Goal: Communication & Community: Answer question/provide support

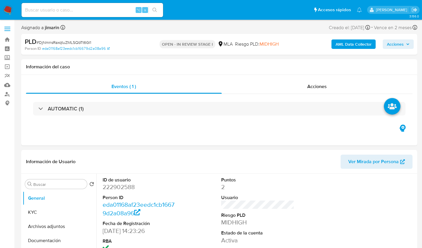
select select "10"
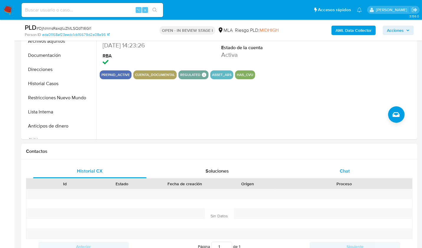
click at [357, 167] on div "Chat" at bounding box center [345, 171] width 114 height 14
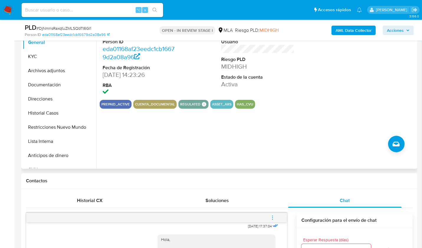
scroll to position [118, 0]
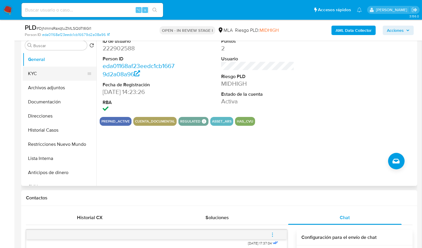
drag, startPoint x: 46, startPoint y: 75, endPoint x: 57, endPoint y: 75, distance: 10.9
click at [47, 75] on button "KYC" at bounding box center [57, 74] width 69 height 14
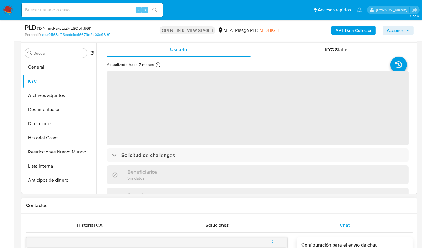
scroll to position [108, 0]
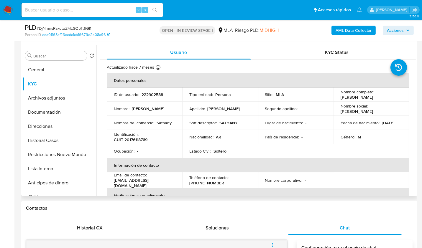
click at [148, 139] on div "Identificación : CUIT 20176118769" at bounding box center [144, 137] width 61 height 11
click at [145, 140] on p "CUIT 20176118769" at bounding box center [131, 139] width 34 height 5
copy p "20176118769"
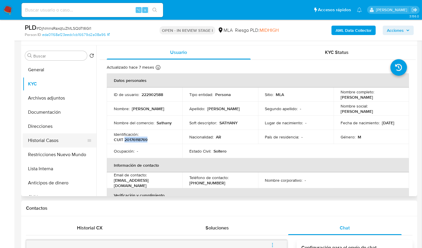
click at [47, 143] on button "Historial Casos" at bounding box center [57, 141] width 69 height 14
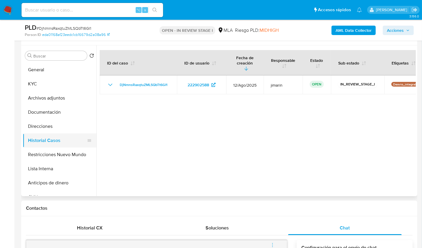
drag, startPoint x: 66, startPoint y: 151, endPoint x: 65, endPoint y: 144, distance: 6.8
click at [66, 151] on button "Restricciones Nuevo Mundo" at bounding box center [60, 155] width 74 height 14
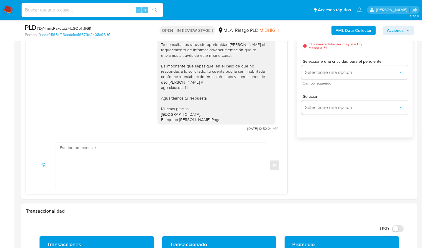
scroll to position [168, 0]
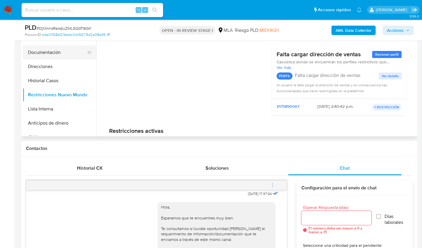
click at [42, 52] on button "Documentación" at bounding box center [57, 52] width 69 height 14
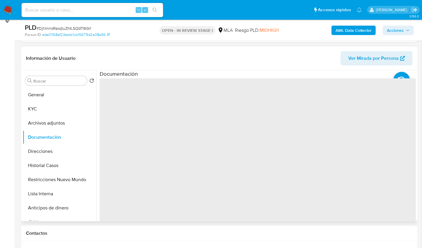
scroll to position [74, 0]
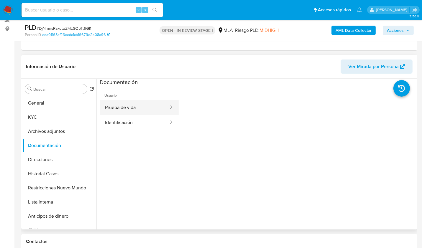
click at [133, 113] on button "Prueba de vida" at bounding box center [135, 107] width 70 height 15
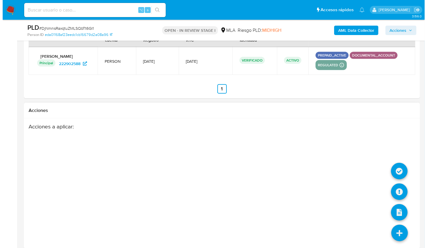
scroll to position [1048, 0]
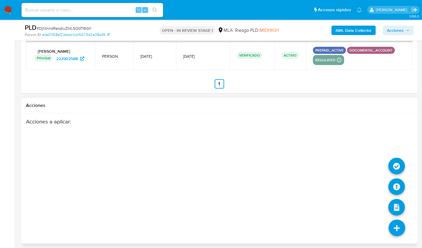
click at [399, 222] on icon at bounding box center [397, 228] width 17 height 17
click at [399, 186] on icon at bounding box center [397, 187] width 17 height 17
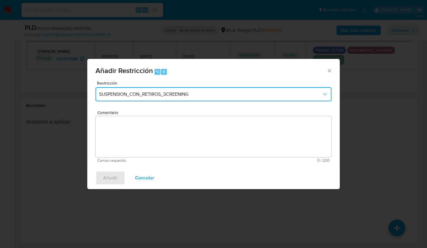
click button "SUSPENSION_CON_RETIROS_SCREENING"
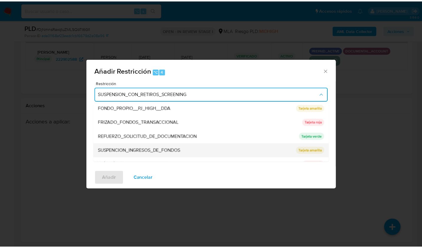
scroll to position [125, 0]
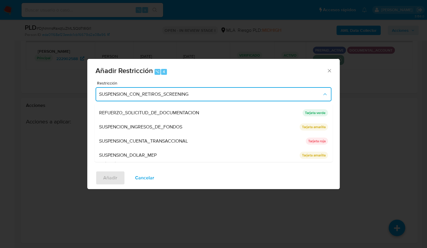
click span "SUSPENSION_CUENTA_TRANSACCIONAL"
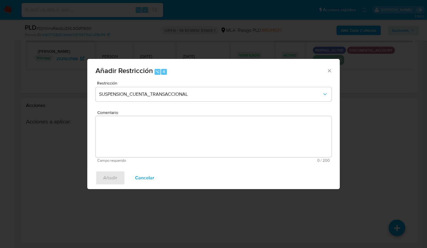
click textarea "Comentario"
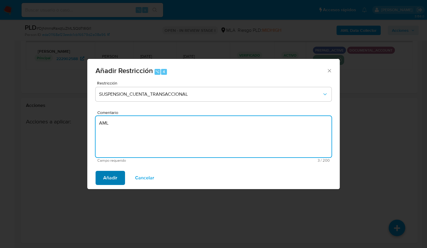
type textarea "AML"
click span "Añadir"
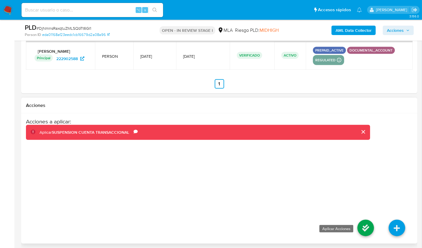
click icon
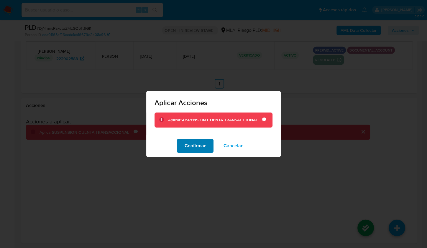
click button "Confirmar"
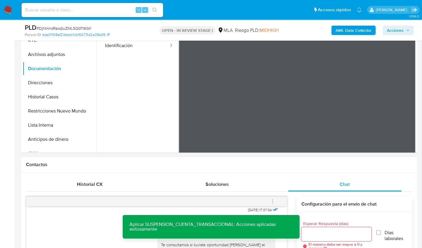
scroll to position [240, 0]
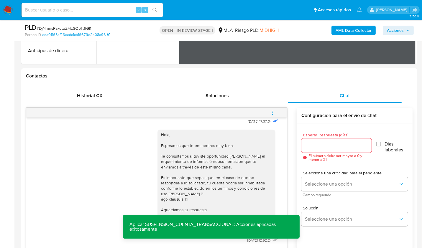
click icon "menu-action"
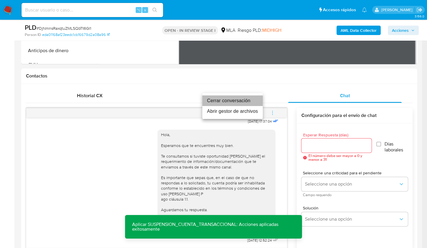
click li "Cerrar conversación"
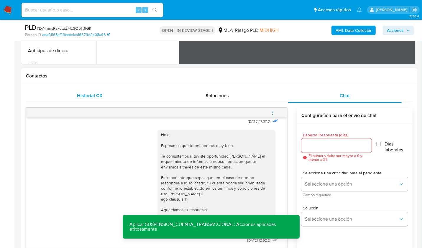
click div "Historial CX"
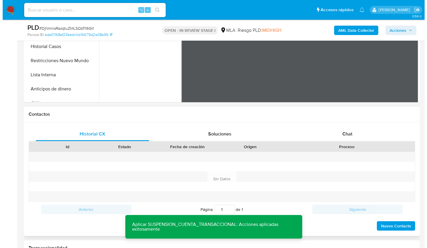
scroll to position [126, 0]
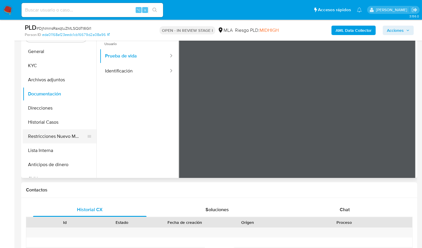
click button "Restricciones Nuevo Mundo"
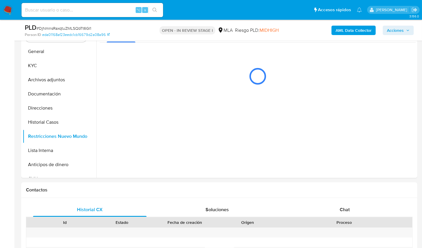
click b "AML Data Collector"
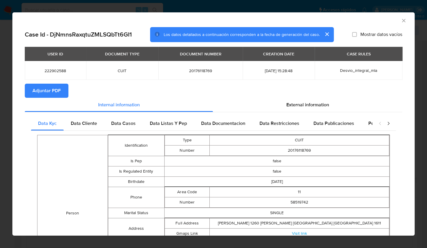
click span "Adjuntar PDF"
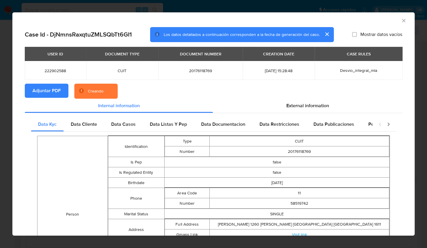
click section "Adjuntar PDF Creando"
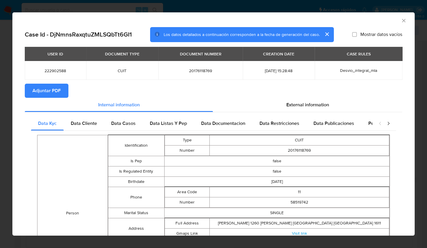
click icon "Cerrar ventana"
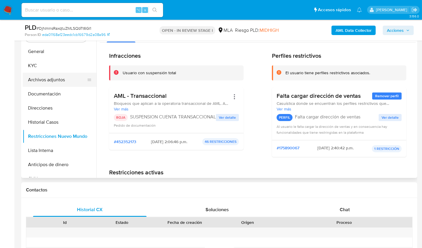
click button "Archivos adjuntos"
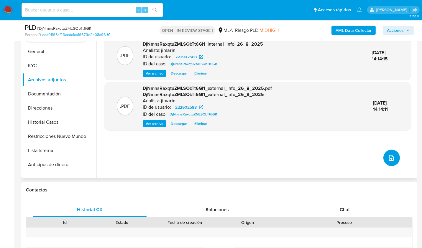
click button "upload-file"
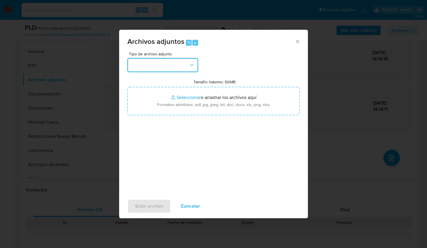
click button "button"
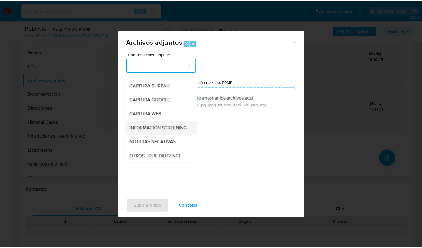
scroll to position [48, 0]
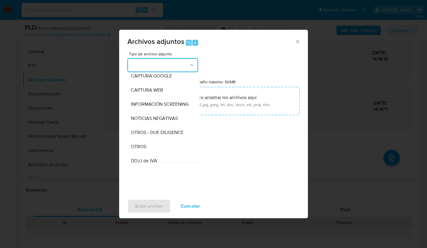
click div "OTROS"
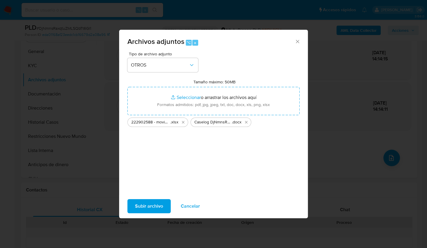
click span "Subir archivo"
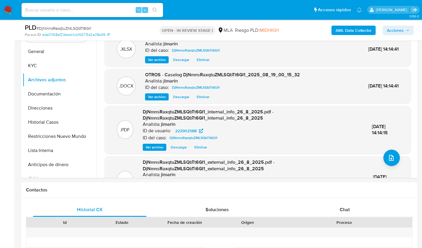
click span "Acciones"
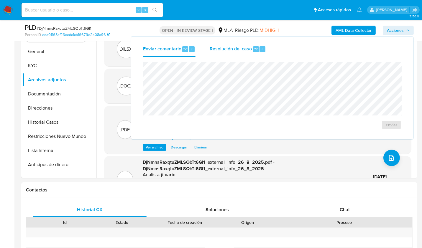
click span "⌥"
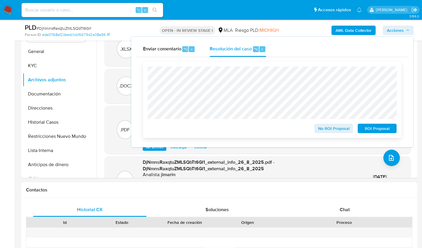
click span "ROI Proposal"
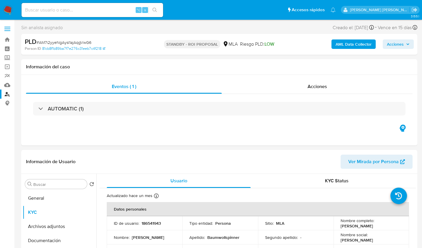
select select "10"
click at [13, 13] on img at bounding box center [8, 10] width 10 height 10
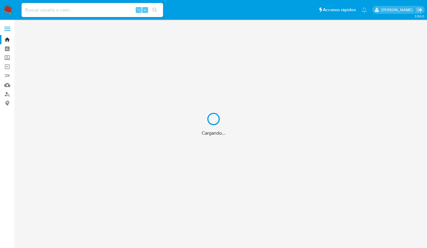
click at [7, 96] on div "Cargando..." at bounding box center [213, 124] width 427 height 248
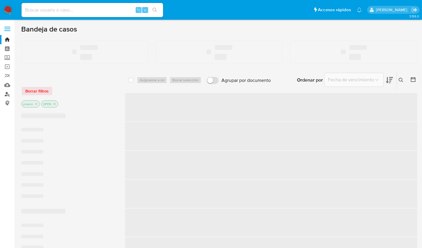
click at [8, 96] on link "Buscador de personas" at bounding box center [35, 94] width 70 height 9
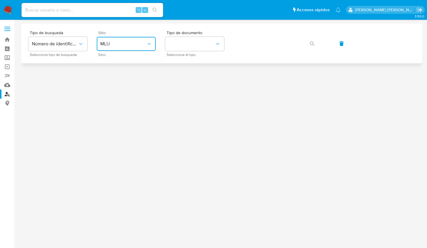
click at [131, 46] on span "MLU" at bounding box center [123, 44] width 46 height 6
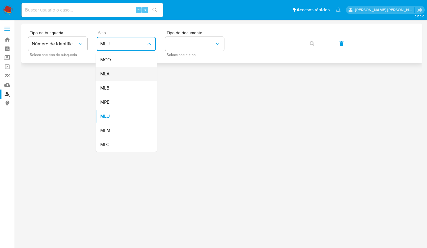
click at [130, 74] on div "MLA" at bounding box center [124, 74] width 48 height 14
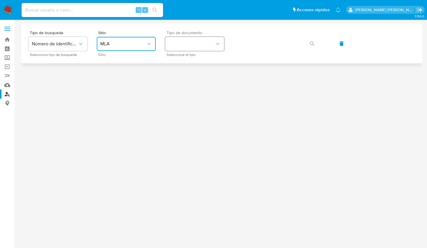
click at [190, 48] on button "identificationType" at bounding box center [194, 44] width 59 height 14
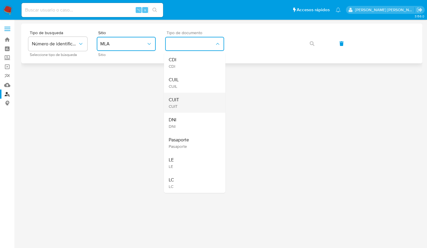
click at [186, 96] on div "CUIT CUIT" at bounding box center [193, 103] width 48 height 20
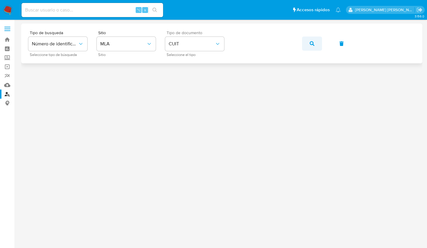
click at [316, 46] on button "button" at bounding box center [312, 44] width 20 height 14
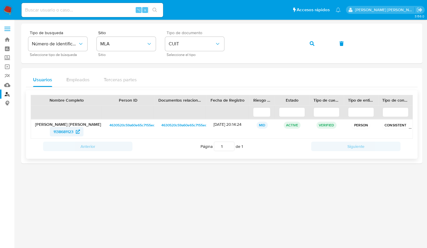
click at [58, 131] on span "1138681123" at bounding box center [63, 131] width 20 height 9
click at [307, 46] on button "button" at bounding box center [312, 44] width 20 height 14
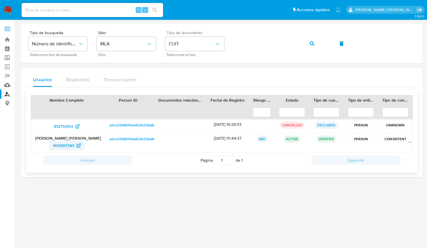
click at [61, 146] on span "1412997385" at bounding box center [64, 145] width 22 height 9
click at [311, 43] on icon "button" at bounding box center [312, 43] width 5 height 5
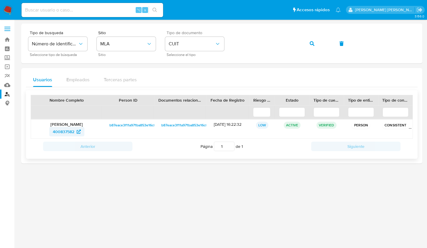
click at [64, 130] on span "400837582" at bounding box center [64, 131] width 22 height 9
click at [315, 44] on button "button" at bounding box center [312, 44] width 20 height 14
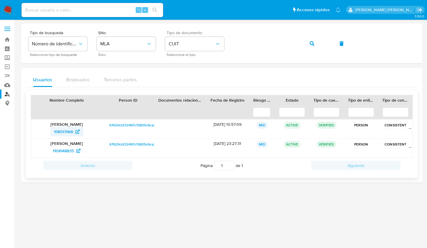
click at [66, 130] on span "158137966" at bounding box center [63, 131] width 19 height 9
click at [308, 45] on button "button" at bounding box center [312, 44] width 20 height 14
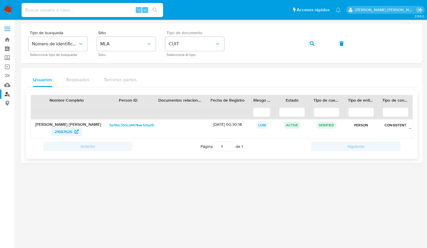
click at [62, 130] on span "21687626" at bounding box center [64, 131] width 18 height 9
click at [309, 42] on button "button" at bounding box center [312, 44] width 20 height 14
click at [315, 45] on button "button" at bounding box center [312, 44] width 20 height 14
click at [66, 133] on span "1138681123" at bounding box center [63, 131] width 20 height 9
drag, startPoint x: 95, startPoint y: 10, endPoint x: 95, endPoint y: 5, distance: 5.3
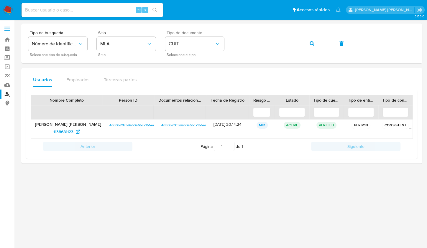
click at [96, 10] on input at bounding box center [93, 10] width 142 height 8
paste input "AwEq1gek4ff1VAsyQ54Vu1OZ"
type input "AwEq1gek4ff1VAsyQ54Vu1OZ"
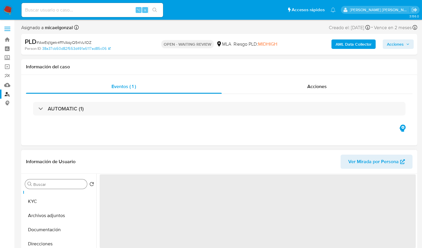
scroll to position [89, 0]
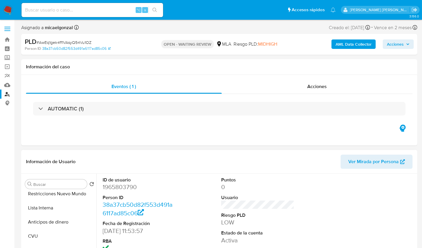
select select "10"
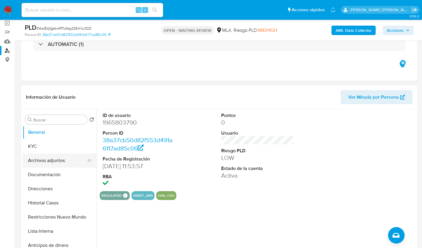
scroll to position [7, 0]
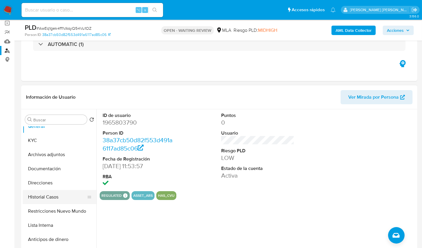
click at [61, 194] on button "Historial Casos" at bounding box center [57, 197] width 69 height 14
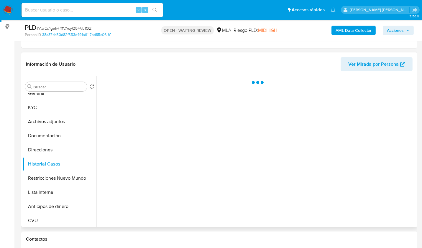
scroll to position [77, 0]
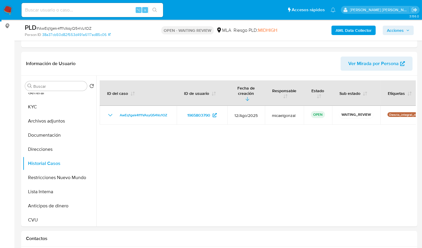
click at [8, 14] on img at bounding box center [8, 10] width 10 height 10
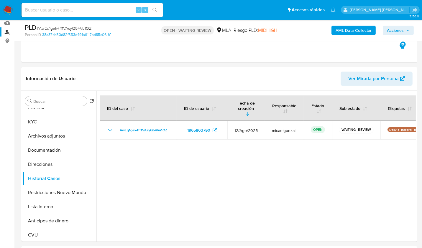
scroll to position [0, 0]
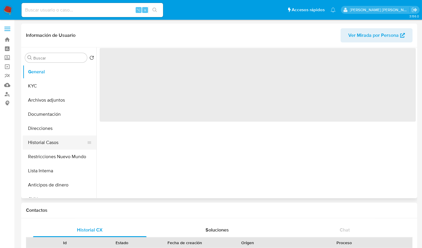
click at [69, 145] on button "Historial Casos" at bounding box center [57, 143] width 69 height 14
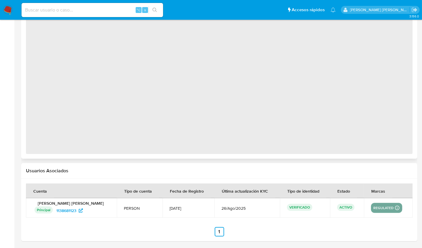
select select "10"
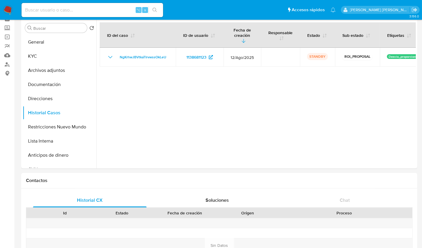
scroll to position [29, 0]
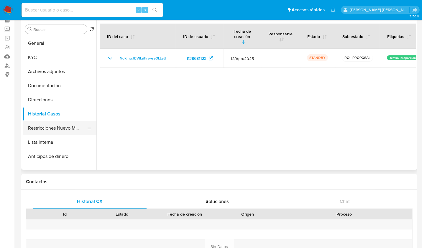
click at [58, 129] on button "Restricciones Nuevo Mundo" at bounding box center [57, 128] width 69 height 14
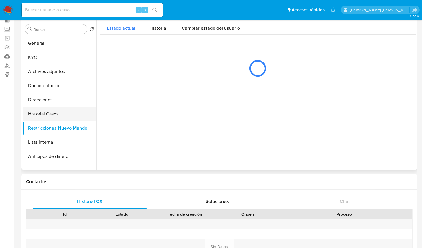
click at [51, 109] on button "Historial Casos" at bounding box center [57, 114] width 69 height 14
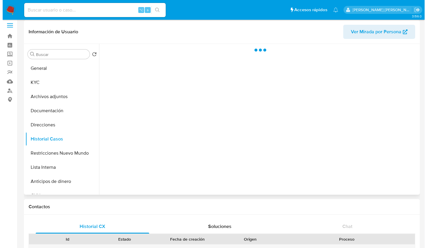
scroll to position [0, 0]
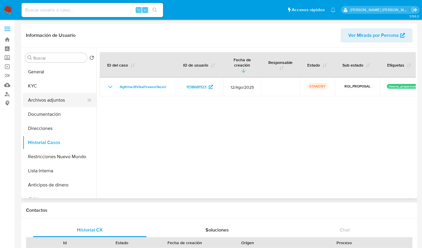
click at [57, 103] on button "Archivos adjuntos" at bounding box center [57, 100] width 69 height 14
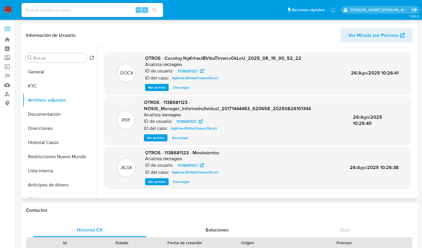
click at [206, 41] on header "Información de Usuario Ver Mirada por Persona" at bounding box center [219, 35] width 387 height 14
click at [161, 85] on span "Ver archivo" at bounding box center [157, 88] width 18 height 6
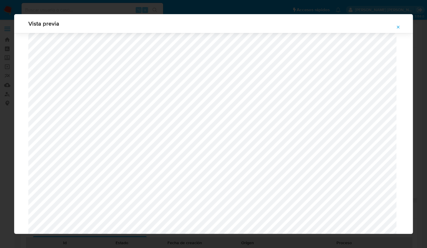
scroll to position [229, 0]
click at [400, 29] on icon "Attachment preview" at bounding box center [398, 27] width 5 height 5
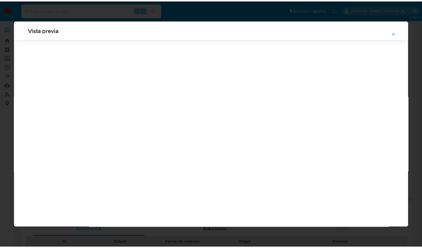
scroll to position [0, 0]
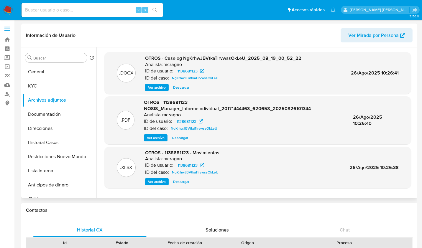
click at [170, 55] on span "OTROS - Caselog NgKrhwJBVtkaTIrvwssOkLeU_2025_08_19_00_52_22" at bounding box center [223, 58] width 156 height 7
click at [53, 144] on button "Historial Casos" at bounding box center [57, 143] width 69 height 14
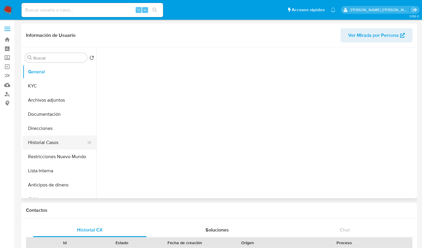
click at [54, 143] on button "Historial Casos" at bounding box center [57, 143] width 69 height 14
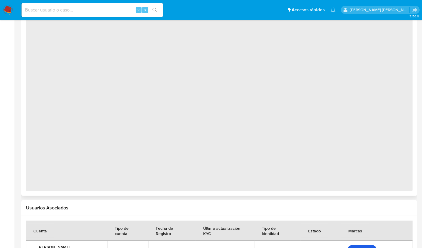
select select "10"
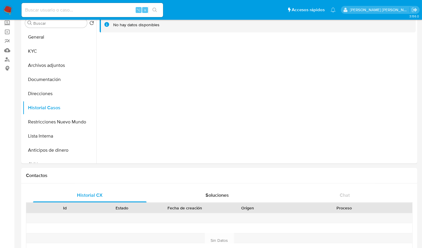
scroll to position [34, 0]
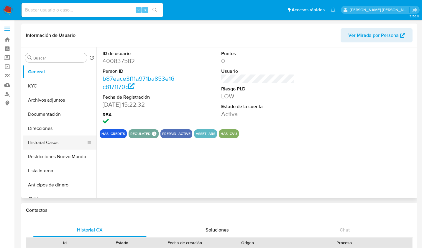
click at [55, 147] on button "Historial Casos" at bounding box center [57, 143] width 69 height 14
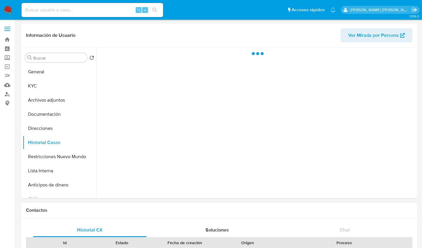
select select "10"
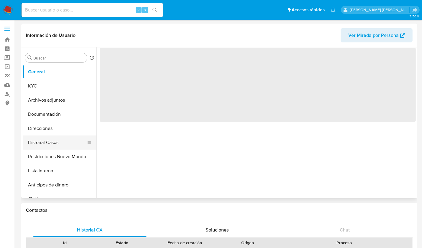
click at [57, 143] on button "Historial Casos" at bounding box center [57, 143] width 69 height 14
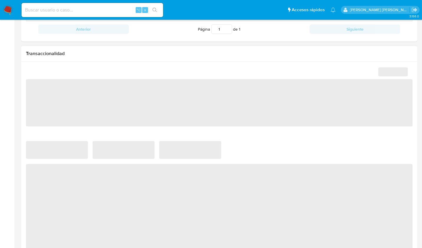
select select "10"
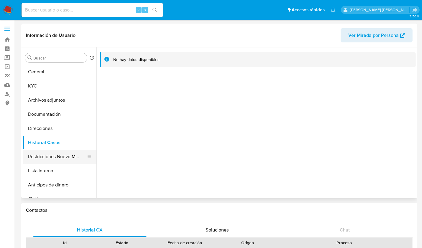
click at [61, 160] on button "Restricciones Nuevo Mundo" at bounding box center [57, 157] width 69 height 14
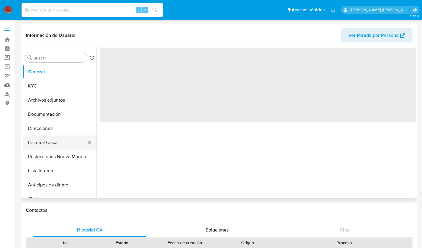
click at [52, 139] on button "Historial Casos" at bounding box center [57, 143] width 69 height 14
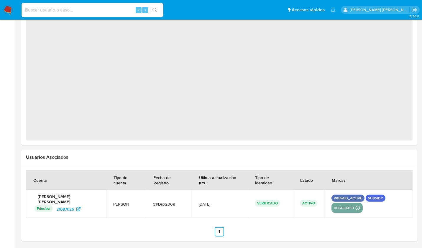
select select "10"
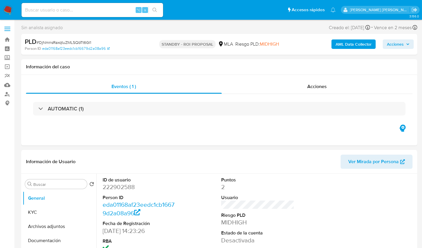
select select "10"
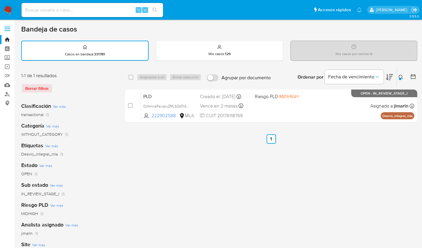
click at [398, 76] on button at bounding box center [402, 77] width 10 height 7
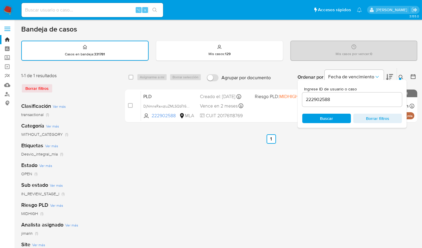
click at [362, 94] on div "222902588" at bounding box center [353, 100] width 100 height 14
click at [361, 99] on input "222902588" at bounding box center [353, 100] width 100 height 8
click at [361, 98] on input "222902588" at bounding box center [353, 100] width 100 height 8
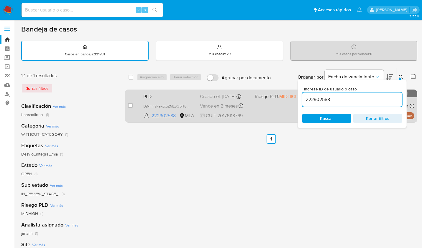
paste input "556461253"
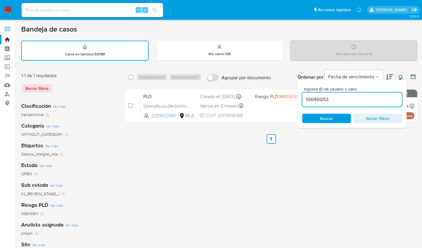
type input "556461253"
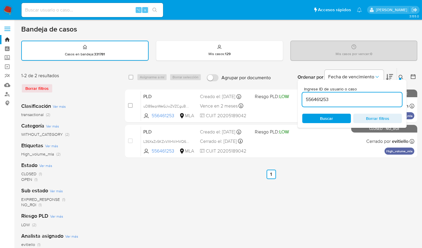
click at [402, 77] on icon at bounding box center [401, 77] width 4 height 4
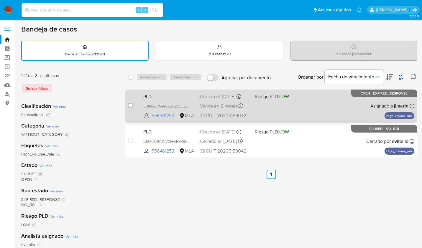
click at [297, 106] on div "PLD uD89aqnWeGJwZVZCguBOLUhd 556461253 MLA Riesgo PLD: LOW Creado el: [DATE] Cr…" at bounding box center [278, 106] width 274 height 30
click at [130, 104] on input "checkbox" at bounding box center [130, 105] width 5 height 5
checkbox input "true"
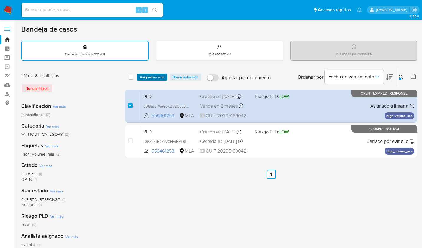
click at [152, 74] on span "Asignarme a mí" at bounding box center [152, 77] width 24 height 6
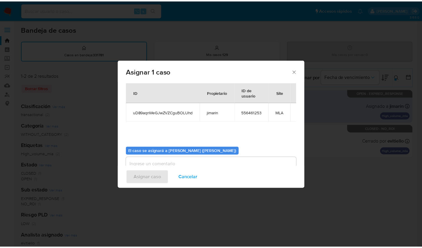
scroll to position [30, 0]
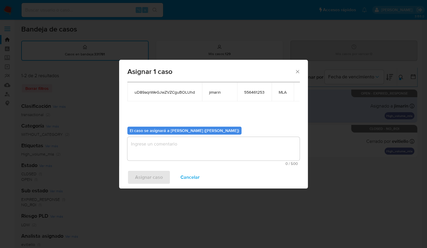
drag, startPoint x: 170, startPoint y: 152, endPoint x: 162, endPoint y: 159, distance: 11.3
click at [170, 152] on textarea "assign-modal" at bounding box center [213, 149] width 172 height 24
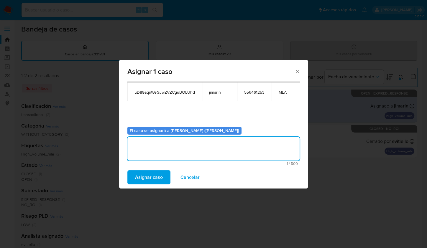
click at [149, 174] on span "Asignar caso" at bounding box center [149, 177] width 28 height 13
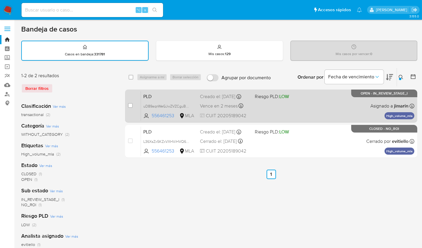
click at [322, 107] on div "PLD uD89aqnWeGJwZVZCguBOLUhd 556461253 MLA Riesgo PLD: LOW Creado el: [DATE] Cr…" at bounding box center [278, 106] width 274 height 30
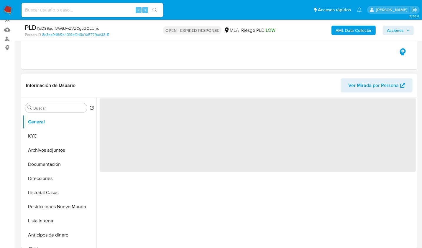
scroll to position [171, 0]
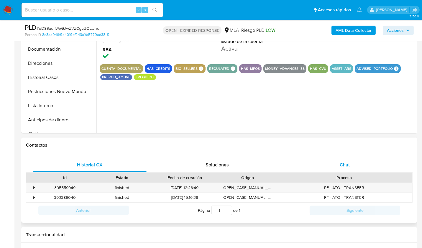
click at [364, 167] on div "Chat" at bounding box center [345, 165] width 114 height 14
select select "10"
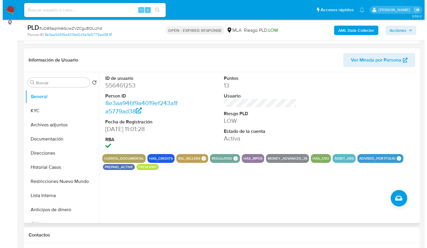
scroll to position [75, 0]
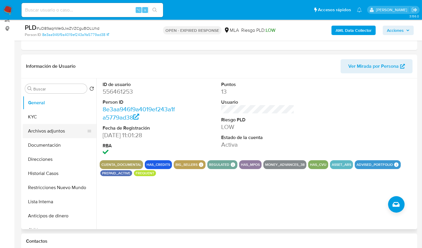
click at [38, 131] on button "Archivos adjuntos" at bounding box center [57, 131] width 69 height 14
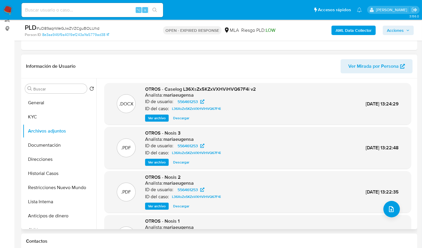
click at [160, 120] on span "Ver archivo" at bounding box center [157, 118] width 18 height 6
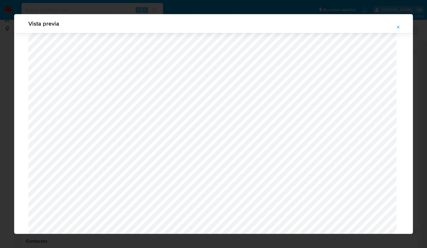
scroll to position [242, 0]
click at [398, 27] on icon "Attachment preview" at bounding box center [398, 27] width 3 height 3
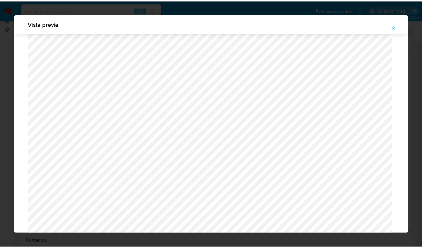
scroll to position [0, 0]
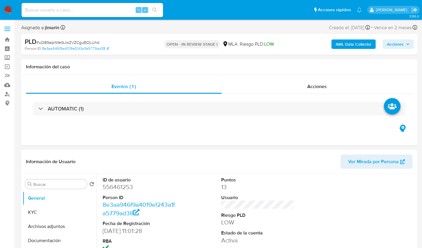
click at [55, 44] on span "# uD89aqnWeGJwZVZCguBOLUhd" at bounding box center [68, 43] width 63 height 6
select select "10"
copy span "uD89aqnWeGJwZVZCguBOLUhd"
click at [118, 187] on dd "556461253" at bounding box center [139, 187] width 73 height 8
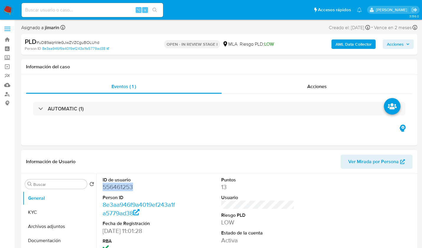
click at [118, 187] on dd "556461253" at bounding box center [139, 187] width 73 height 8
copy dd "556461253"
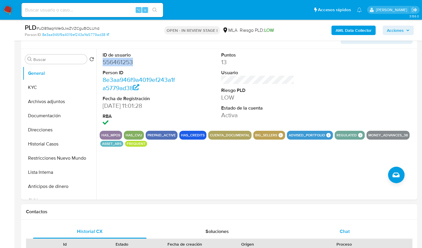
click at [348, 228] on span "Chat" at bounding box center [345, 231] width 10 height 7
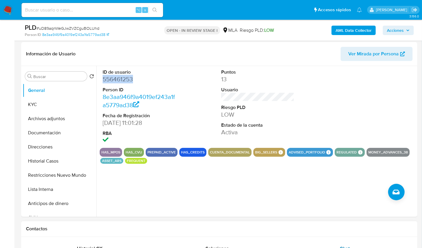
scroll to position [71, 0]
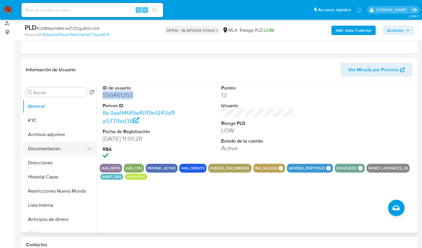
click at [53, 152] on button "Documentación" at bounding box center [57, 149] width 69 height 14
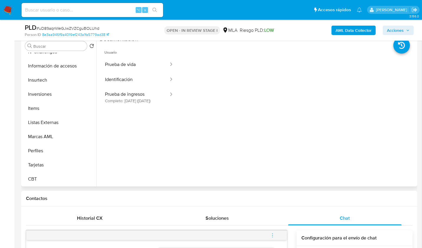
scroll to position [144, 0]
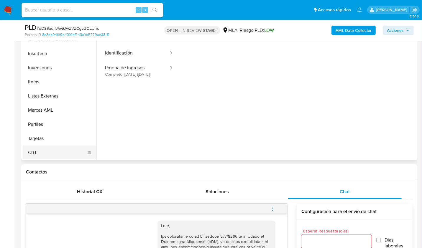
drag, startPoint x: 48, startPoint y: 154, endPoint x: 66, endPoint y: 158, distance: 17.8
click at [48, 154] on button "CBT" at bounding box center [57, 153] width 69 height 14
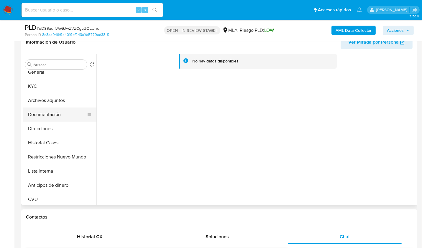
scroll to position [0, 0]
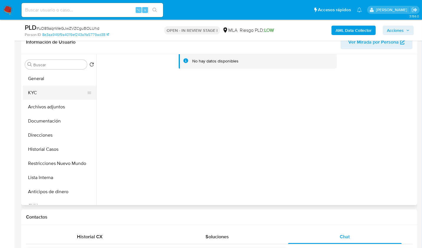
click at [41, 91] on button "KYC" at bounding box center [57, 93] width 69 height 14
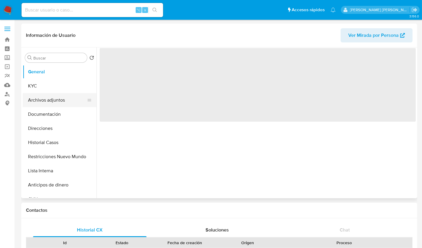
click at [66, 99] on button "Archivos adjuntos" at bounding box center [57, 100] width 69 height 14
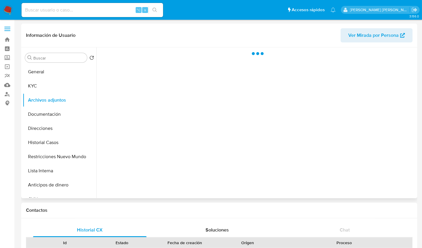
select select "10"
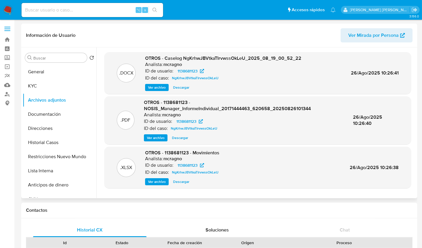
click at [156, 89] on span "Ver archivo" at bounding box center [157, 88] width 18 height 6
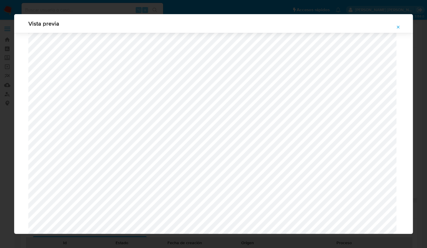
scroll to position [1523, 0]
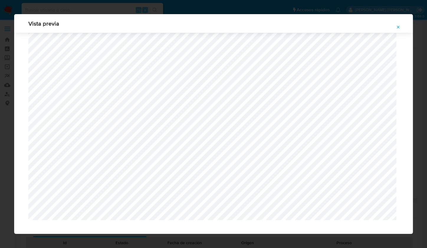
click at [398, 27] on icon "Attachment preview" at bounding box center [398, 27] width 3 height 3
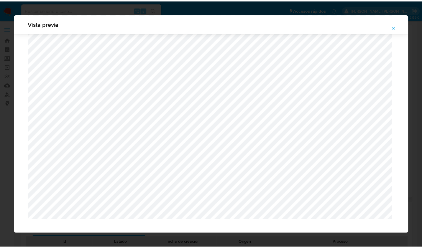
scroll to position [0, 0]
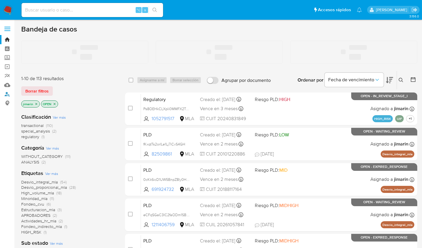
click at [6, 96] on link "Buscador de personas" at bounding box center [35, 94] width 70 height 9
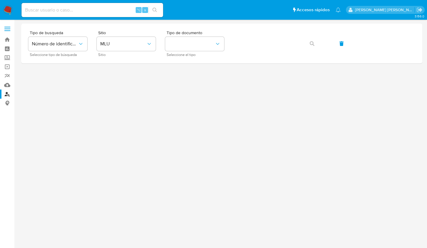
click at [51, 12] on input at bounding box center [93, 10] width 142 height 8
paste input "41674043"
type input "41674043"
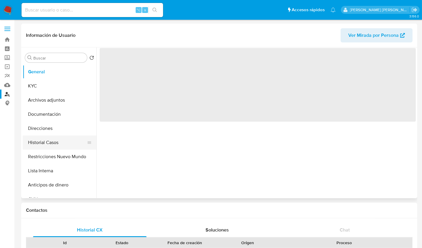
click at [67, 140] on button "Historial Casos" at bounding box center [57, 143] width 69 height 14
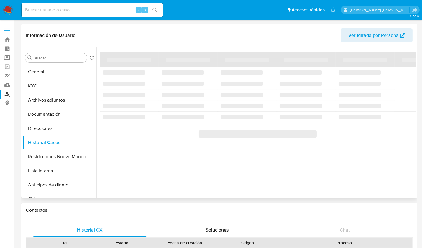
select select "10"
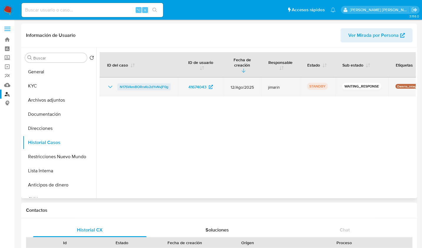
click at [133, 85] on span "N17SVkmBORrxKs2dYvNvjF0g" at bounding box center [144, 87] width 49 height 7
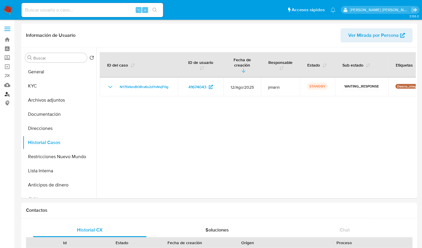
click at [7, 97] on link "Buscador de personas" at bounding box center [35, 94] width 70 height 9
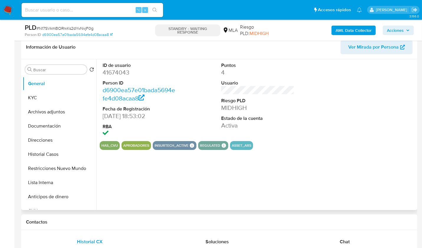
select select "10"
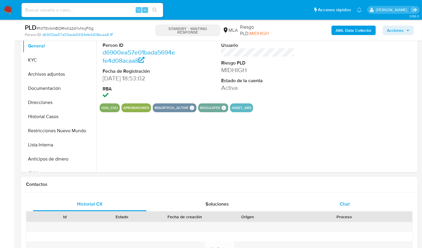
click at [347, 205] on span "Chat" at bounding box center [345, 204] width 10 height 7
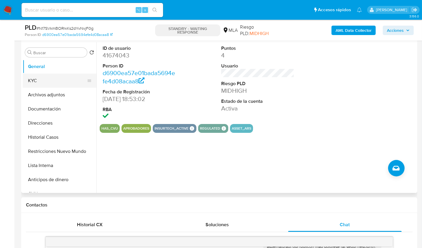
scroll to position [108, 0]
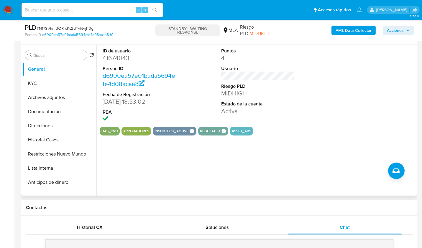
click at [119, 58] on dd "41674043" at bounding box center [139, 58] width 73 height 8
copy dd "41674043"
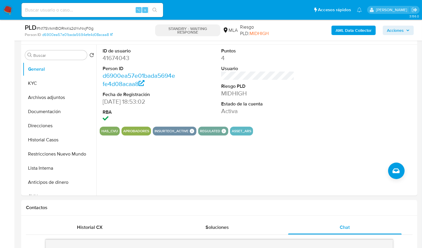
click at [71, 28] on span "# N17SVkmBORrxKs2dYvNvjF0g" at bounding box center [65, 28] width 57 height 6
copy span "N17SVkmBORrxKs2dYvNvjF0g"
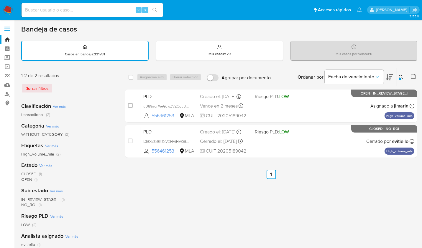
click at [400, 75] on icon at bounding box center [401, 77] width 5 height 5
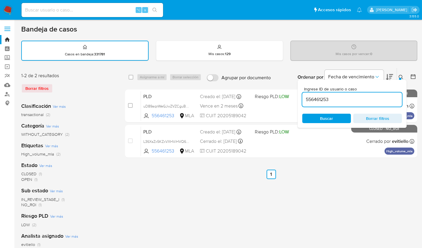
click at [347, 93] on div "556461253" at bounding box center [353, 100] width 100 height 14
click at [346, 97] on input "556461253" at bounding box center [353, 100] width 100 height 8
paste input "4167404"
type input "41674043"
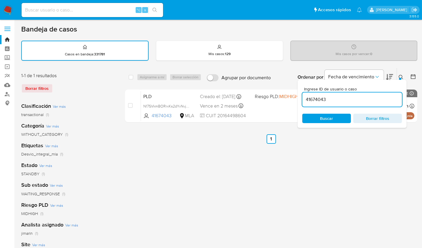
click at [400, 76] on icon at bounding box center [401, 77] width 5 height 5
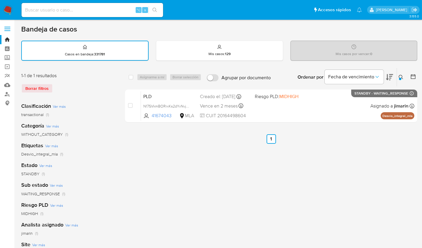
drag, startPoint x: 399, startPoint y: 78, endPoint x: 393, endPoint y: 84, distance: 8.8
click at [399, 78] on icon at bounding box center [401, 77] width 5 height 5
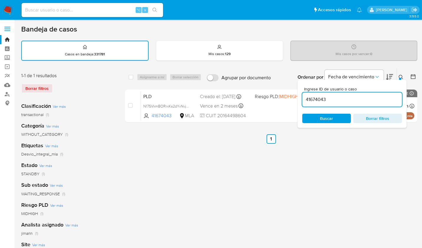
click at [365, 100] on input "41674043" at bounding box center [353, 100] width 100 height 8
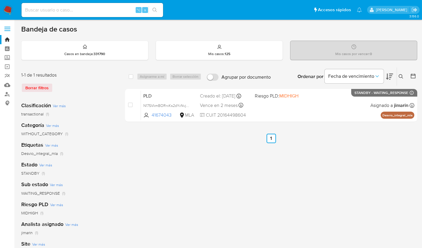
click at [403, 77] on icon at bounding box center [401, 76] width 5 height 5
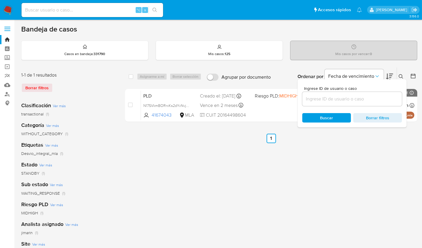
click at [342, 101] on input at bounding box center [353, 99] width 100 height 8
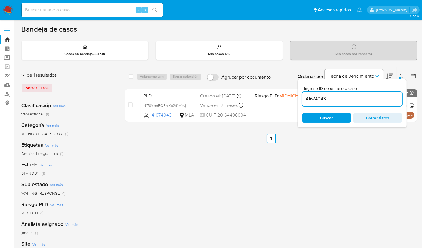
click at [402, 74] on icon at bounding box center [401, 76] width 5 height 5
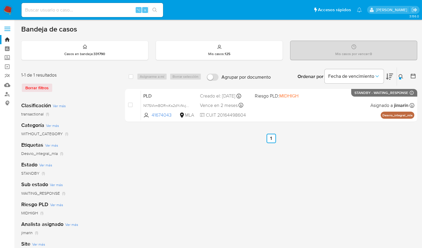
click at [377, 149] on div "select-all-cases-checkbox Asignarme a mí Borrar selección Agrupar por documento…" at bounding box center [271, 196] width 292 height 259
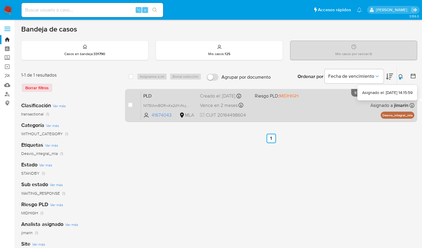
click at [301, 107] on div "PLD N17SVkmBORrxKs2dYvNvjF0g 41674043 MLA Riesgo PLD: MIDHIGH Creado el: 12/08/…" at bounding box center [278, 106] width 274 height 30
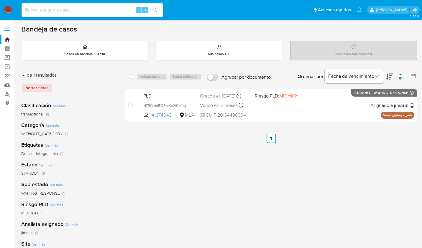
click at [402, 74] on icon at bounding box center [401, 76] width 5 height 5
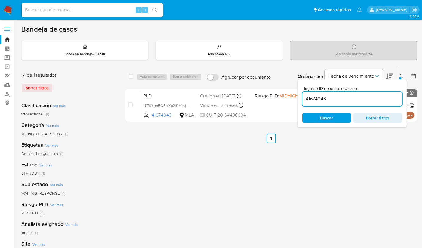
click at [353, 100] on input "41674043" at bounding box center [353, 99] width 100 height 8
type input "1965803790"
click at [402, 75] on icon at bounding box center [401, 76] width 5 height 5
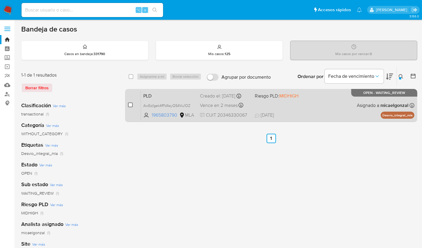
click at [130, 105] on input "checkbox" at bounding box center [130, 105] width 5 height 5
checkbox input "true"
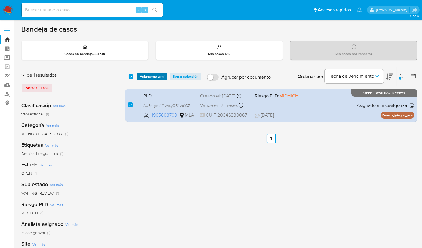
click at [144, 76] on span "Asignarme a mí" at bounding box center [152, 77] width 24 height 6
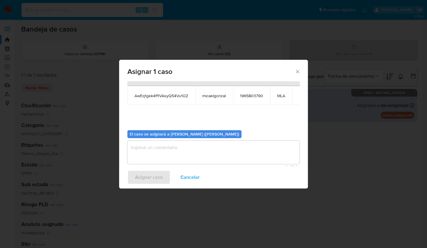
scroll to position [30, 0]
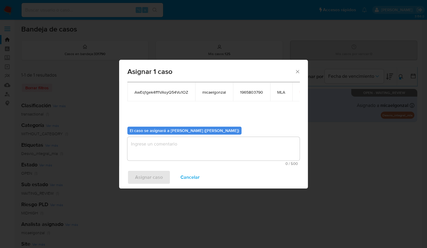
drag, startPoint x: 189, startPoint y: 153, endPoint x: 184, endPoint y: 154, distance: 5.2
click at [189, 153] on textarea "assign-modal" at bounding box center [213, 149] width 172 height 24
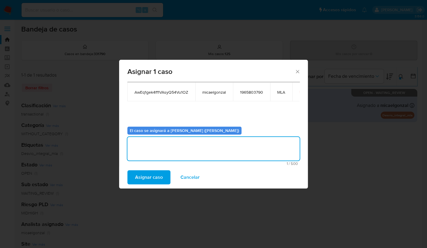
click at [145, 179] on span "Asignar caso" at bounding box center [149, 177] width 28 height 13
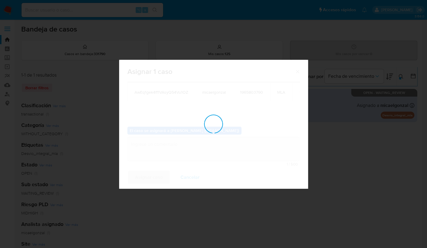
checkbox input "false"
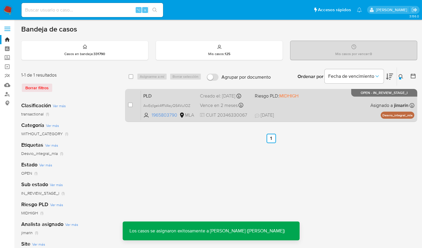
click at [277, 112] on div "PLD AwEq1gek4ff1VAsyQ54Vu1OZ 1965803790 MLA Riesgo PLD: MIDHIGH Creado el: 12/0…" at bounding box center [278, 106] width 274 height 30
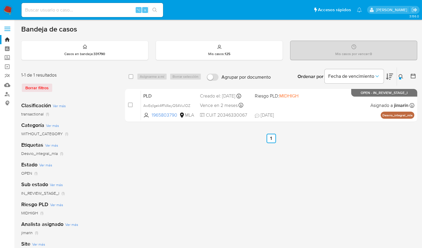
click at [396, 76] on div "Ordenar por Fecha de vencimiento" at bounding box center [345, 77] width 104 height 18
click at [399, 76] on icon at bounding box center [401, 76] width 4 height 4
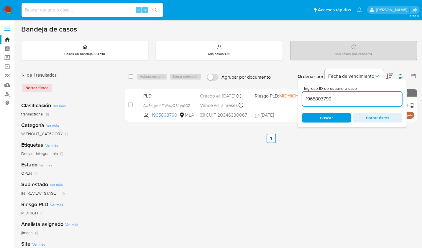
click at [367, 102] on div "1965803790" at bounding box center [353, 99] width 100 height 14
click at [368, 99] on input "1965803790" at bounding box center [353, 99] width 100 height 8
click at [369, 99] on input "1965803790" at bounding box center [353, 99] width 100 height 8
paste input "41674043"
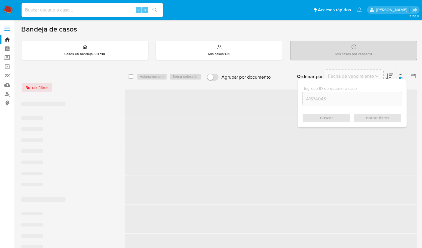
click at [401, 76] on icon at bounding box center [401, 76] width 5 height 5
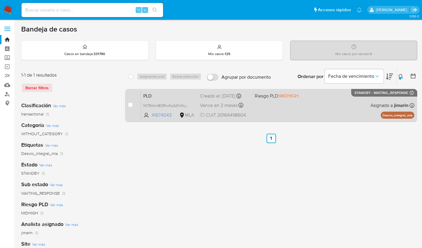
click at [353, 105] on div "PLD N17SVkmBORrxKs2dYvNvjF0g 41674043 MLA Riesgo PLD: MIDHIGH Creado el: 12/08/…" at bounding box center [278, 106] width 274 height 30
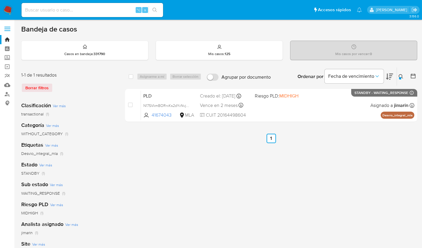
click at [399, 76] on icon at bounding box center [401, 76] width 4 height 4
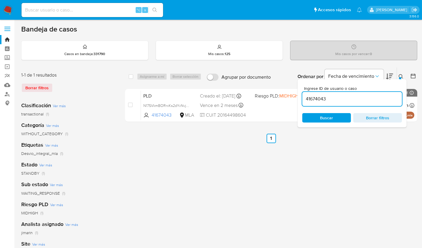
click at [356, 101] on input "41674043" at bounding box center [353, 99] width 100 height 8
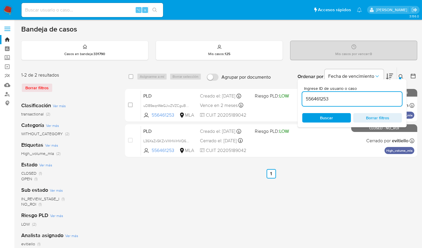
click at [400, 75] on icon at bounding box center [401, 76] width 5 height 5
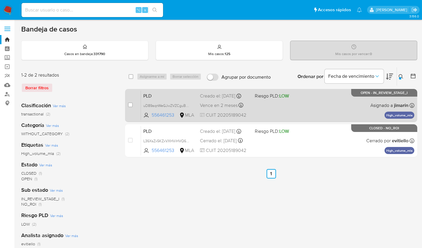
click at [320, 111] on div "PLD uD89aqnWeGJwZVZCguBOLUhd 556461253 MLA Riesgo PLD: LOW Creado el: 12/08/202…" at bounding box center [278, 106] width 274 height 30
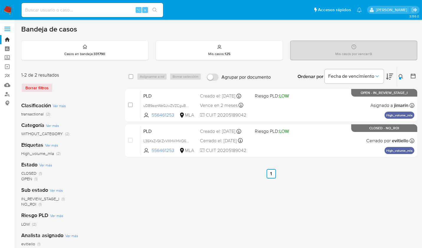
click at [403, 82] on div "Ingrese ID de usuario o caso 556461253 Buscar Borrar filtros" at bounding box center [402, 77] width 10 height 18
click at [400, 77] on div at bounding box center [400, 78] width 2 height 2
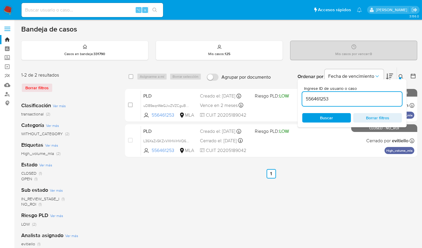
click at [371, 102] on input "556461253" at bounding box center [353, 99] width 100 height 8
type input "82968860"
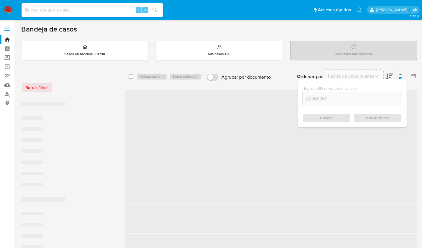
click at [402, 76] on icon at bounding box center [401, 76] width 5 height 5
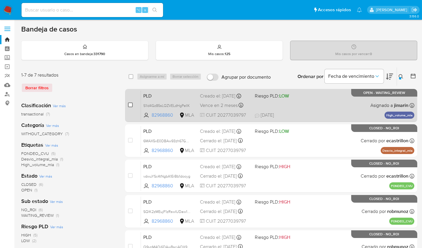
click at [131, 104] on input "checkbox" at bounding box center [130, 105] width 5 height 5
checkbox input "true"
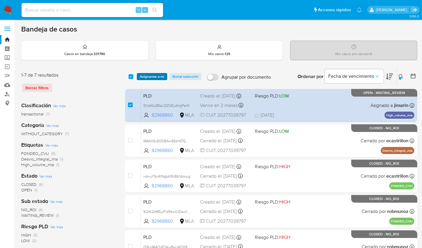
click at [153, 78] on span "Asignarme a mí" at bounding box center [152, 77] width 24 height 6
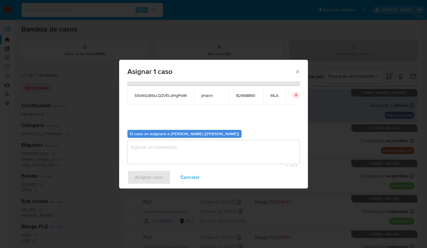
scroll to position [30, 0]
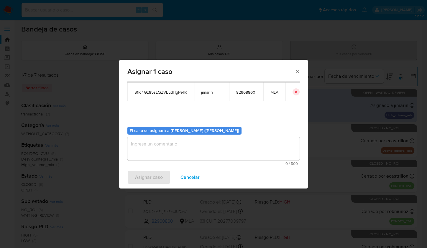
click at [161, 150] on textarea "assign-modal" at bounding box center [213, 149] width 172 height 24
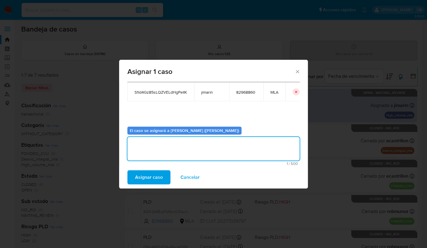
click at [152, 178] on span "Asignar caso" at bounding box center [149, 177] width 28 height 13
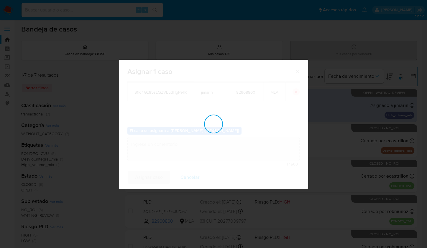
checkbox input "false"
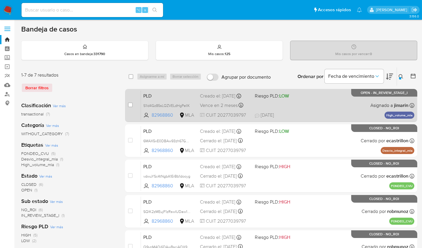
click at [311, 95] on div "PLD S1ld4Gz85sLQZVELdHgPeIIK 82968860 MLA Riesgo PLD: LOW Creado el: 12/08/2025…" at bounding box center [278, 106] width 274 height 30
click at [133, 107] on div "case-item-checkbox No es posible asignar el caso" at bounding box center [134, 106] width 13 height 30
click at [131, 107] on input "checkbox" at bounding box center [130, 105] width 5 height 5
checkbox input "true"
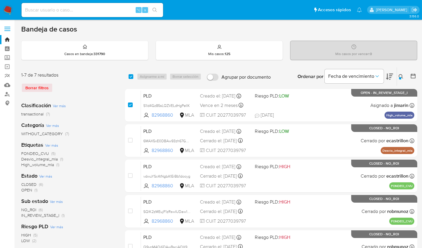
checkbox input "true"
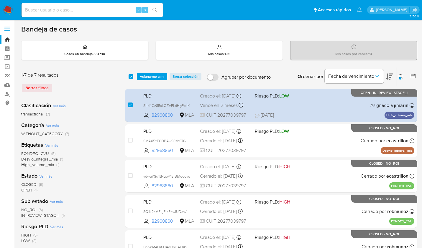
click at [147, 81] on div "select-all-cases-checkbox Asignarme a mí Borrar selección Agrupar por documento…" at bounding box center [271, 77] width 292 height 18
click at [148, 76] on span "Asignarme a mí" at bounding box center [152, 77] width 24 height 6
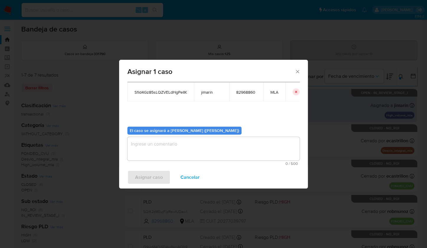
click at [154, 141] on textarea "assign-modal" at bounding box center [213, 149] width 172 height 24
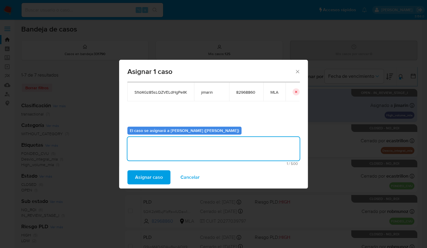
click at [144, 174] on span "Asignar caso" at bounding box center [149, 177] width 28 height 13
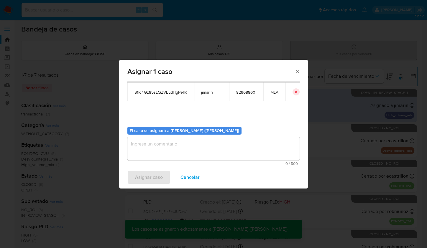
checkbox input "false"
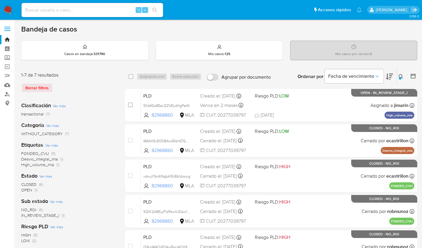
click at [400, 76] on icon at bounding box center [401, 76] width 5 height 5
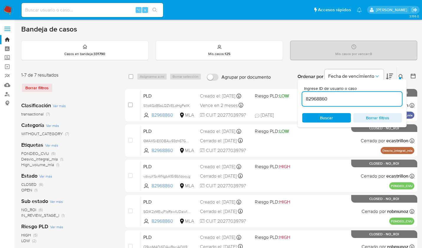
click at [367, 98] on input "82968860" at bounding box center [353, 99] width 100 height 8
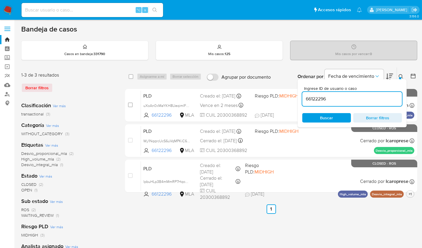
click at [401, 75] on icon at bounding box center [401, 76] width 5 height 5
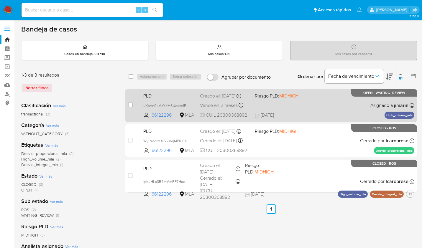
click at [303, 107] on div "PLD uXoAn0xMaYKH8UeqimlFEQ3y 66122296 MLA Riesgo PLD: MIDHIGH Creado el: 12/08/…" at bounding box center [278, 106] width 274 height 30
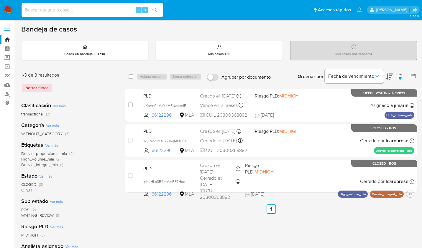
click at [398, 74] on button at bounding box center [402, 76] width 10 height 7
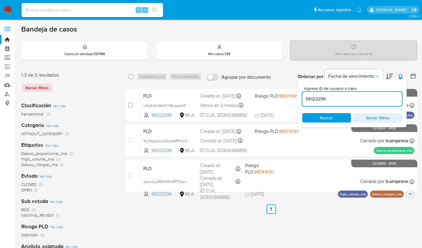
click at [367, 99] on input "66122296" at bounding box center [353, 99] width 100 height 8
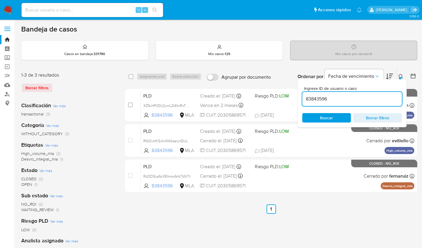
click at [401, 76] on icon at bounding box center [401, 76] width 5 height 5
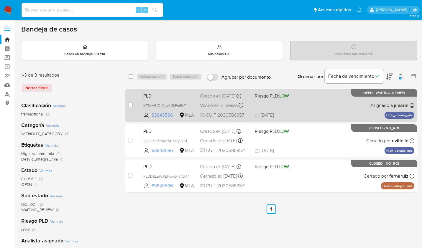
click at [328, 113] on span "26/08/2025 26/08/2025 14:45" at bounding box center [307, 115] width 105 height 6
click at [300, 104] on div "PLD XZSvHPJDL0jvnL2kEmRcTwUh 83843596 MLA Riesgo PLD: LOW Creado el: 12/08/2025…" at bounding box center [278, 106] width 274 height 30
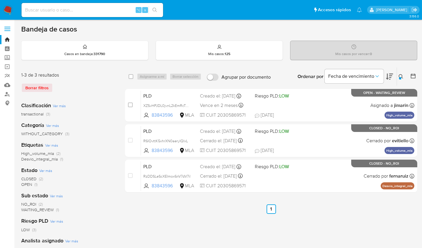
click at [400, 77] on div at bounding box center [400, 78] width 2 height 2
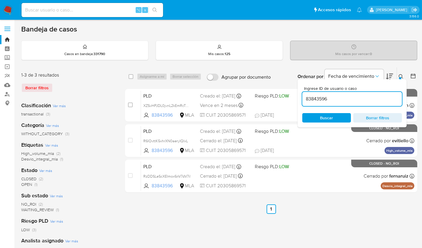
click at [364, 101] on input "83843596" at bounding box center [353, 99] width 100 height 8
type input "137586994"
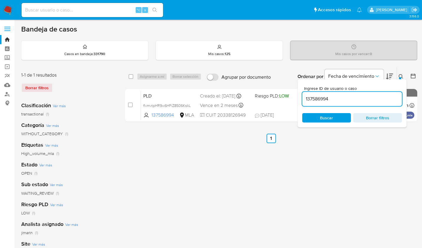
click at [400, 75] on icon at bounding box center [401, 76] width 5 height 5
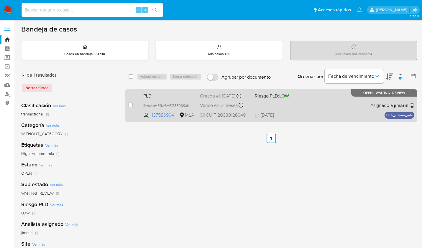
click at [309, 107] on div "PLD flvmvtpHR9w6HFiZ8506KskL 137586994 MLA Riesgo PLD: LOW Creado el: 12/08/202…" at bounding box center [278, 106] width 274 height 30
click at [132, 104] on input "checkbox" at bounding box center [130, 105] width 5 height 5
checkbox input "true"
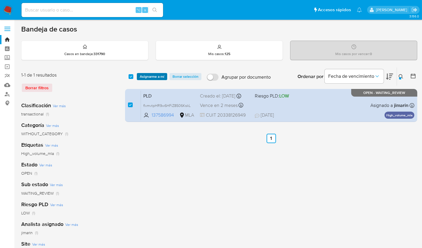
click at [149, 76] on span "Asignarme a mí" at bounding box center [152, 77] width 24 height 6
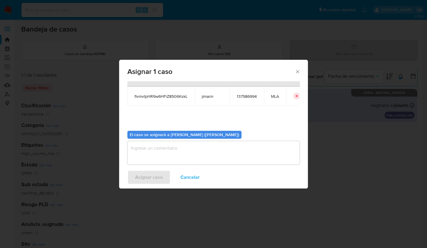
scroll to position [30, 0]
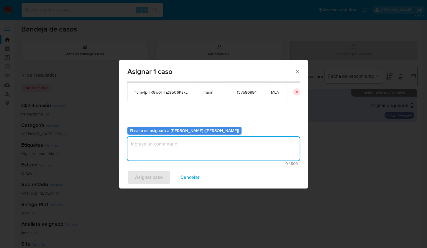
click at [173, 149] on textarea "assign-modal" at bounding box center [213, 149] width 172 height 24
click at [154, 179] on span "Asignar caso" at bounding box center [149, 177] width 28 height 13
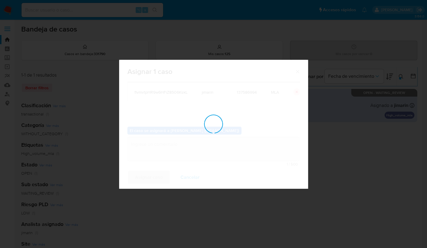
checkbox input "false"
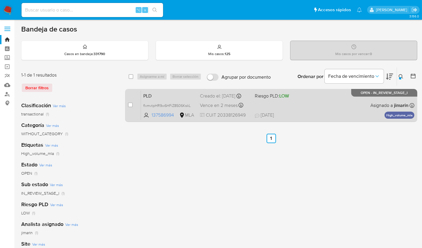
click at [287, 99] on span "LOW" at bounding box center [284, 96] width 10 height 7
click at [130, 105] on input "checkbox" at bounding box center [130, 105] width 5 height 5
checkbox input "true"
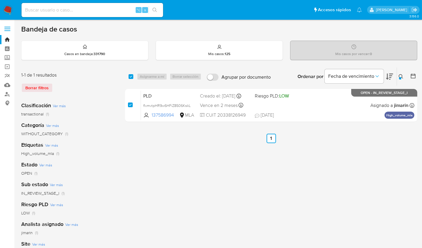
checkbox input "true"
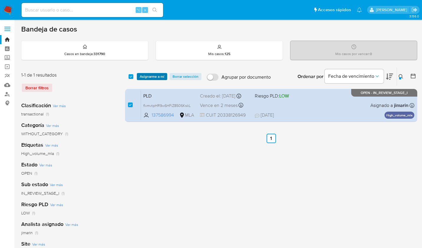
click at [146, 74] on span "Asignarme a mí" at bounding box center [152, 77] width 24 height 6
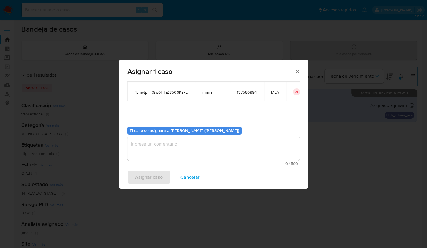
click at [174, 149] on textarea "assign-modal" at bounding box center [213, 149] width 172 height 24
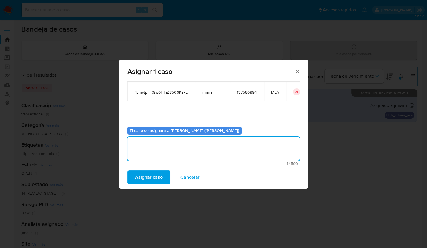
click at [151, 180] on span "Asignar caso" at bounding box center [149, 177] width 28 height 13
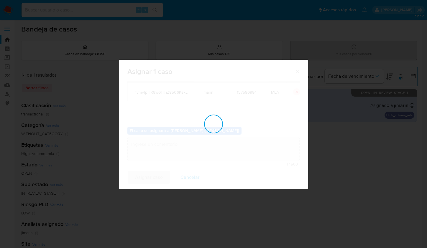
checkbox input "false"
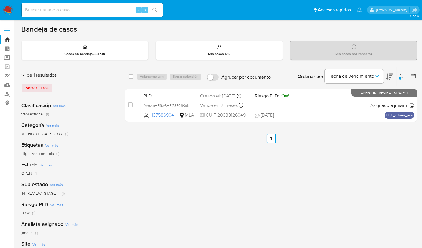
click at [399, 79] on div at bounding box center [400, 78] width 2 height 2
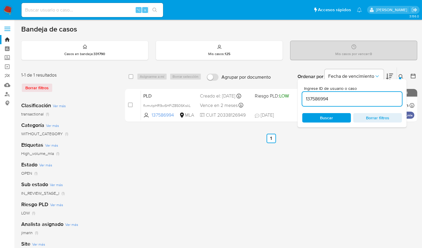
click at [366, 92] on div "137586994" at bounding box center [353, 99] width 100 height 14
click at [363, 97] on input "137586994" at bounding box center [353, 99] width 100 height 8
paste input "309221773"
type input "309221773"
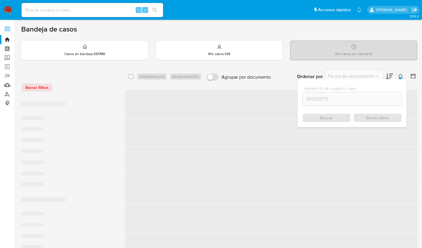
click at [401, 74] on icon at bounding box center [401, 76] width 5 height 5
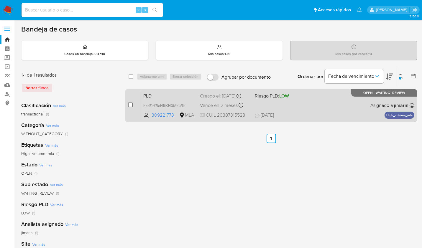
click at [129, 105] on input "checkbox" at bounding box center [130, 105] width 5 height 5
checkbox input "true"
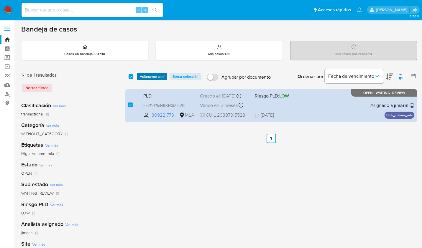
click at [152, 74] on span "Asignarme a mí" at bounding box center [152, 77] width 24 height 6
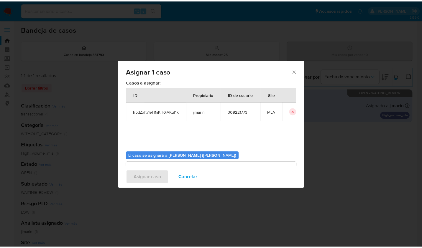
scroll to position [30, 0]
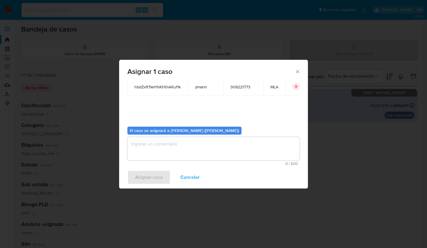
click at [164, 169] on div "Asignar caso Cancelar" at bounding box center [213, 177] width 189 height 22
click at [164, 151] on textarea "assign-modal" at bounding box center [213, 149] width 172 height 24
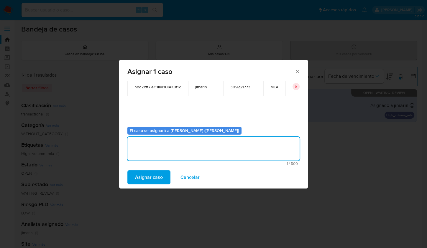
click at [154, 179] on span "Asignar caso" at bounding box center [149, 177] width 28 height 13
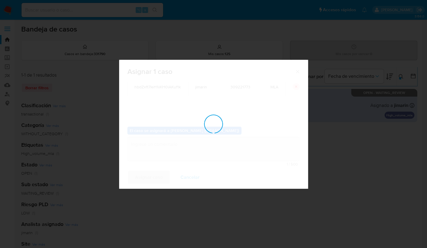
checkbox input "false"
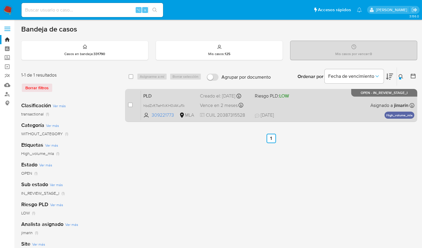
click at [288, 106] on div "PLD hbdZxft7IeH1iiKH0iAKuf1k 309221773 MLA Riesgo PLD: LOW Creado el: 12/08/202…" at bounding box center [278, 106] width 274 height 30
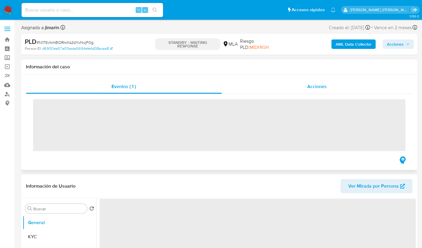
click at [325, 89] on span "Acciones" at bounding box center [317, 86] width 19 height 7
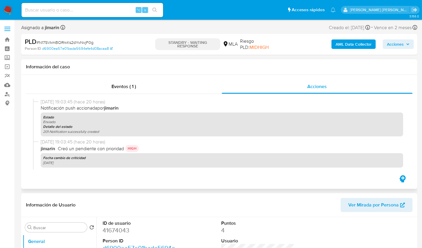
select select "10"
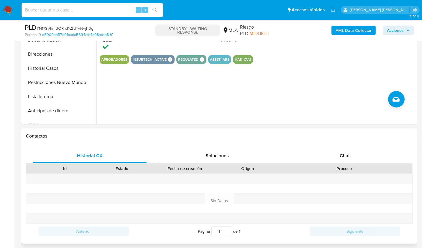
scroll to position [251, 0]
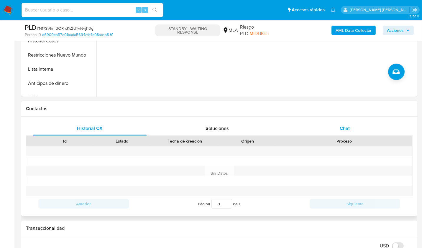
click at [337, 132] on div "Chat" at bounding box center [345, 129] width 114 height 14
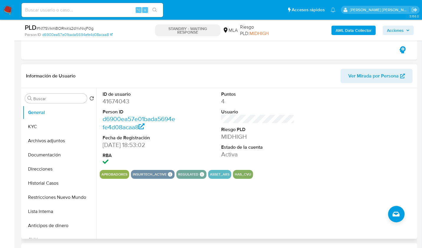
scroll to position [107, 0]
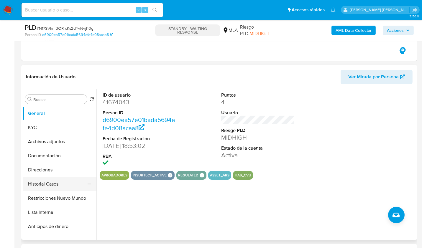
click at [58, 182] on button "Historial Casos" at bounding box center [57, 184] width 69 height 14
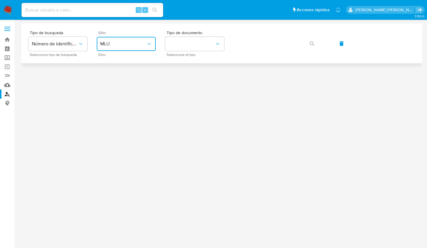
click at [137, 47] on span "MLU" at bounding box center [123, 44] width 46 height 6
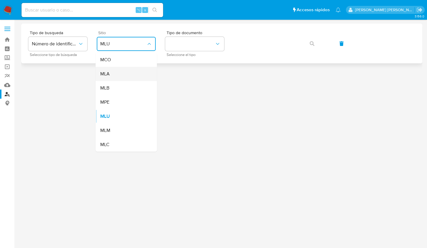
click at [126, 75] on div "MLA" at bounding box center [124, 74] width 48 height 14
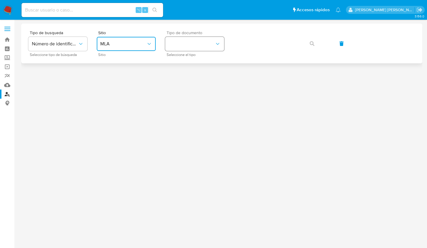
click at [200, 49] on button "identificationType" at bounding box center [194, 44] width 59 height 14
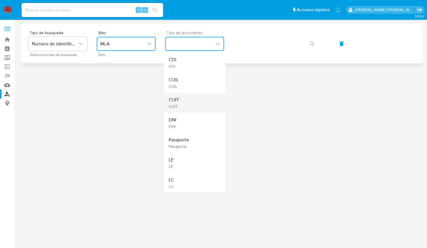
click at [194, 105] on div "CUIT CUIT" at bounding box center [193, 103] width 48 height 20
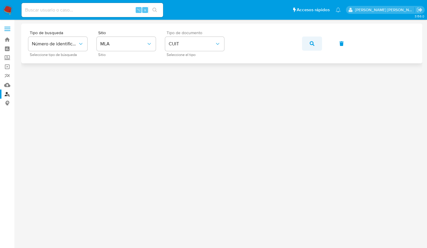
click at [318, 40] on button "button" at bounding box center [312, 44] width 20 height 14
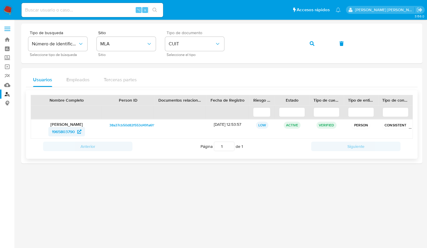
click at [59, 130] on span "1965803790" at bounding box center [63, 131] width 23 height 9
click at [312, 42] on icon "button" at bounding box center [312, 43] width 5 height 5
click at [66, 127] on span "26859593" at bounding box center [63, 131] width 19 height 9
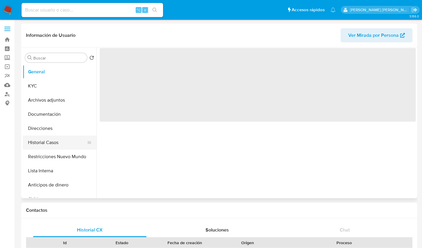
click at [53, 145] on button "Historial Casos" at bounding box center [57, 143] width 69 height 14
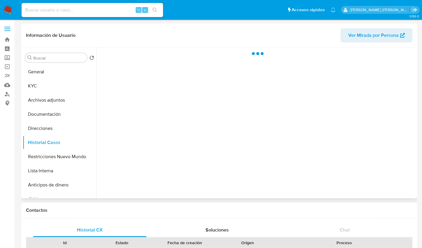
select select "10"
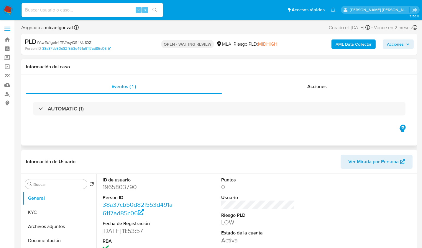
select select "10"
click at [123, 190] on dd "1965803790" at bounding box center [139, 187] width 73 height 8
click at [123, 189] on dd "1965803790" at bounding box center [139, 187] width 73 height 8
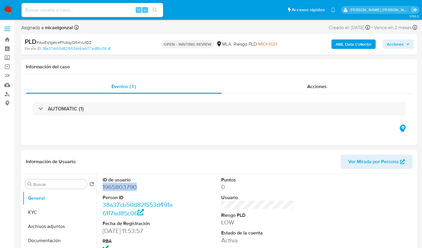
click at [123, 189] on dd "1965803790" at bounding box center [139, 187] width 73 height 8
copy dd "1965803790"
select select "10"
click at [122, 183] on dd "1965803790" at bounding box center [139, 187] width 73 height 8
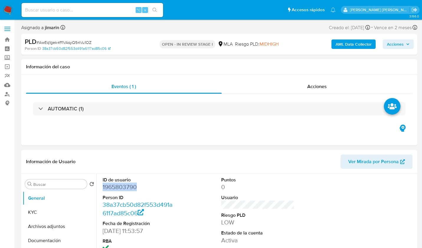
copy dd "1965803790"
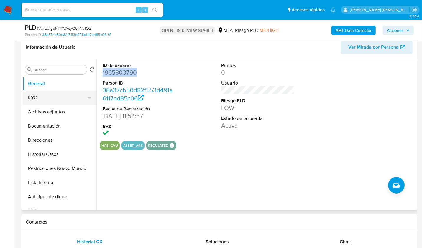
click at [37, 100] on button "KYC" at bounding box center [57, 98] width 69 height 14
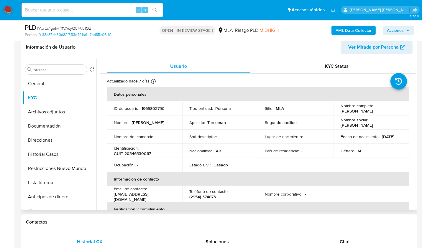
click at [140, 151] on p "CUIT 20346330067" at bounding box center [132, 153] width 37 height 5
copy p "20346330067"
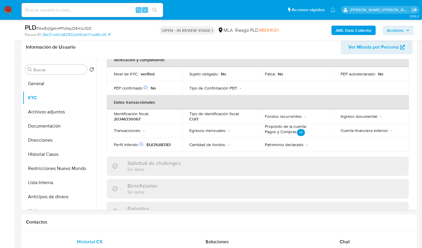
scroll to position [156, 0]
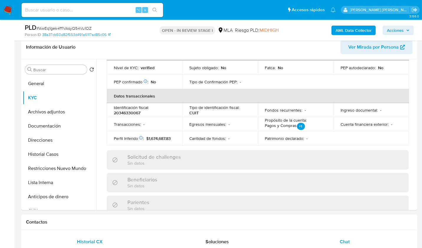
click at [357, 242] on div "Chat" at bounding box center [345, 242] width 114 height 14
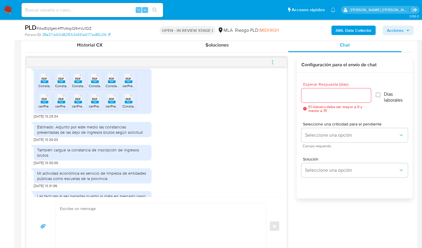
scroll to position [321, 0]
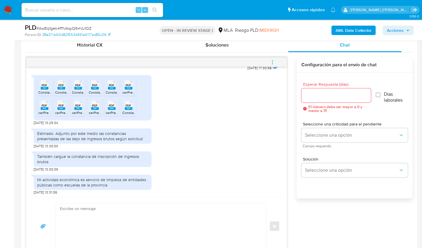
click at [137, 212] on textarea at bounding box center [159, 226] width 199 height 45
click at [151, 212] on textarea at bounding box center [159, 226] width 199 height 45
paste textarea "Hola , En función de las operaciones registradas en tu cuenta de Mercado Pago, …"
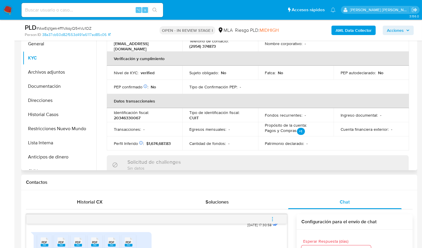
scroll to position [0, 0]
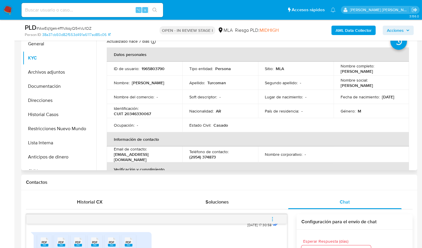
click at [348, 69] on p "Emanuel Alejandro Turcoman" at bounding box center [357, 71] width 32 height 5
click at [348, 71] on p "Emanuel Alejandro Turcoman" at bounding box center [357, 71] width 32 height 5
copy p "Emanuel"
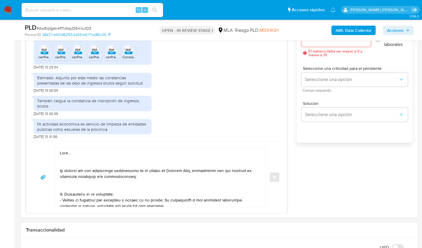
scroll to position [377, 0]
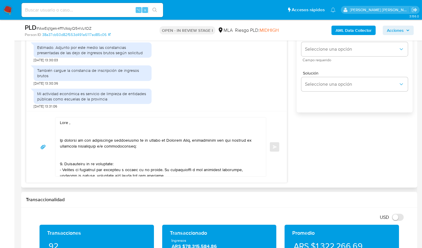
click at [68, 123] on textarea at bounding box center [159, 147] width 199 height 59
paste textarea "Emanuel"
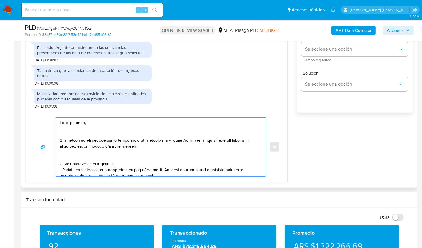
click at [83, 131] on textarea at bounding box center [159, 147] width 199 height 59
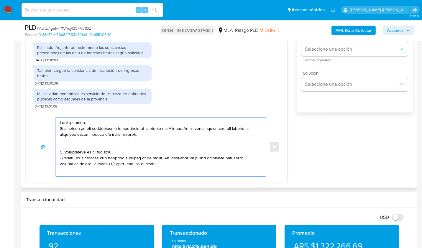
click at [102, 148] on textarea at bounding box center [159, 147] width 199 height 59
click at [91, 124] on textarea at bounding box center [159, 147] width 199 height 59
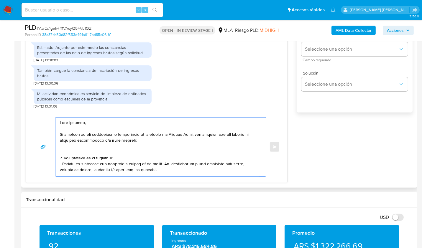
click at [84, 145] on textarea at bounding box center [159, 147] width 199 height 59
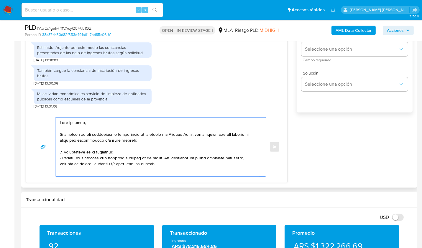
click at [82, 130] on textarea at bounding box center [159, 147] width 199 height 59
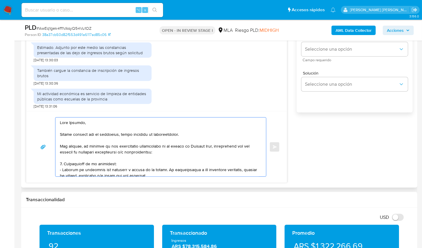
click at [161, 152] on textarea at bounding box center [159, 147] width 199 height 59
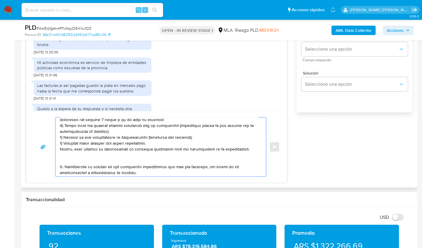
scroll to position [188, 0]
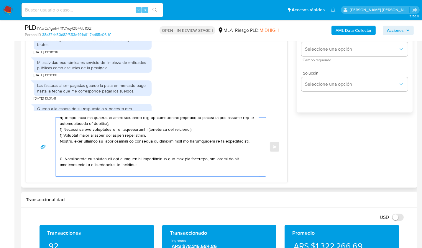
drag, startPoint x: 60, startPoint y: 127, endPoint x: 62, endPoint y: 158, distance: 30.5
click at [62, 158] on textarea at bounding box center [159, 147] width 199 height 59
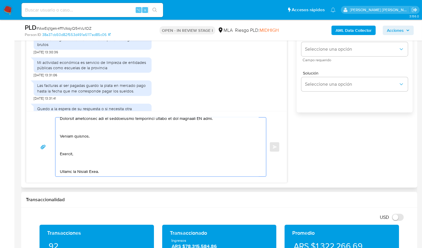
scroll to position [5, 0]
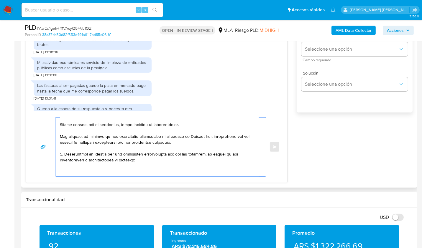
click at [75, 169] on textarea at bounding box center [159, 147] width 199 height 59
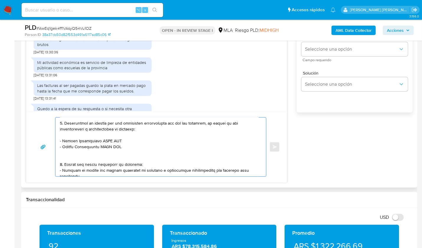
scroll to position [41, 0]
drag, startPoint x: 122, startPoint y: 147, endPoint x: 63, endPoint y: 140, distance: 59.4
click at [63, 140] on textarea at bounding box center [159, 147] width 199 height 59
paste textarea "Jose Luis Diaz"
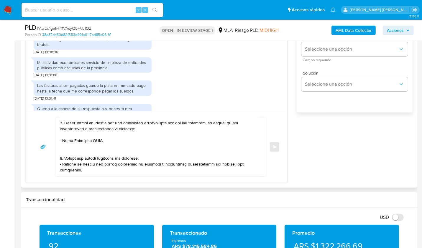
paste textarea "20164498604"
paste textarea "$ 16.685.000,00"
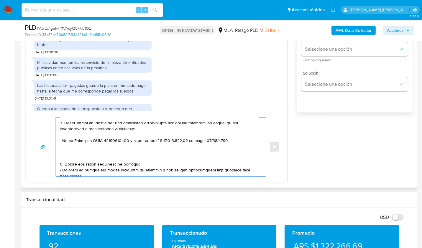
paste textarea "Lorena Lucrecia Lonati"
paste textarea "23334308294"
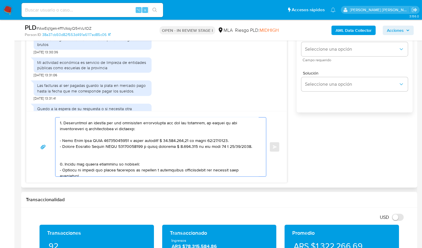
click at [230, 146] on textarea at bounding box center [159, 147] width 199 height 59
click at [226, 154] on textarea at bounding box center [159, 147] width 199 height 59
click at [229, 145] on textarea at bounding box center [159, 147] width 199 height 59
click at [249, 153] on textarea at bounding box center [159, 147] width 199 height 59
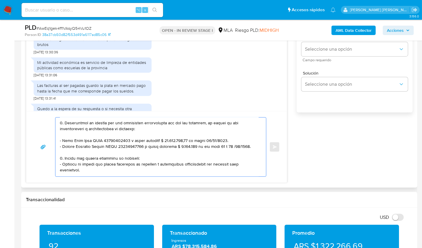
drag, startPoint x: 76, startPoint y: 168, endPoint x: 55, endPoint y: 158, distance: 23.6
click at [55, 158] on div "Enviar" at bounding box center [156, 147] width 247 height 60
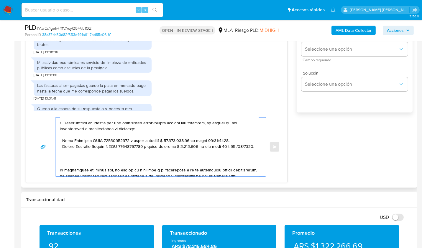
click at [69, 164] on textarea at bounding box center [159, 147] width 199 height 59
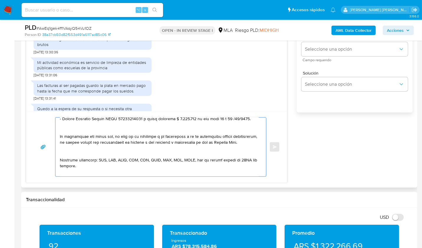
scroll to position [69, 0]
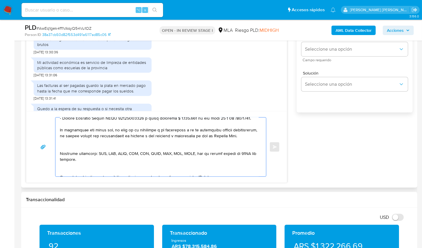
click at [69, 153] on textarea at bounding box center [159, 147] width 199 height 59
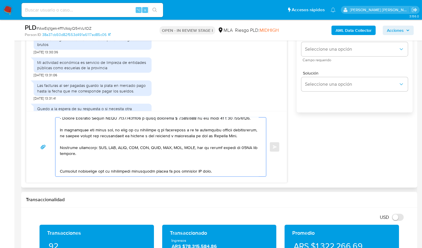
click at [65, 171] on textarea at bounding box center [159, 147] width 199 height 59
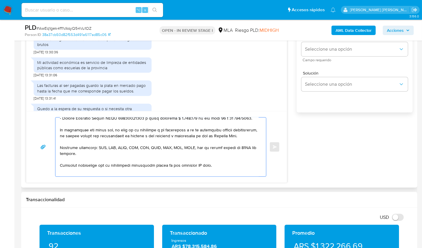
drag, startPoint x: 215, startPoint y: 171, endPoint x: 176, endPoint y: 171, distance: 39.5
click at [176, 171] on textarea at bounding box center [159, 147] width 199 height 59
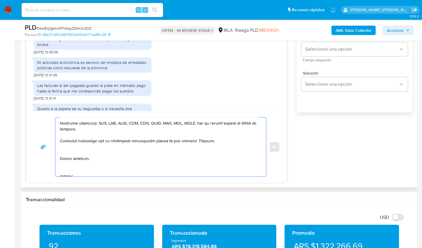
scroll to position [96, 0]
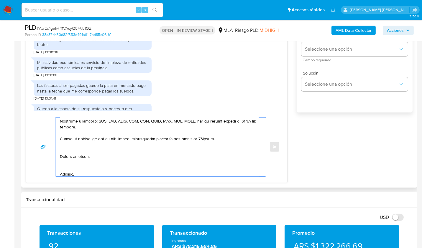
click at [87, 160] on textarea at bounding box center [159, 147] width 199 height 59
click at [83, 159] on textarea at bounding box center [159, 147] width 199 height 59
click at [76, 158] on textarea at bounding box center [159, 147] width 199 height 59
click at [82, 158] on textarea at bounding box center [159, 147] width 199 height 59
click at [74, 166] on textarea at bounding box center [159, 147] width 199 height 59
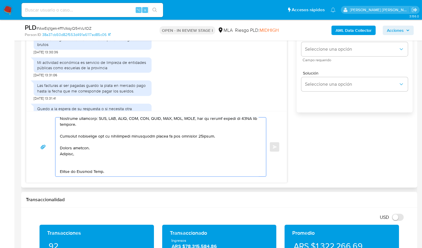
click at [72, 166] on textarea at bounding box center [159, 147] width 199 height 59
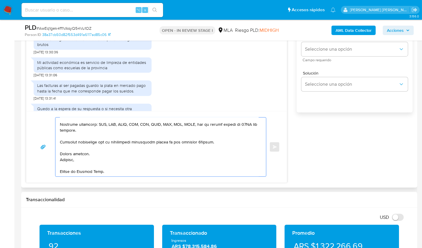
click at [73, 171] on textarea at bounding box center [159, 147] width 199 height 59
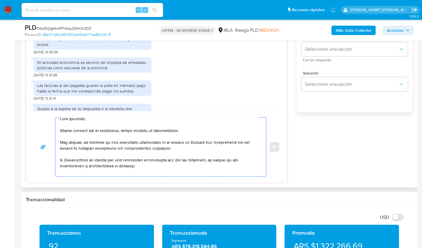
scroll to position [0, 0]
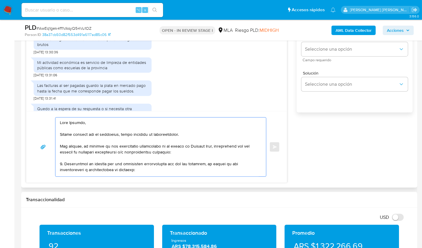
click at [196, 135] on textarea at bounding box center [159, 147] width 199 height 59
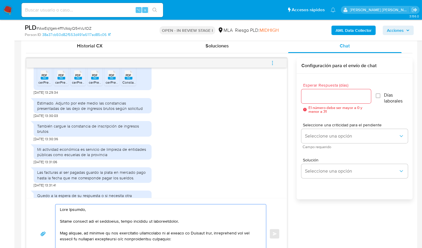
scroll to position [289, 0]
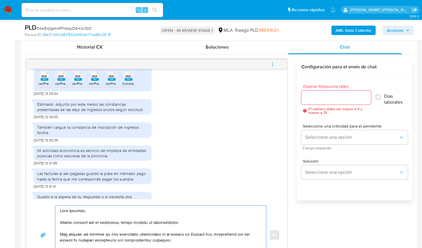
type textarea "Hola Emanuel, Muchas gracias por tu respuesta, hemos recibido la documentación.…"
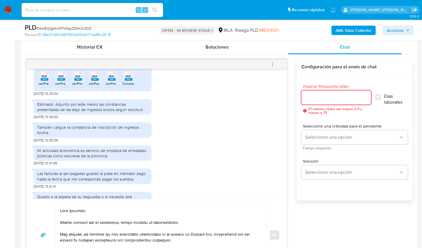
click at [311, 97] on input "Esperar Respuesta (días)" at bounding box center [337, 98] width 70 height 8
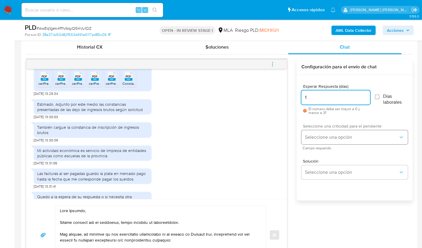
type input "1"
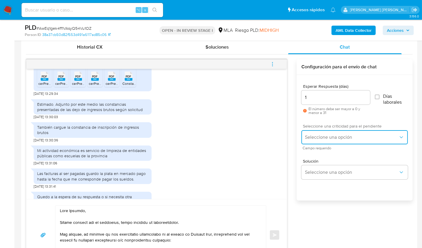
click at [316, 138] on span "Seleccione una opción" at bounding box center [352, 138] width 94 height 6
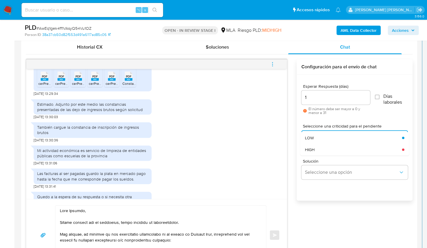
click at [318, 153] on div "HIGH" at bounding box center [353, 150] width 97 height 12
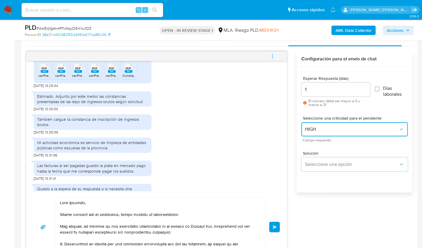
scroll to position [298, 0]
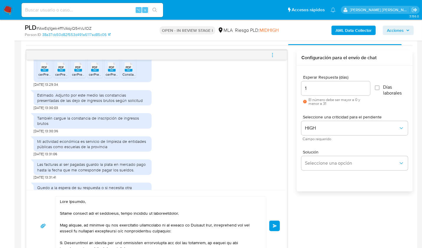
click at [279, 227] on button "Enviar" at bounding box center [274, 226] width 11 height 11
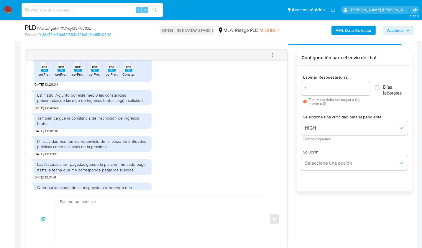
scroll to position [573, 0]
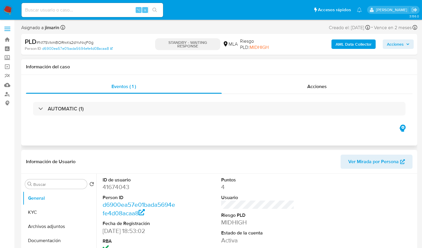
select select "10"
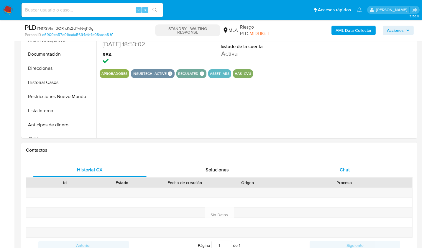
click at [345, 168] on span "Chat" at bounding box center [345, 170] width 10 height 7
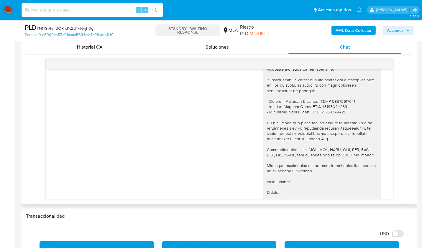
scroll to position [500, 0]
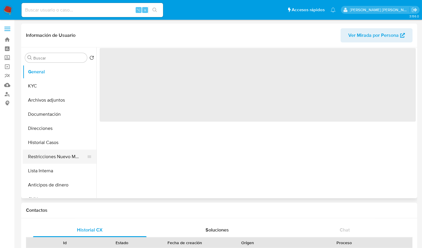
click at [61, 158] on button "Restricciones Nuevo Mundo" at bounding box center [57, 157] width 69 height 14
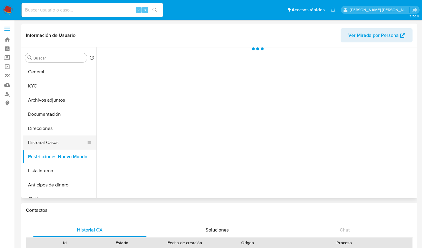
click at [60, 148] on button "Historial Casos" at bounding box center [57, 143] width 69 height 14
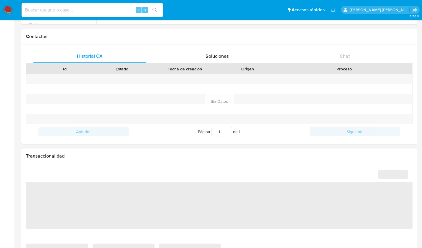
select select "10"
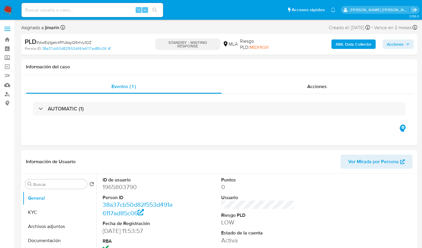
select select "10"
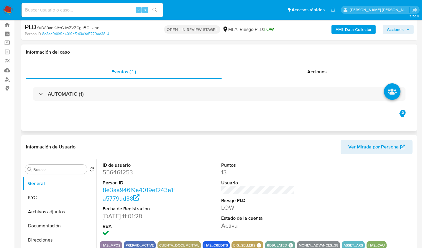
scroll to position [40, 0]
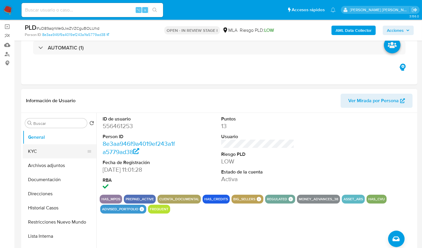
click at [50, 156] on button "KYC" at bounding box center [57, 152] width 69 height 14
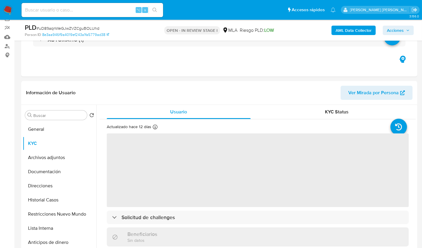
scroll to position [51, 0]
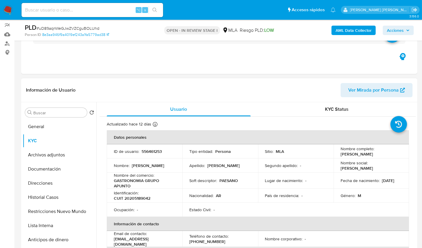
click at [135, 197] on p "CUIT 20205189042" at bounding box center [132, 198] width 37 height 5
copy p "20205189042"
click at [142, 200] on p "CUIT 20205189042" at bounding box center [132, 198] width 37 height 5
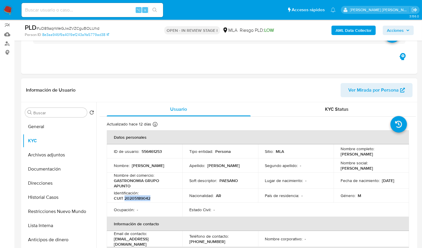
copy p "20205189042"
click at [58, 161] on button "Archivos adjuntos" at bounding box center [57, 155] width 69 height 14
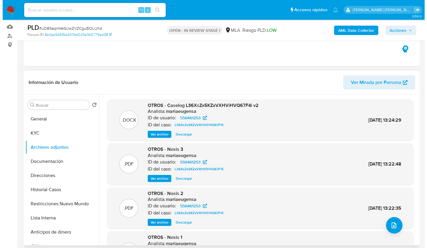
scroll to position [61, 0]
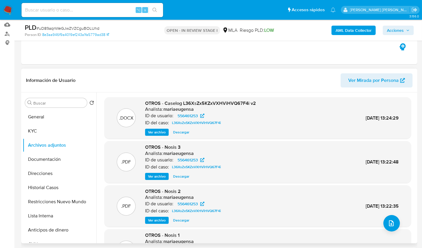
click at [160, 130] on span "Ver archivo" at bounding box center [157, 133] width 18 height 6
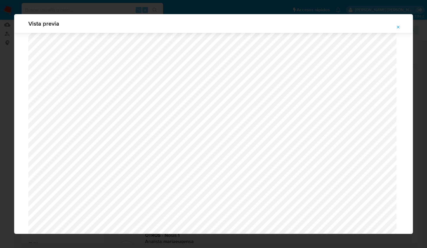
scroll to position [42, 0]
click at [107, 9] on div "Vista previa" at bounding box center [213, 124] width 427 height 248
click at [397, 25] on icon "Attachment preview" at bounding box center [398, 27] width 5 height 5
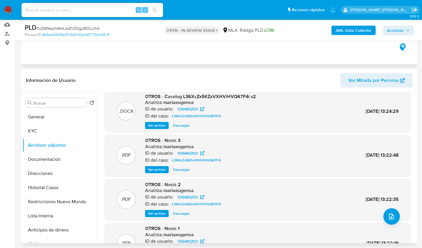
scroll to position [9, 0]
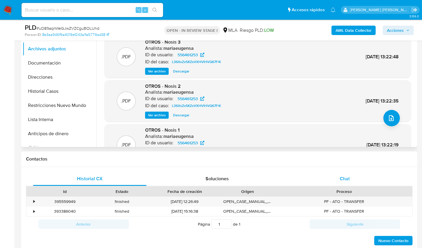
click at [362, 181] on div "Chat" at bounding box center [345, 179] width 114 height 14
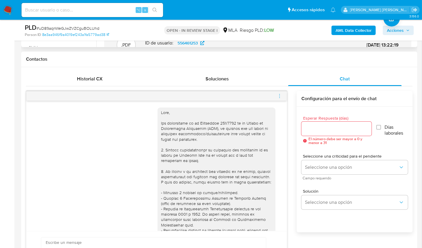
scroll to position [0, 0]
click at [99, 84] on div "Historial CX" at bounding box center [90, 79] width 114 height 14
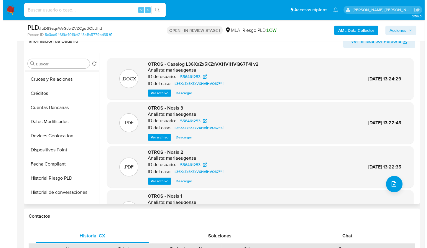
scroll to position [166, 0]
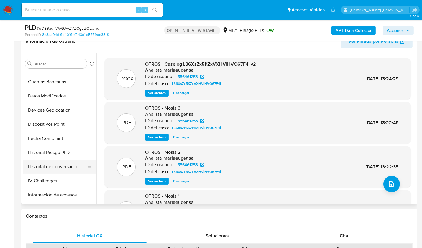
click at [64, 172] on button "Historial de conversaciones" at bounding box center [57, 167] width 69 height 14
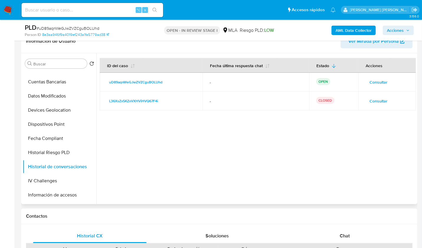
click at [384, 78] on span "Consultar" at bounding box center [379, 82] width 18 height 8
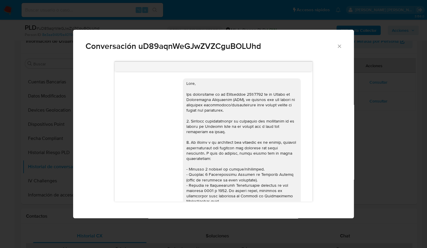
scroll to position [334, 0]
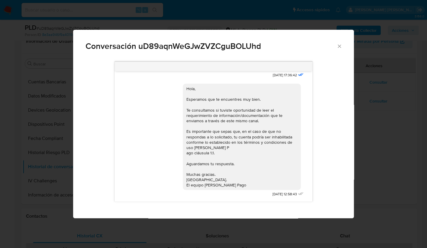
click at [333, 42] on div "Conversación uD89aqnWeGJwZVZCguBOLUhd" at bounding box center [213, 44] width 281 height 28
click at [338, 45] on icon "Cerrar" at bounding box center [340, 46] width 6 height 6
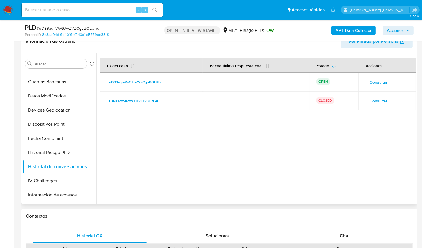
click at [374, 100] on span "Consultar" at bounding box center [379, 101] width 18 height 8
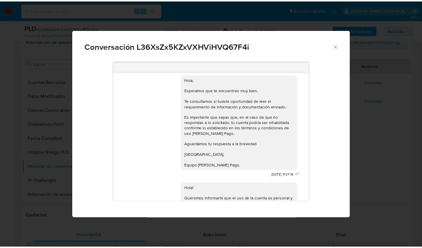
scroll to position [650, 0]
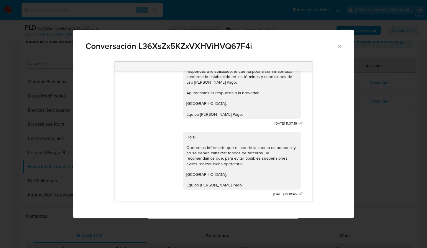
click at [373, 132] on div "Conversación L36XsZx5KZxVXHViHVQ67F4i [DATE] 18:43:38 Hola, Esperamos que te en…" at bounding box center [213, 124] width 427 height 248
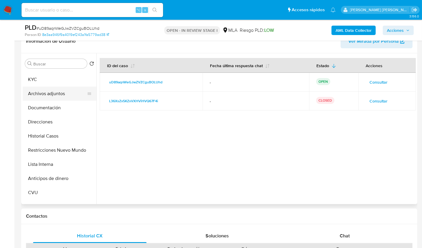
scroll to position [0, 0]
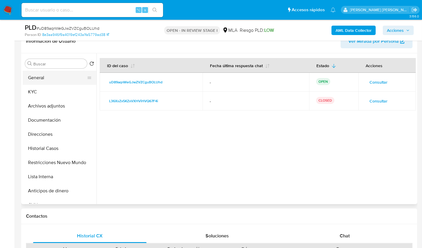
click at [41, 83] on button "General" at bounding box center [57, 78] width 69 height 14
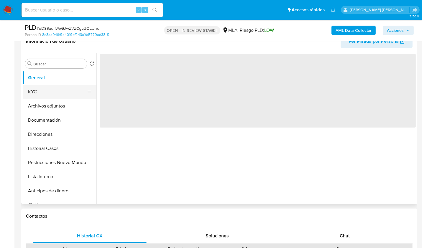
click at [39, 90] on button "KYC" at bounding box center [57, 92] width 69 height 14
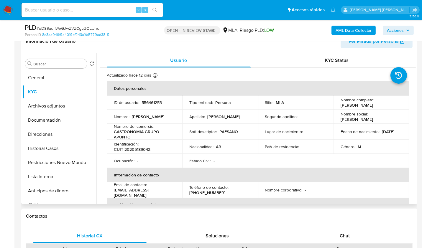
drag, startPoint x: 172, startPoint y: 192, endPoint x: 114, endPoint y: 193, distance: 58.2
click at [114, 193] on p "[EMAIL_ADDRESS][DOMAIN_NAME]" at bounding box center [143, 193] width 59 height 11
copy p "[EMAIL_ADDRESS][DOMAIN_NAME]"
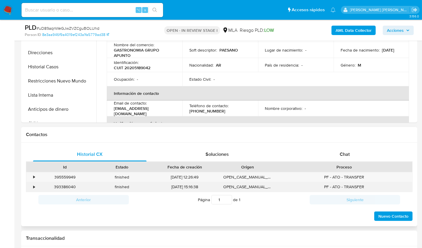
scroll to position [189, 0]
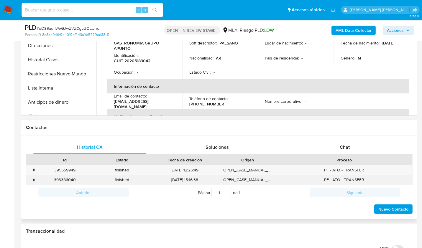
click at [68, 179] on div "393386040" at bounding box center [65, 180] width 57 height 10
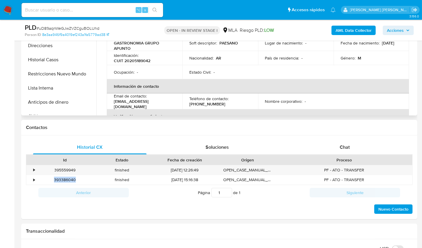
copy div "393386040"
click at [71, 167] on div "395559949" at bounding box center [65, 171] width 57 height 10
copy div "395559949"
click at [169, 120] on div "Contactos" at bounding box center [219, 128] width 396 height 16
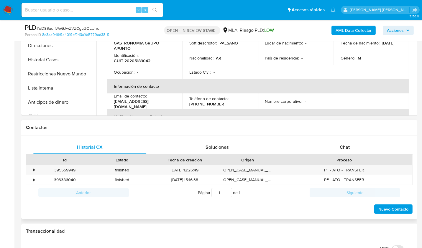
click at [296, 185] on div "Anterior Página 1 de 1 Siguiente" at bounding box center [219, 192] width 387 height 15
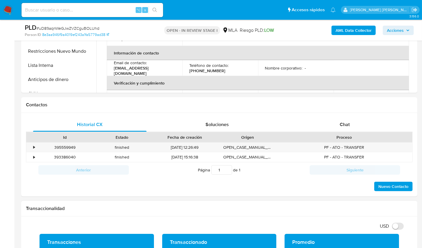
scroll to position [119, 0]
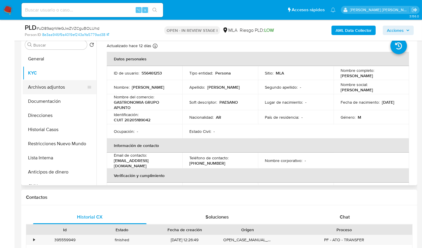
click at [46, 90] on button "Archivos adjuntos" at bounding box center [57, 87] width 69 height 14
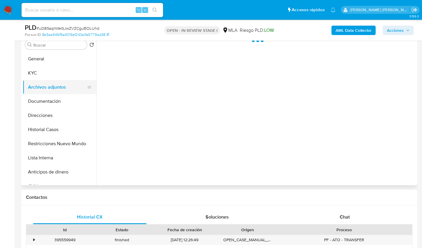
scroll to position [0, 0]
click at [46, 99] on button "Documentación" at bounding box center [57, 101] width 69 height 14
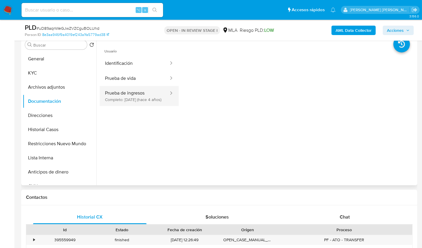
click at [139, 101] on button "Prueba de ingresos Completo: [DATE] (hace 4 años)" at bounding box center [135, 96] width 70 height 20
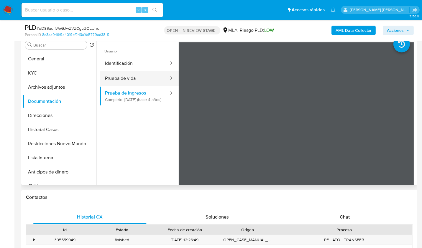
click at [134, 81] on button "Prueba de vida" at bounding box center [135, 78] width 70 height 15
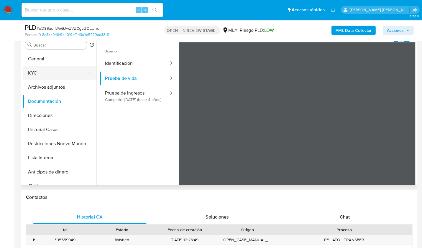
click at [52, 72] on button "KYC" at bounding box center [57, 73] width 69 height 14
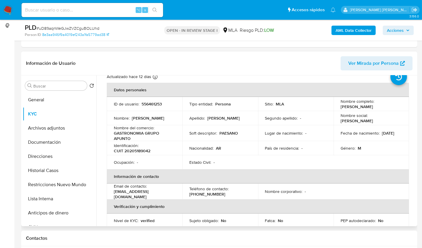
scroll to position [19, 0]
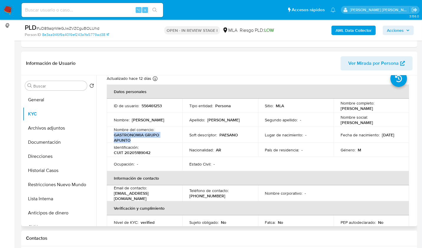
drag, startPoint x: 133, startPoint y: 142, endPoint x: 113, endPoint y: 136, distance: 20.9
click at [113, 136] on td "Nombre del comercio : GASTRONOMIA GRUPO APUNTO" at bounding box center [145, 135] width 76 height 16
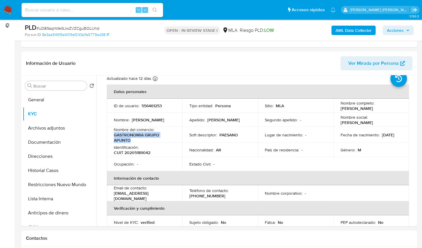
copy p "GASTRONOMIA GRUPO APUNTO"
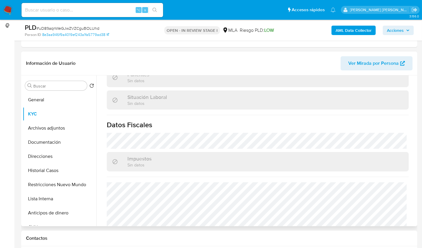
scroll to position [307, 0]
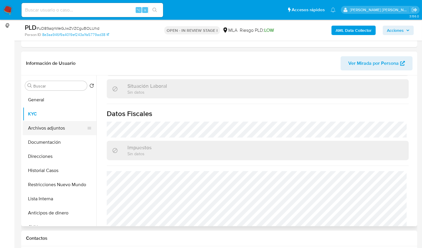
click at [58, 132] on button "Archivos adjuntos" at bounding box center [57, 128] width 69 height 14
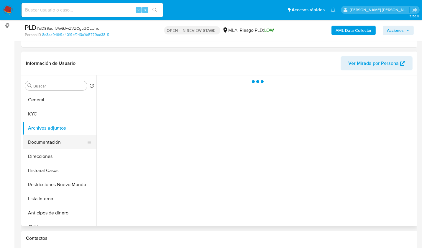
scroll to position [0, 0]
click at [57, 135] on button "Documentación" at bounding box center [57, 142] width 69 height 14
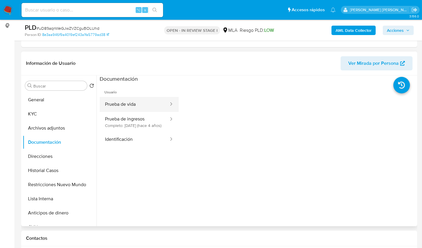
click at [135, 105] on button "Prueba de vida" at bounding box center [135, 104] width 70 height 15
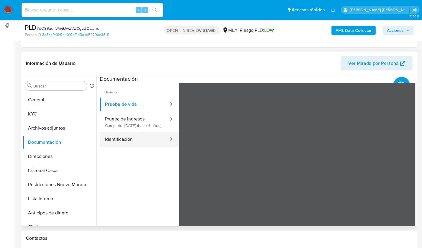
click at [126, 147] on button "Identificación" at bounding box center [135, 139] width 70 height 15
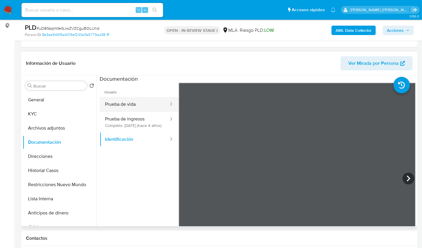
click at [130, 108] on button "Prueba de vida" at bounding box center [135, 104] width 70 height 15
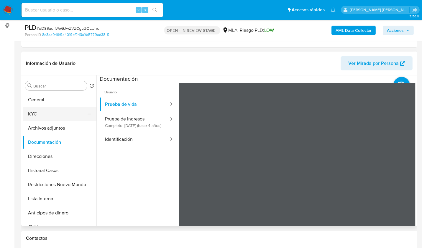
click at [46, 113] on button "KYC" at bounding box center [57, 114] width 69 height 14
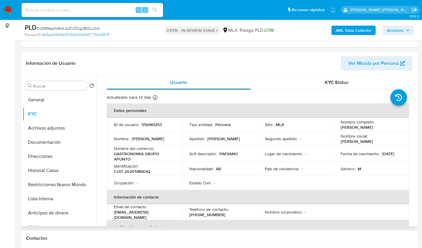
click at [215, 77] on div "Usuario" at bounding box center [179, 83] width 144 height 14
click at [48, 140] on button "Documentación" at bounding box center [57, 142] width 69 height 14
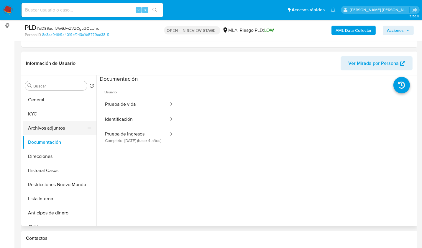
click at [58, 131] on button "Archivos adjuntos" at bounding box center [57, 128] width 69 height 14
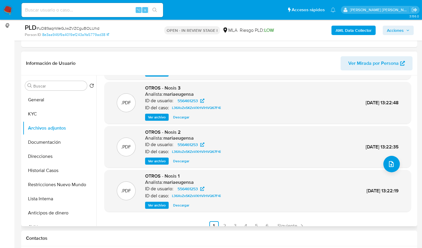
scroll to position [49, 0]
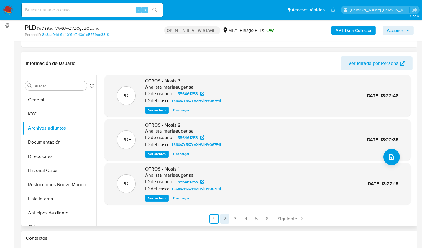
click at [226, 219] on link "2" at bounding box center [224, 219] width 9 height 9
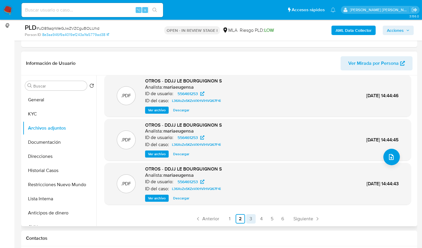
click at [250, 219] on link "3" at bounding box center [250, 219] width 9 height 9
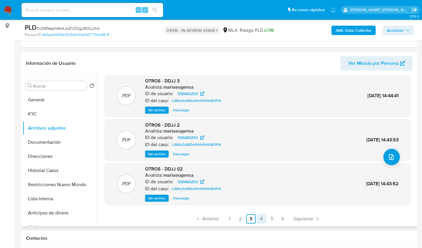
click at [264, 218] on link "4" at bounding box center [261, 219] width 9 height 9
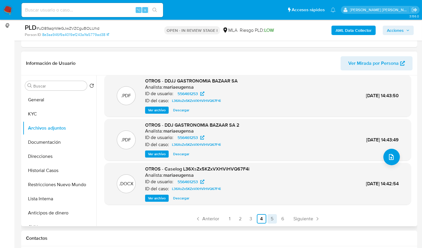
click at [275, 217] on link "5" at bounding box center [272, 219] width 9 height 9
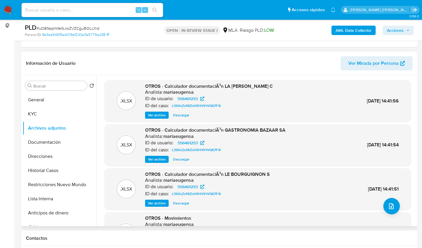
click at [223, 66] on header "Información de Usuario Ver Mirada por Persona" at bounding box center [219, 63] width 387 height 14
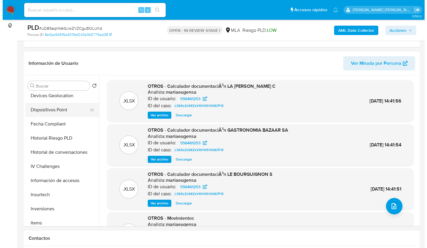
scroll to position [219, 0]
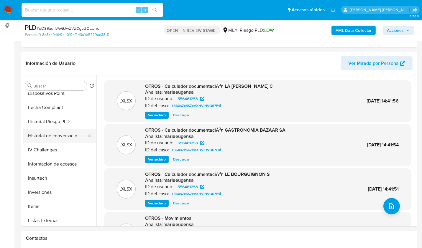
click at [50, 133] on button "Historial de conversaciones" at bounding box center [57, 136] width 69 height 14
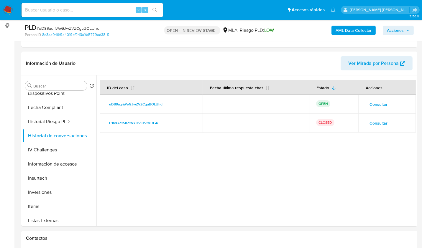
click at [377, 125] on span "Consultar" at bounding box center [379, 123] width 18 height 8
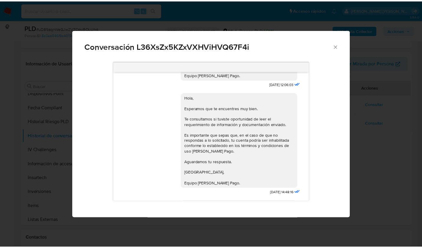
scroll to position [357, 0]
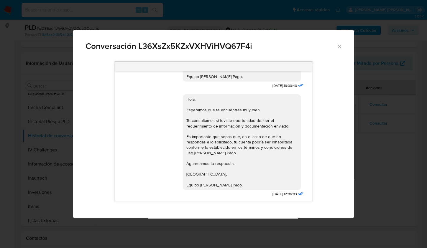
click at [400, 118] on div "Conversación L36XsZx5KZxVXHViHVQ67F4i [DATE] 18:43:38 Hola, Esperamos que te en…" at bounding box center [213, 124] width 427 height 248
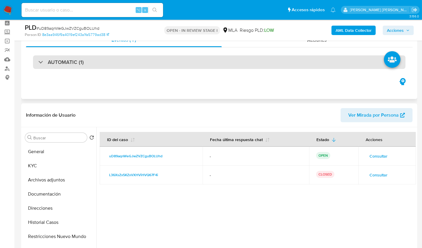
scroll to position [0, 0]
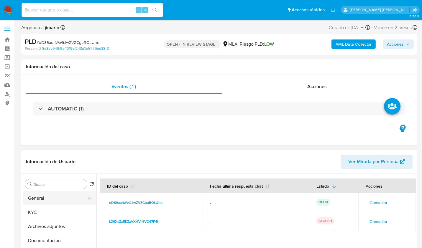
click at [42, 193] on button "General" at bounding box center [57, 199] width 69 height 14
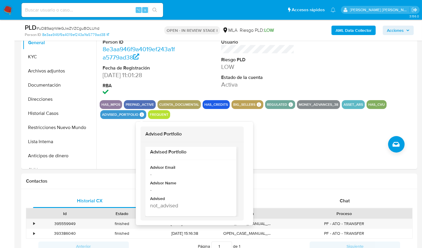
scroll to position [5, 0]
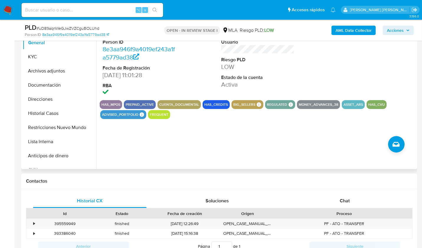
click at [231, 156] on div "ID de usuario 556461253 Person ID 8e3aa946f9a4019ef243a1fa5779ad38 Fecha de Reg…" at bounding box center [257, 93] width 320 height 151
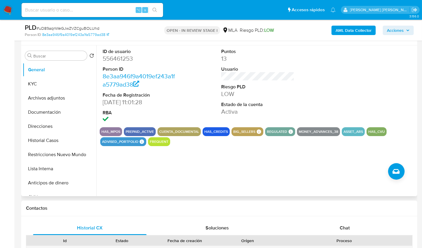
scroll to position [95, 0]
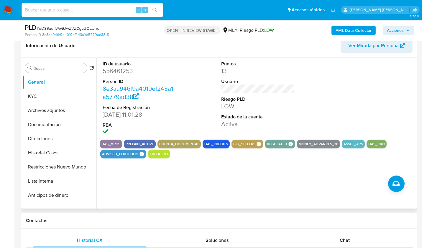
click at [232, 168] on div "ID de usuario 556461253 Person ID 8e3aa946f9a4019ef243a1fa5779ad38 Fecha de Reg…" at bounding box center [257, 133] width 320 height 151
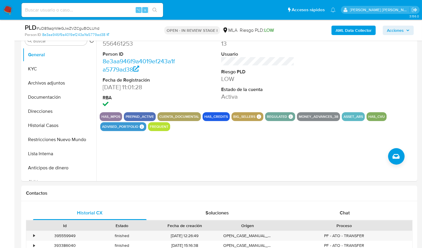
scroll to position [266, 0]
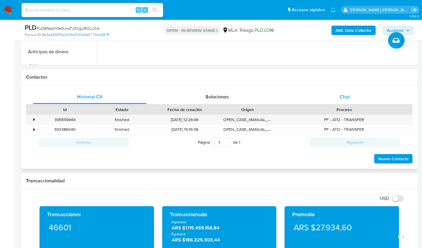
click at [345, 99] on span "Chat" at bounding box center [345, 97] width 10 height 7
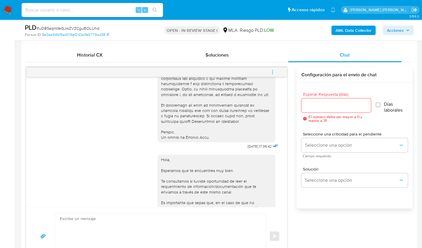
scroll to position [334, 0]
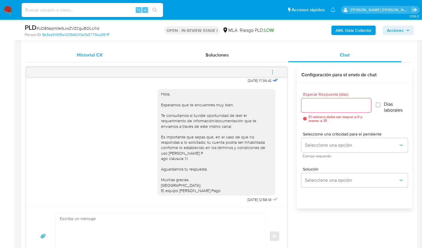
click at [107, 57] on div "Historial CX" at bounding box center [90, 55] width 114 height 14
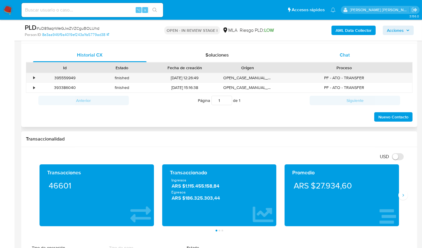
click at [303, 57] on div "Chat" at bounding box center [345, 55] width 114 height 14
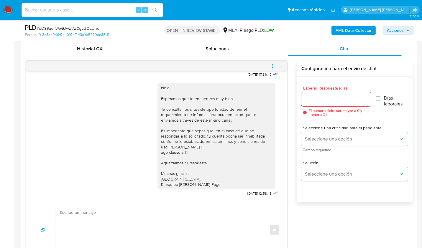
scroll to position [290, 0]
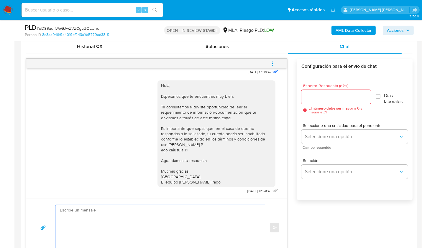
click at [229, 216] on textarea at bounding box center [159, 227] width 199 height 45
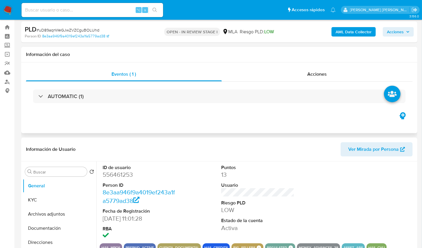
scroll to position [8, 0]
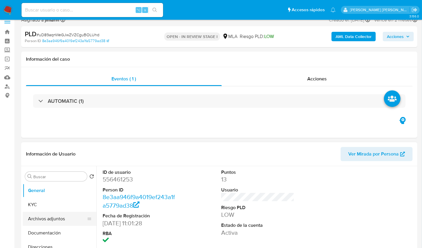
click at [51, 213] on button "Archivos adjuntos" at bounding box center [57, 219] width 69 height 14
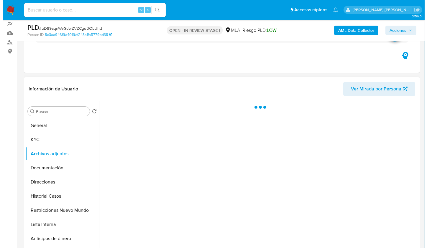
scroll to position [54, 0]
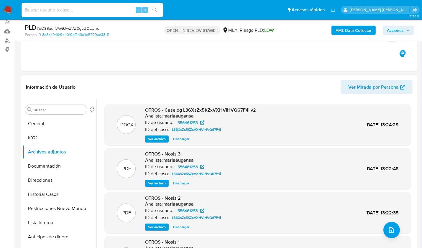
click at [161, 140] on span "Ver archivo" at bounding box center [157, 139] width 18 height 6
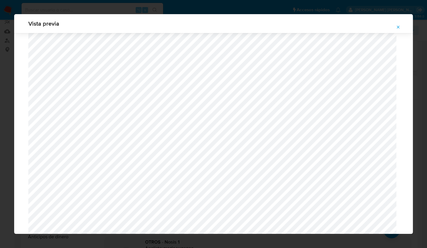
scroll to position [722, 0]
click at [401, 27] on button "Attachment preview" at bounding box center [398, 26] width 13 height 9
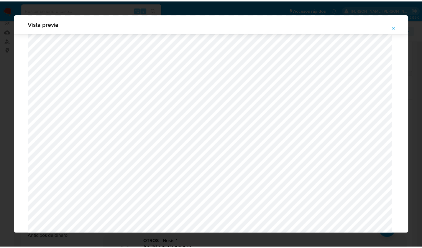
scroll to position [0, 0]
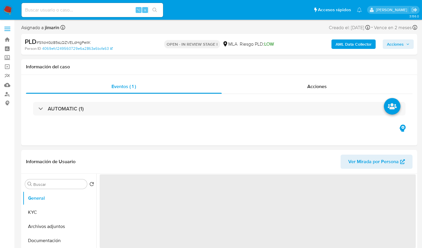
click at [75, 43] on span "# S1ld4Gz85sLQZVELdHgPeIIK" at bounding box center [64, 43] width 54 height 6
copy span "S1ld4Gz85sLQZVELdHgPeIIK"
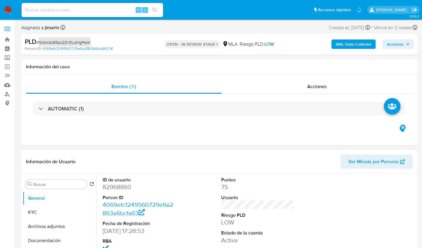
select select "10"
click at [118, 192] on dl "ID de usuario 82968860 Person ID 4069efc1249560729e6a2863a6bcfa63 Fecha de Regi…" at bounding box center [139, 215] width 73 height 76
click at [116, 190] on dd "82968860" at bounding box center [139, 187] width 73 height 8
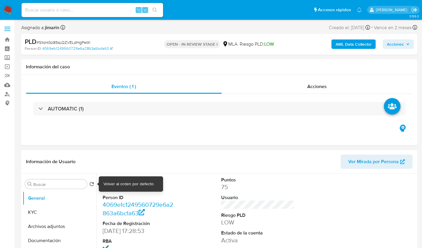
click at [122, 187] on div "Volver al orden por defecto" at bounding box center [129, 185] width 50 height 6
click at [164, 166] on header "Información de Usuario Ver Mirada por Persona" at bounding box center [219, 162] width 387 height 14
click at [110, 191] on dd "82968860" at bounding box center [139, 187] width 73 height 8
copy dd "82968860"
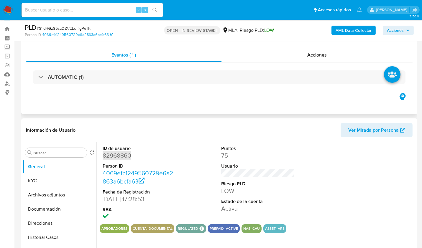
scroll to position [46, 0]
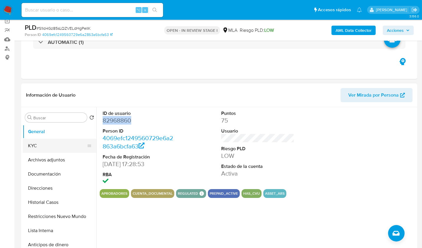
click at [40, 151] on button "KYC" at bounding box center [57, 146] width 69 height 14
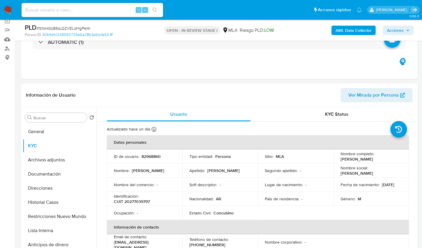
click at [143, 200] on p "CUIT 20277039797" at bounding box center [132, 201] width 36 height 5
copy p "20277039797"
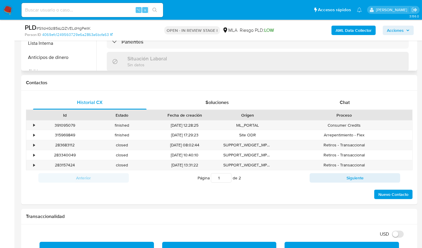
scroll to position [233, 0]
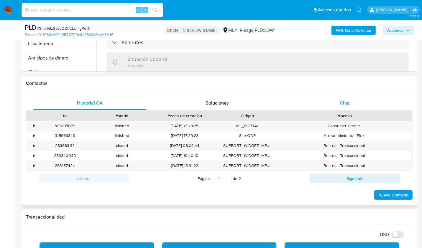
click at [361, 102] on div "Chat" at bounding box center [345, 103] width 114 height 14
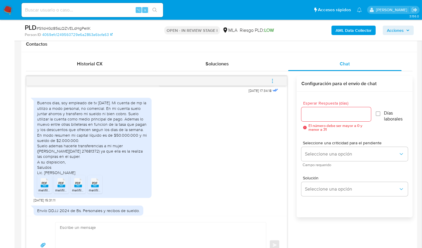
scroll to position [340, 0]
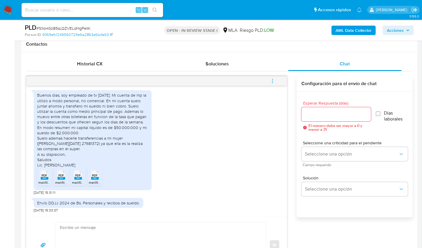
click at [45, 175] on span "PDF" at bounding box center [45, 176] width 6 height 4
click at [60, 176] on span "PDF" at bounding box center [62, 176] width 6 height 4
click at [74, 176] on icon at bounding box center [78, 175] width 8 height 9
click at [92, 178] on rect at bounding box center [95, 178] width 8 height 3
click at [160, 227] on textarea at bounding box center [159, 245] width 199 height 45
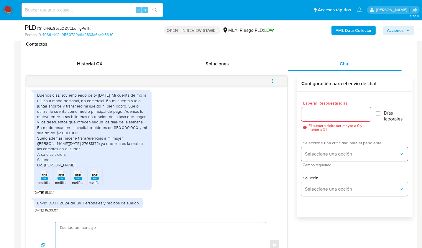
paste textarea "Hola, ¡Muchas gracias por tu respuesta! Confirmamos la recepción de la document…"
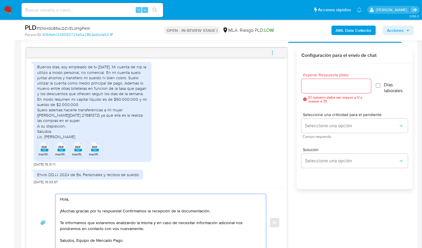
type textarea "Hola, ¡Muchas gracias por tu respuesta! Confirmamos la recepción de la document…"
click at [315, 89] on div at bounding box center [337, 86] width 70 height 14
click at [314, 86] on input "Esperar Respuesta (días)" at bounding box center [337, 86] width 70 height 8
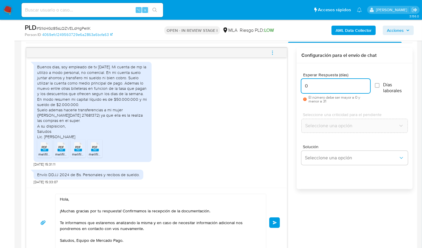
type input "0"
click at [270, 227] on div "Hola, ¡Muchas gracias por tu respuesta! Confirmamos la recepción de la document…" at bounding box center [156, 223] width 247 height 58
click at [272, 224] on button "Enviar" at bounding box center [274, 223] width 11 height 11
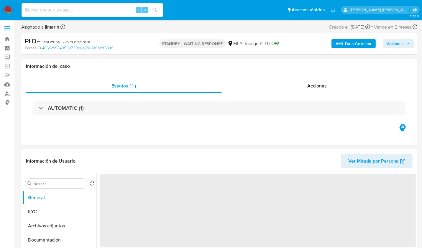
scroll to position [1, 0]
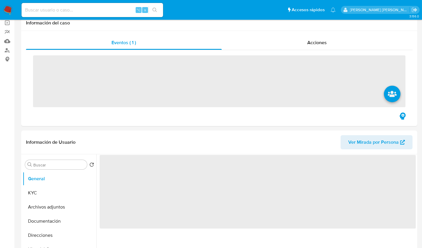
scroll to position [253, 0]
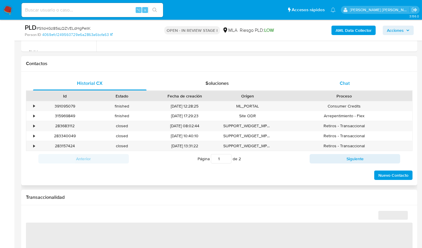
click at [348, 81] on span "Chat" at bounding box center [345, 83] width 10 height 7
select select "10"
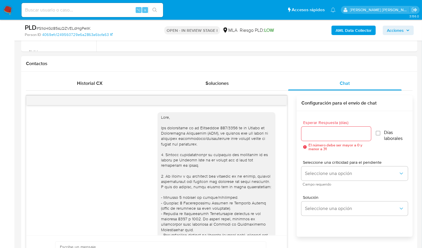
scroll to position [411, 0]
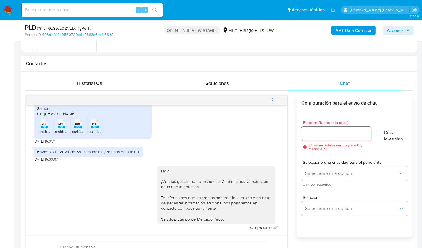
click at [276, 99] on button "menu-action" at bounding box center [272, 101] width 19 height 14
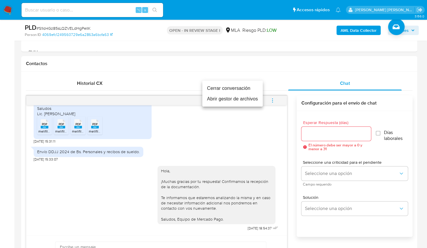
click at [246, 89] on li "Cerrar conversación" at bounding box center [232, 88] width 61 height 11
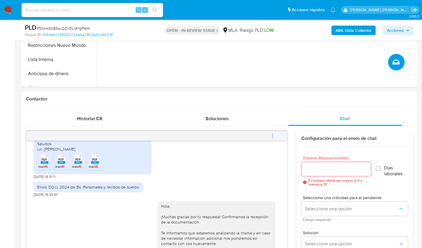
scroll to position [142, 0]
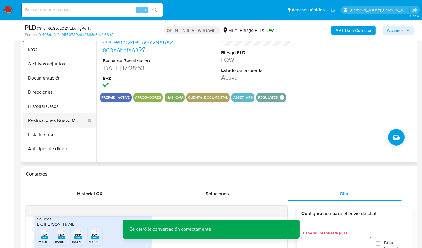
click at [66, 125] on button "Restricciones Nuevo Mundo" at bounding box center [57, 121] width 69 height 14
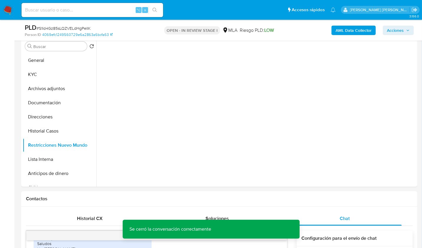
scroll to position [103, 0]
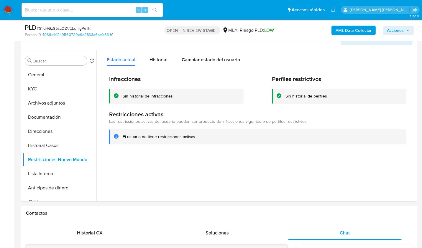
click at [352, 30] on b "AML Data Collector" at bounding box center [354, 30] width 36 height 9
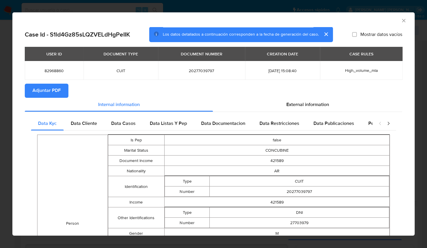
click at [52, 89] on span "Adjuntar PDF" at bounding box center [46, 90] width 28 height 13
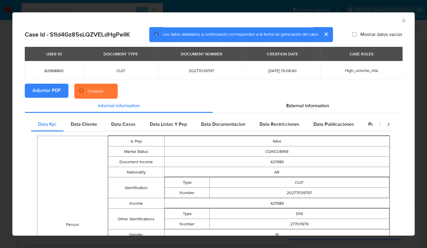
click at [376, 25] on div "AML Data Collector" at bounding box center [213, 19] width 403 height 15
click at [401, 20] on icon "Cerrar ventana" at bounding box center [404, 21] width 6 height 6
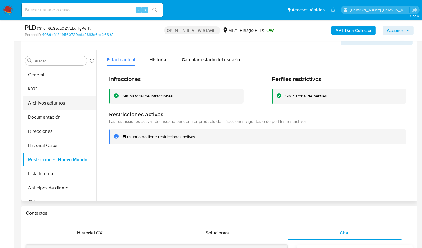
click at [42, 106] on button "Archivos adjuntos" at bounding box center [57, 103] width 69 height 14
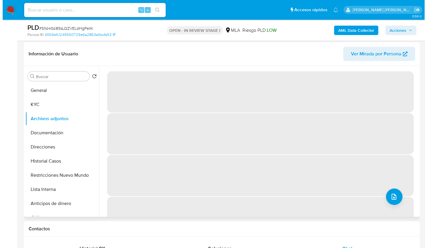
scroll to position [64, 0]
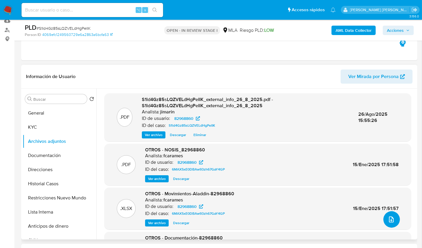
click at [395, 219] on button "upload-file" at bounding box center [392, 220] width 17 height 17
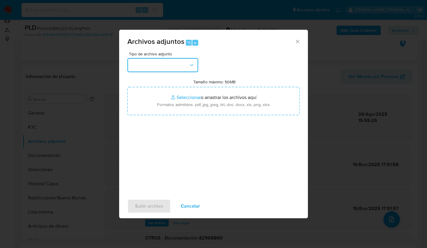
click at [179, 71] on button "button" at bounding box center [162, 65] width 71 height 14
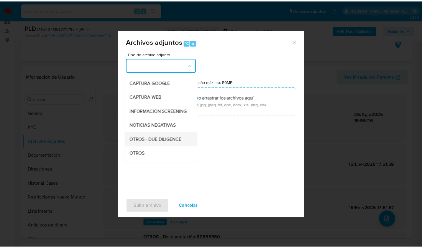
scroll to position [78, 0]
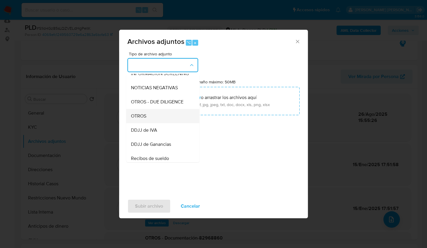
click at [151, 123] on div "OTROS" at bounding box center [161, 116] width 60 height 14
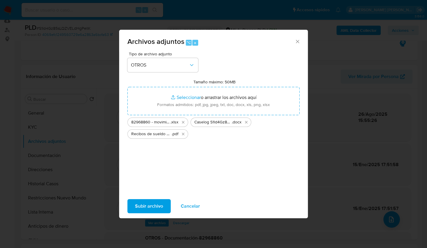
click at [152, 203] on span "Subir archivo" at bounding box center [149, 206] width 28 height 13
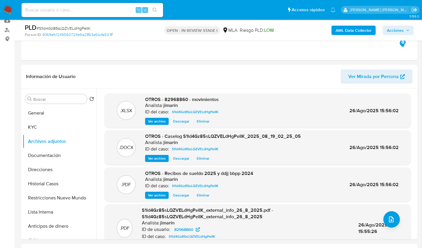
click at [397, 32] on span "Acciones" at bounding box center [395, 30] width 17 height 9
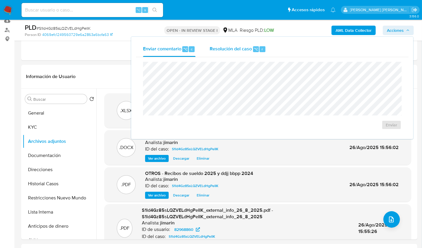
click at [265, 48] on div "Resolución del caso ⌥ r" at bounding box center [238, 49] width 56 height 15
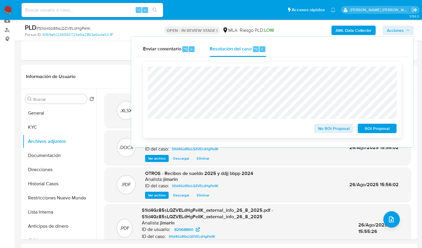
click at [322, 126] on span "No ROI Proposal" at bounding box center [334, 129] width 31 height 8
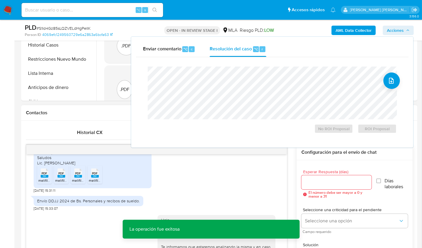
scroll to position [192, 0]
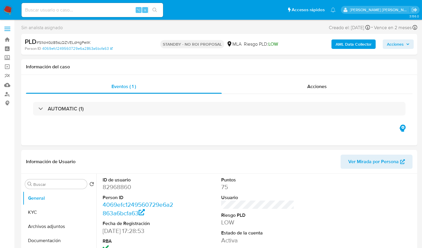
select select "10"
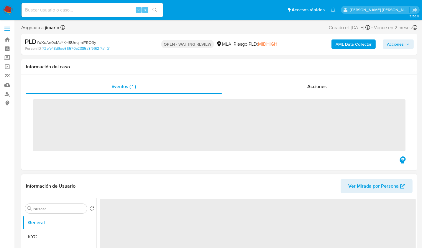
scroll to position [100, 0]
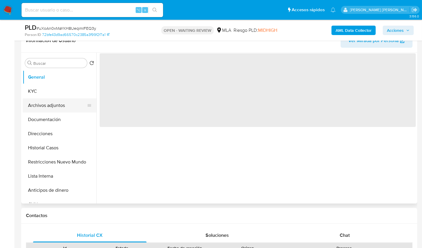
click at [70, 109] on button "Archivos adjuntos" at bounding box center [57, 106] width 69 height 14
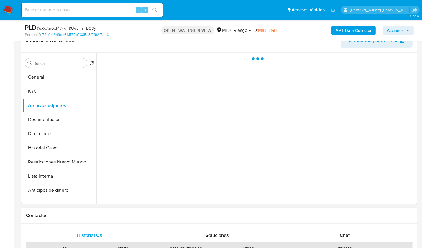
select select "10"
click at [158, 214] on h1 "Contactos" at bounding box center [219, 216] width 387 height 6
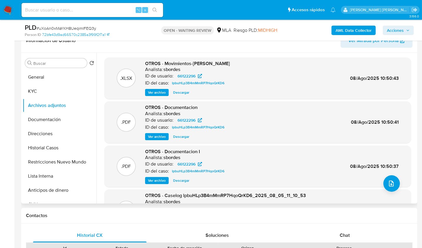
click at [258, 157] on div ".PDF OTROS - Documentacion I Analista: sbordes ID de usuario: 66122296 ID del c…" at bounding box center [257, 167] width 301 height 36
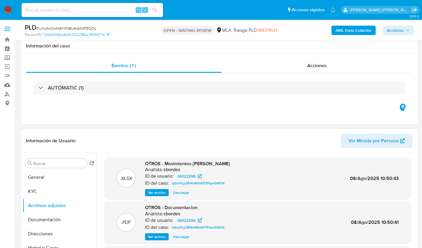
scroll to position [0, 0]
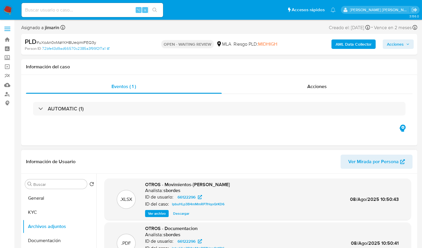
click at [241, 169] on header "Información de Usuario Ver Mirada por Persona" at bounding box center [219, 162] width 387 height 14
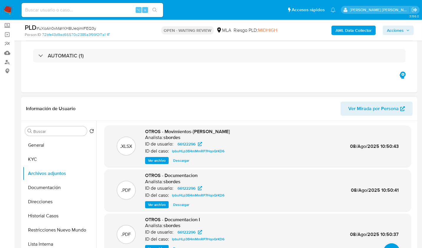
scroll to position [41, 0]
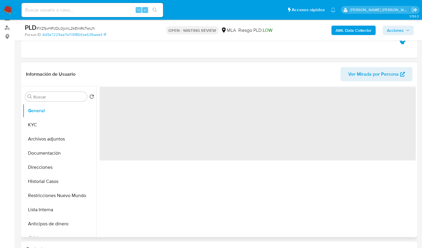
scroll to position [84, 0]
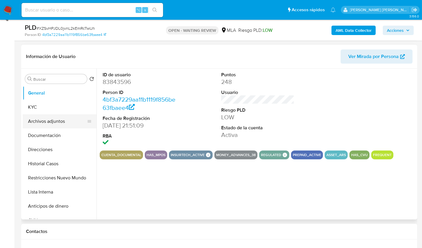
click at [58, 116] on button "Archivos adjuntos" at bounding box center [57, 122] width 69 height 14
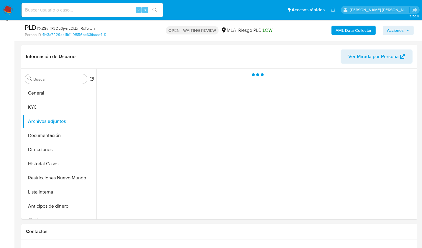
select select "10"
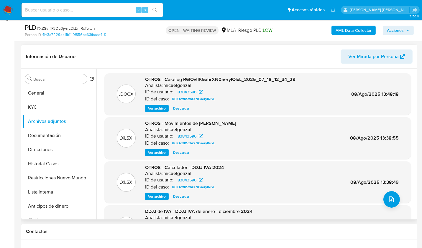
click at [218, 56] on header "Información de Usuario Ver Mirada por Persona" at bounding box center [219, 57] width 387 height 14
click at [151, 54] on header "Información de Usuario Ver Mirada por Persona" at bounding box center [219, 57] width 387 height 14
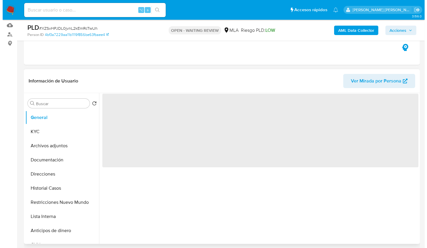
scroll to position [80, 0]
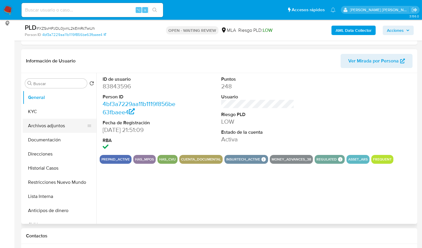
click at [58, 120] on button "Archivos adjuntos" at bounding box center [57, 126] width 69 height 14
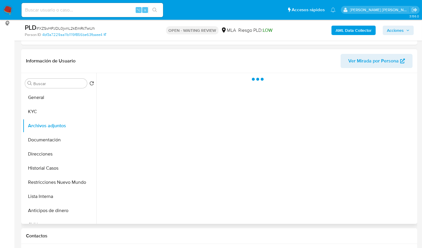
select select "10"
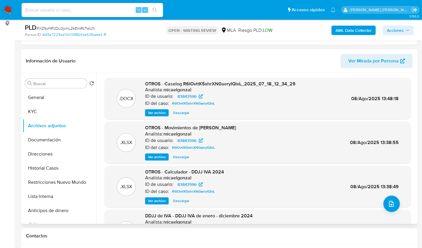
click at [158, 116] on span "Ver archivo" at bounding box center [157, 113] width 18 height 6
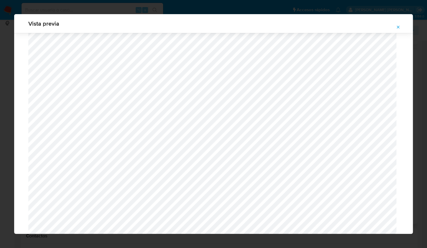
scroll to position [202, 0]
click at [398, 27] on icon "Attachment preview" at bounding box center [398, 27] width 5 height 5
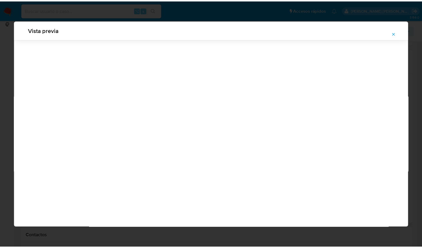
scroll to position [0, 0]
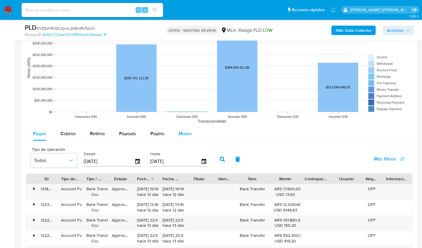
click at [185, 137] on div "Mulan" at bounding box center [185, 134] width 13 height 14
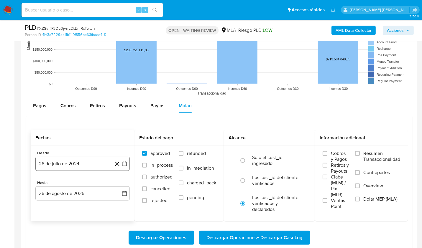
scroll to position [564, 0]
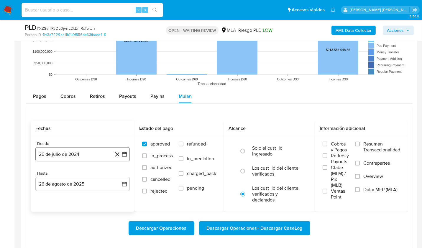
click at [67, 154] on button "26 de julio de 2024" at bounding box center [82, 155] width 94 height 14
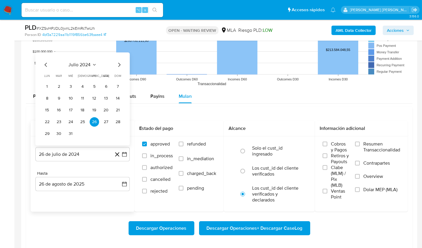
click at [84, 66] on span "julio 2024" at bounding box center [80, 65] width 22 height 6
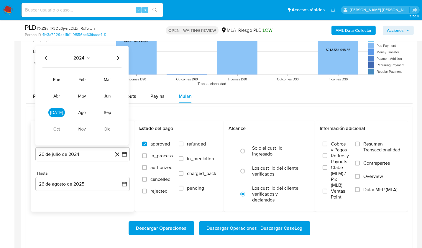
click at [118, 58] on icon "Año siguiente" at bounding box center [118, 58] width 2 height 4
click at [53, 114] on button "[DATE]" at bounding box center [56, 112] width 17 height 9
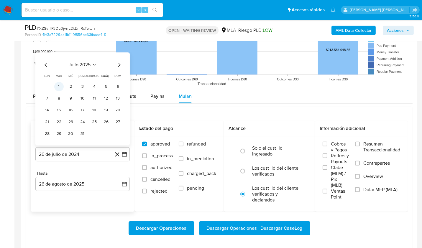
click at [60, 85] on button "1" at bounding box center [58, 86] width 9 height 9
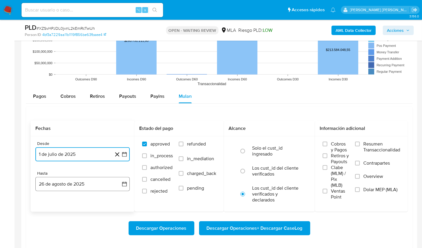
drag, startPoint x: 82, startPoint y: 182, endPoint x: 84, endPoint y: 179, distance: 3.4
click at [82, 182] on button "26 de agosto de 2025" at bounding box center [82, 184] width 94 height 14
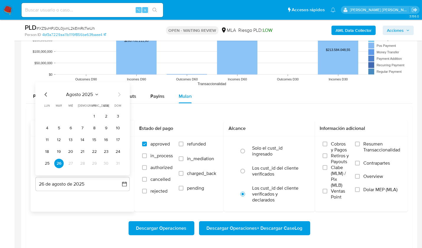
click at [46, 95] on icon "Mes anterior" at bounding box center [45, 94] width 7 height 7
click at [87, 166] on td "31" at bounding box center [82, 163] width 9 height 9
click at [79, 163] on button "31" at bounding box center [82, 163] width 9 height 9
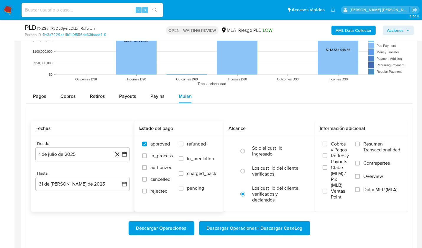
click at [195, 144] on span "refunded" at bounding box center [196, 144] width 19 height 6
click at [184, 144] on input "refunded" at bounding box center [181, 144] width 5 height 5
checkbox input "true"
click at [374, 190] on span "Dolar MEP (MLA)" at bounding box center [381, 190] width 34 height 6
click at [360, 190] on input "Dolar MEP (MLA)" at bounding box center [357, 190] width 5 height 5
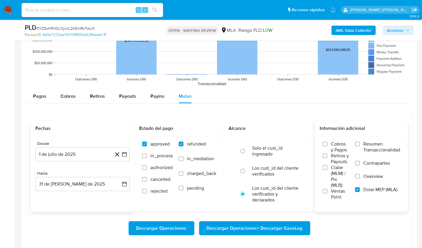
click at [286, 226] on span "Descargar Operaciones + Descargar CaseLog" at bounding box center [255, 228] width 96 height 13
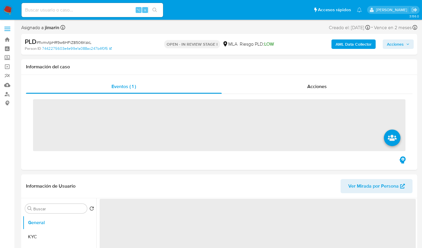
click at [67, 43] on span "# flvmvtpHR9w6HFiZ8506KskL" at bounding box center [64, 43] width 55 height 6
copy span "flvmvtpHR9w6HFiZ8506KskL"
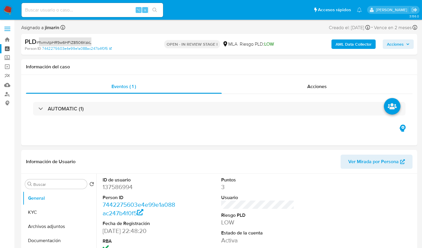
select select "10"
click at [115, 195] on dt "Person ID" at bounding box center [139, 198] width 73 height 6
click at [118, 185] on dd "137586994" at bounding box center [139, 187] width 73 height 8
copy dd "137586994"
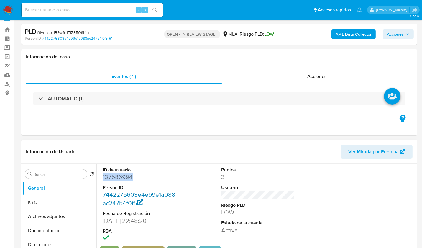
scroll to position [42, 0]
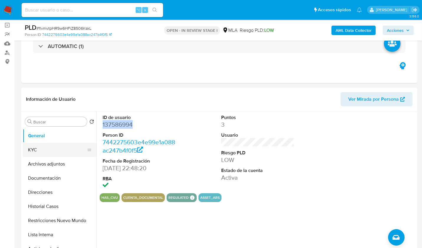
click at [58, 147] on button "KYC" at bounding box center [57, 150] width 69 height 14
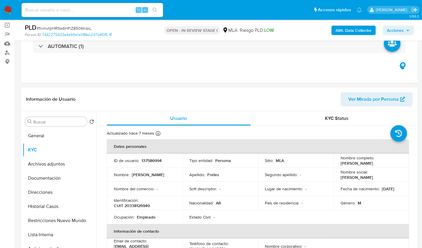
click at [145, 206] on p "CUIT 20338126949" at bounding box center [132, 205] width 36 height 5
copy p "20338126949"
click at [143, 205] on p "CUIT 20338126949" at bounding box center [132, 205] width 36 height 5
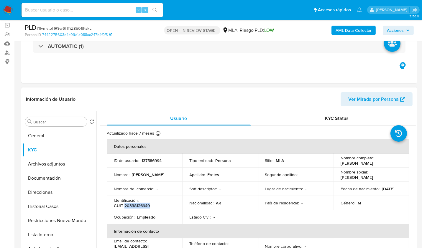
click at [142, 206] on p "CUIT 20338126949" at bounding box center [132, 205] width 36 height 5
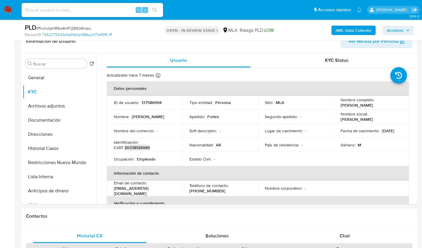
scroll to position [219, 0]
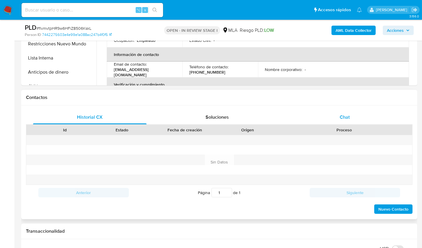
click at [331, 113] on div "Chat" at bounding box center [345, 117] width 114 height 14
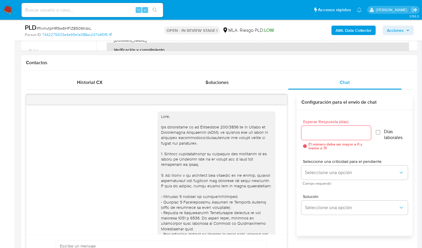
scroll to position [253, 0]
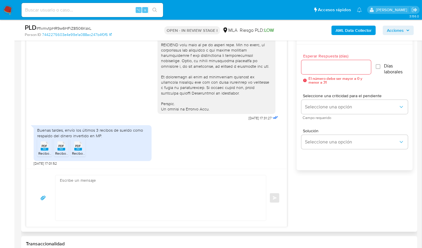
click at [39, 148] on div "PDF PDF" at bounding box center [44, 146] width 12 height 12
click at [63, 147] on span "PDF" at bounding box center [62, 146] width 6 height 4
click at [79, 148] on rect at bounding box center [78, 149] width 8 height 3
click at [130, 185] on textarea at bounding box center [159, 198] width 199 height 45
paste textarea "Hola, ¡Muchas gracias por tu respuesta! Confirmamos la recepción de la document…"
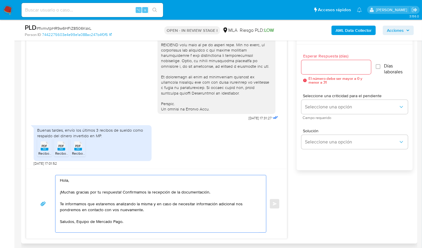
type textarea "Hola, ¡Muchas gracias por tu respuesta! Confirmamos la recepción de la document…"
click at [316, 68] on input "Esperar Respuesta (días)" at bounding box center [337, 67] width 70 height 8
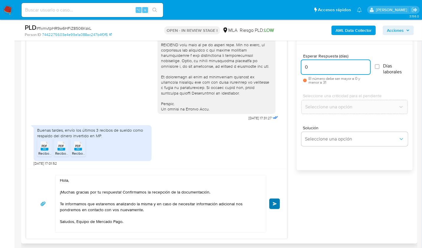
type input "0"
click at [278, 199] on button "Enviar" at bounding box center [274, 204] width 11 height 11
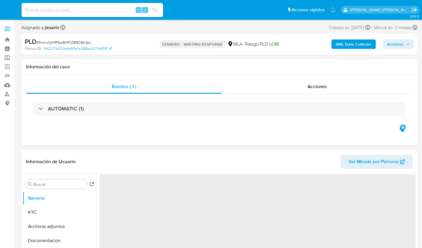
select select "10"
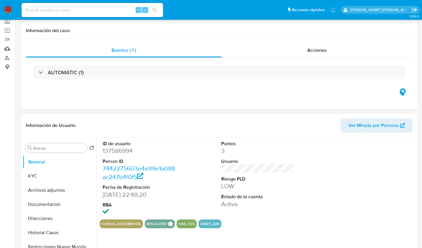
scroll to position [107, 0]
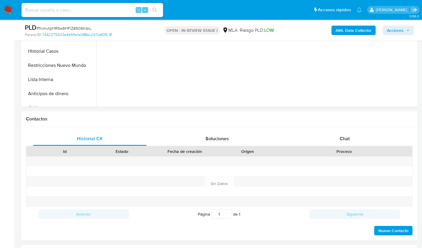
scroll to position [228, 0]
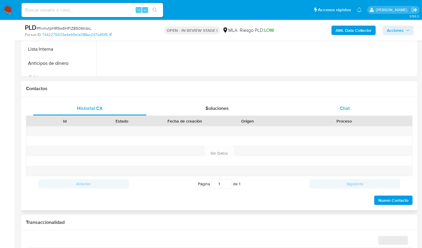
click at [342, 107] on span "Chat" at bounding box center [345, 108] width 10 height 7
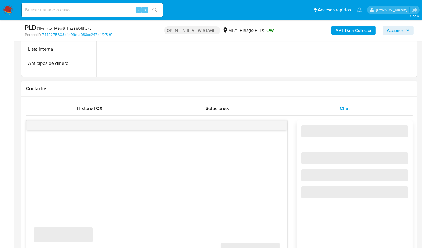
select select "10"
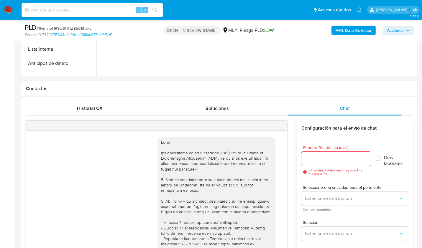
scroll to position [323, 0]
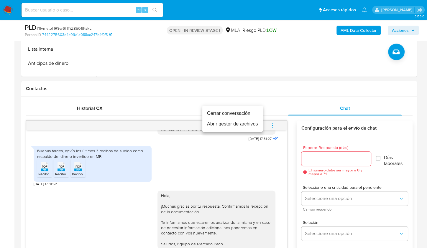
click at [243, 111] on li "Cerrar conversación" at bounding box center [232, 113] width 61 height 11
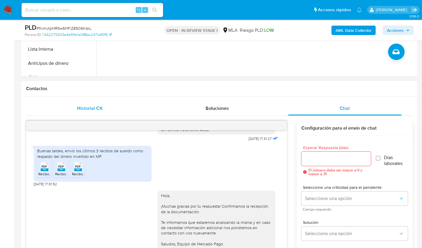
scroll to position [131, 0]
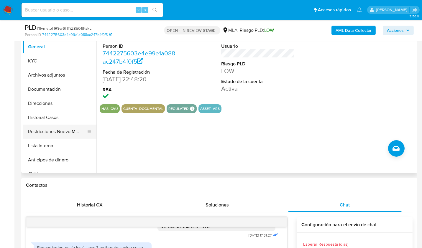
click at [61, 130] on button "Restricciones Nuevo Mundo" at bounding box center [57, 132] width 69 height 14
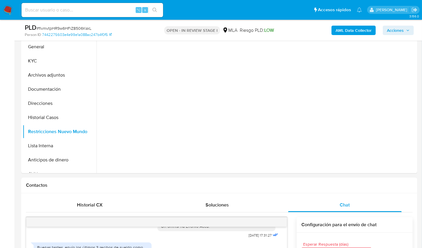
click at [361, 25] on div "AML Data Collector Acciones" at bounding box center [350, 30] width 128 height 14
click at [349, 38] on div "PLD # flvmvtpHR9w6HFiZ8506KskL Person ID 7442275603e4e99e1a088ac247b4f0f5 OPEN …" at bounding box center [219, 30] width 396 height 21
click at [350, 34] on b "AML Data Collector" at bounding box center [354, 30] width 36 height 9
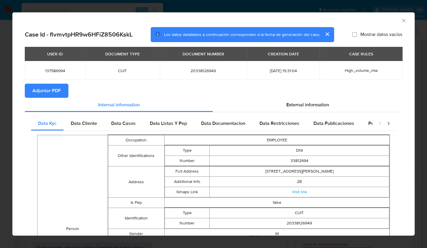
click at [50, 89] on span "Adjuntar PDF" at bounding box center [46, 90] width 28 height 13
click at [393, 19] on div "AML Data Collector" at bounding box center [209, 20] width 385 height 6
click at [401, 19] on icon "Cerrar ventana" at bounding box center [404, 21] width 6 height 6
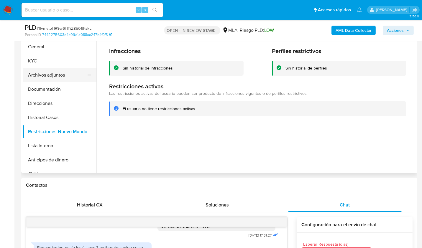
click at [42, 78] on button "Archivos adjuntos" at bounding box center [57, 75] width 69 height 14
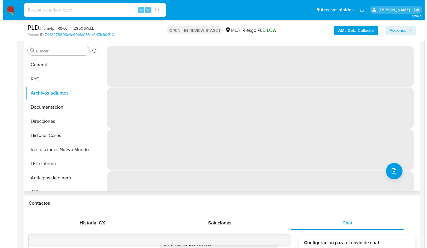
scroll to position [111, 0]
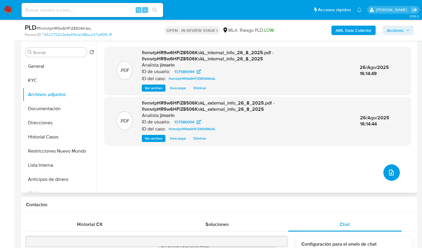
click at [389, 171] on icon "upload-file" at bounding box center [391, 172] width 7 height 7
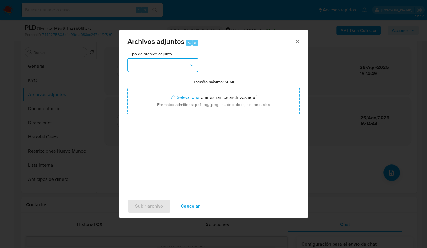
click at [180, 66] on button "button" at bounding box center [162, 65] width 71 height 14
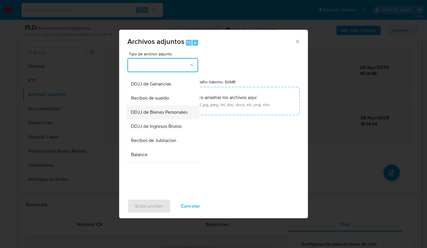
scroll to position [146, 0]
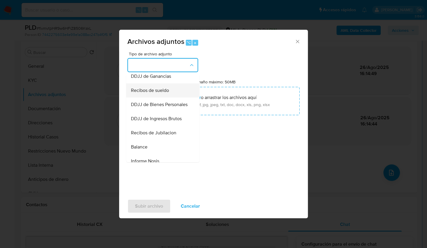
click at [163, 97] on div "Recibos de sueldo" at bounding box center [161, 90] width 60 height 14
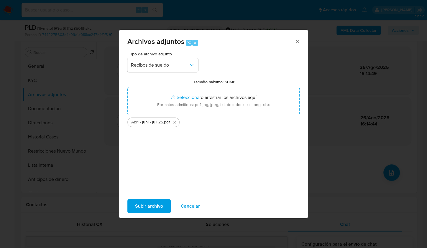
click at [140, 205] on span "Subir archivo" at bounding box center [149, 206] width 28 height 13
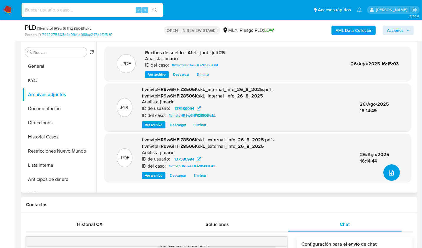
click at [388, 170] on icon "upload-file" at bounding box center [391, 172] width 7 height 7
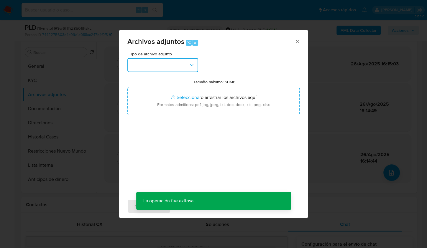
click at [177, 71] on button "button" at bounding box center [162, 65] width 71 height 14
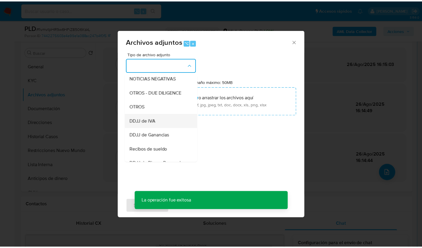
scroll to position [88, 0]
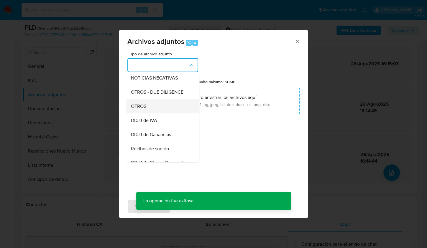
click at [161, 113] on div "OTROS" at bounding box center [161, 106] width 60 height 14
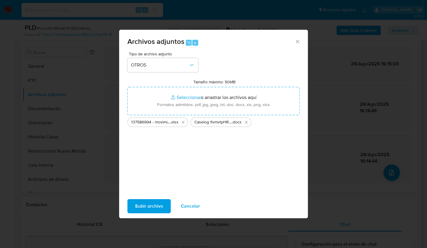
click at [149, 206] on span "Subir archivo" at bounding box center [149, 206] width 28 height 13
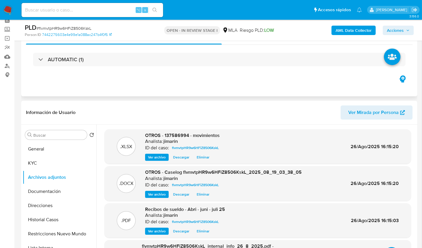
scroll to position [0, 0]
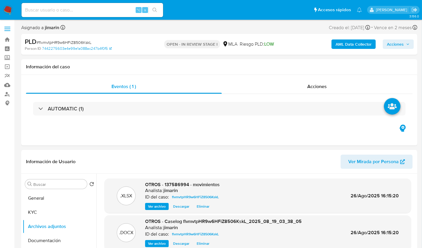
click at [403, 44] on span "Acciones" at bounding box center [395, 44] width 17 height 9
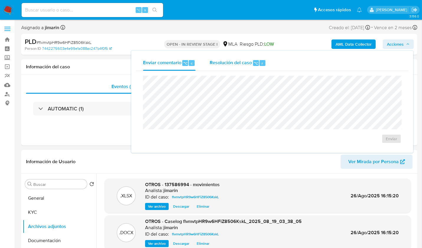
click at [233, 63] on span "Resolución del caso" at bounding box center [231, 63] width 42 height 7
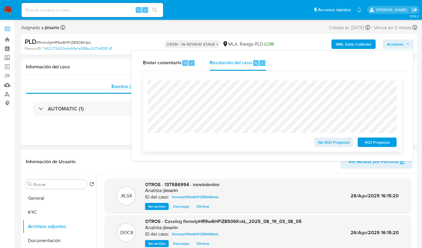
click at [317, 143] on button "No ROI Proposal" at bounding box center [334, 142] width 39 height 9
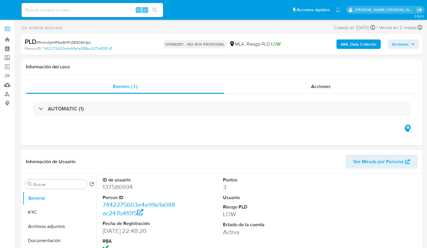
select select "10"
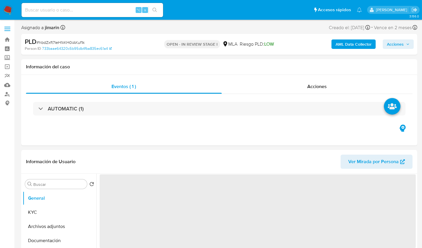
click at [66, 43] on span "# hbdZxft7IeH1iiKH0iAKuf1k" at bounding box center [61, 43] width 48 height 6
copy span "hbdZxft7IeH1iiKH0iAKuf1k"
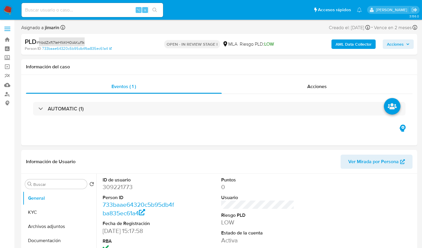
select select "10"
click at [117, 188] on dd "309221773" at bounding box center [139, 187] width 73 height 8
copy dd "309221773"
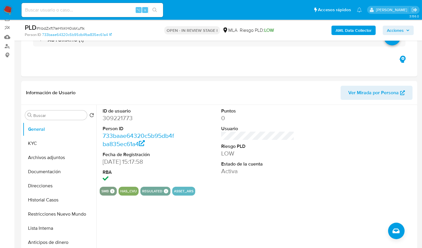
click at [32, 145] on button "KYC" at bounding box center [57, 144] width 69 height 14
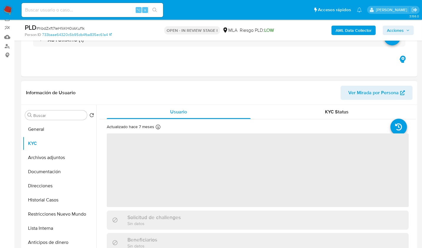
scroll to position [225, 0]
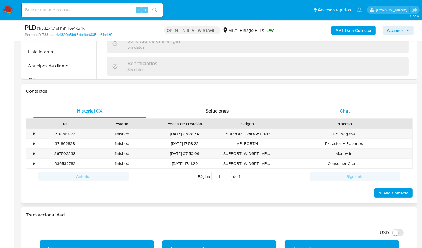
click at [342, 115] on div "Chat" at bounding box center [345, 111] width 114 height 14
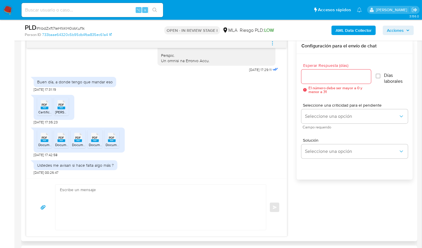
scroll to position [309, 0]
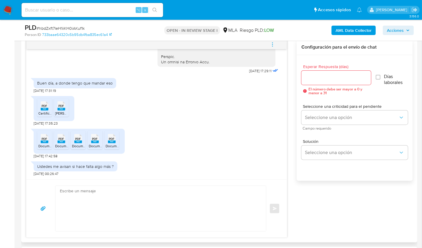
click at [41, 108] on rect at bounding box center [45, 109] width 8 height 3
click at [61, 104] on span "PDF" at bounding box center [62, 106] width 6 height 4
click at [46, 134] on icon "PDF" at bounding box center [45, 139] width 8 height 10
click at [61, 135] on icon at bounding box center [62, 138] width 8 height 9
click at [76, 138] on span "PDF" at bounding box center [79, 139] width 6 height 4
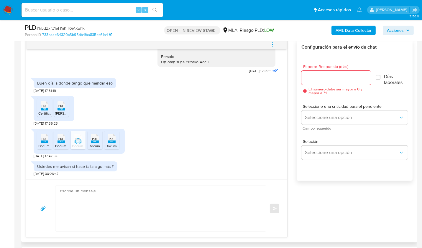
click at [99, 139] on div "PDF PDF" at bounding box center [95, 139] width 12 height 12
click at [120, 141] on ul "PDF PDF Documento (9).pdf PDF PDF Documento (8).pdf PDF PDF Documento (11).pdf …" at bounding box center [79, 141] width 84 height 20
click at [115, 143] on icon "PDF" at bounding box center [112, 139] width 8 height 10
click at [190, 159] on div "Ustedes me avisan si hace falta algo más ? 19/08/2025 00:26:47" at bounding box center [157, 168] width 246 height 18
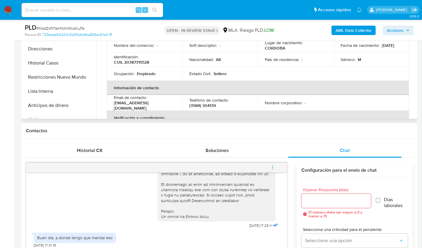
scroll to position [101, 0]
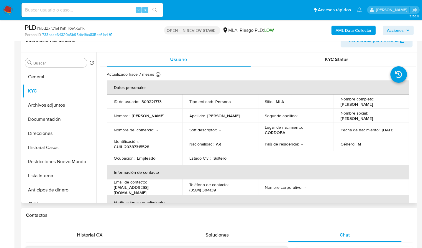
click at [143, 146] on p "CUIL 20387315528" at bounding box center [131, 146] width 35 height 5
copy p "20387315528"
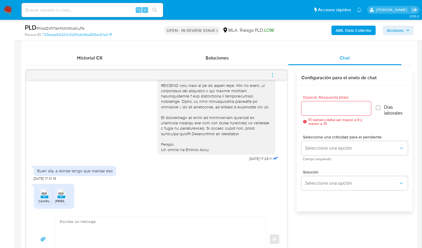
scroll to position [135, 0]
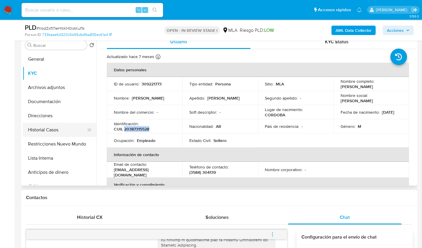
click at [70, 136] on button "Historial Casos" at bounding box center [57, 130] width 69 height 14
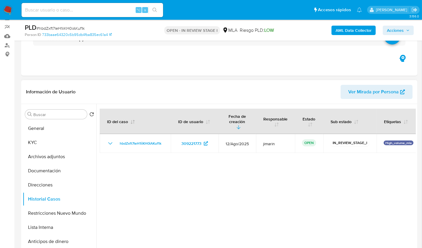
scroll to position [49, 0]
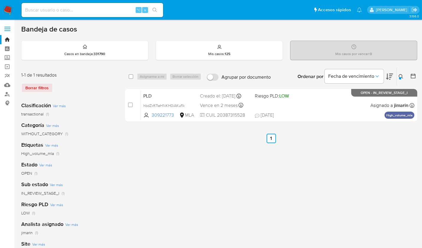
click at [404, 74] on button at bounding box center [402, 76] width 10 height 7
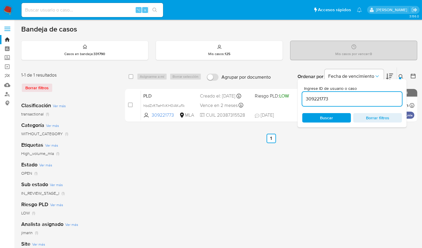
click at [379, 95] on input "309221773" at bounding box center [353, 99] width 100 height 8
type input "792552658"
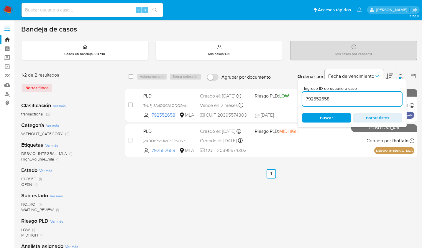
click at [399, 76] on icon at bounding box center [401, 76] width 4 height 4
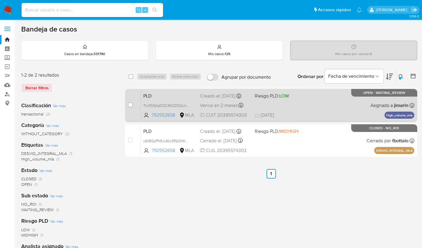
click at [138, 99] on div "case-item-checkbox No es posible asignar el caso" at bounding box center [134, 106] width 13 height 30
drag, startPoint x: 132, startPoint y: 104, endPoint x: 134, endPoint y: 99, distance: 4.7
click at [132, 104] on input "checkbox" at bounding box center [130, 105] width 5 height 5
checkbox input "true"
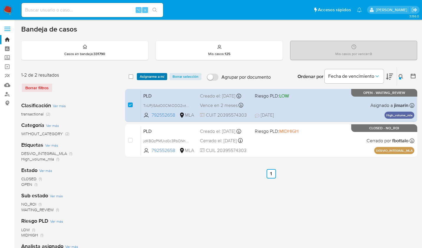
click at [141, 79] on span "Asignarme a mí" at bounding box center [152, 77] width 24 height 6
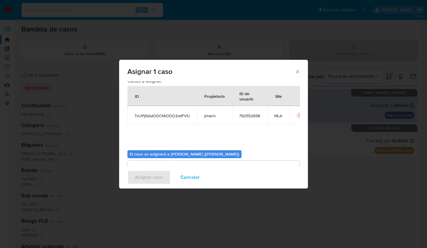
scroll to position [30, 0]
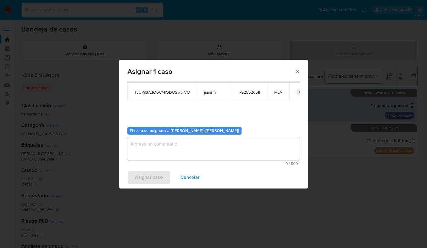
click at [181, 152] on textarea "assign-modal" at bounding box center [213, 149] width 172 height 24
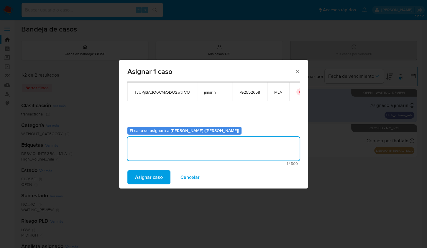
click at [156, 175] on span "Asignar caso" at bounding box center [149, 177] width 28 height 13
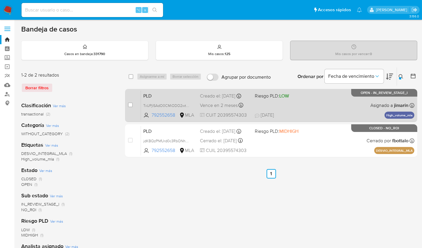
click at [328, 104] on div "PLD TvUPjISAdO0CMiODO2wtFVfJ 792552658 MLA Riesgo PLD: LOW Creado el: [DATE] Cr…" at bounding box center [278, 106] width 274 height 30
click at [129, 105] on input "checkbox" at bounding box center [130, 105] width 5 height 5
checkbox input "true"
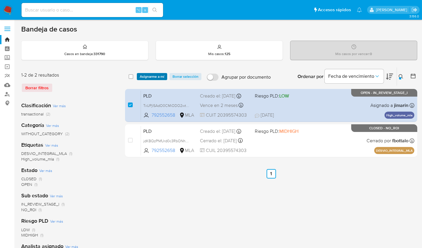
click at [150, 76] on span "Asignarme a mí" at bounding box center [152, 77] width 24 height 6
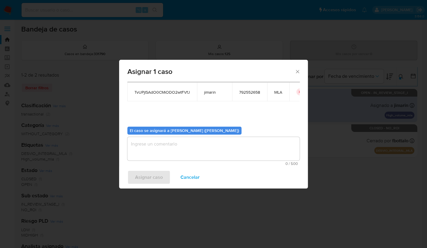
drag, startPoint x: 161, startPoint y: 146, endPoint x: 156, endPoint y: 166, distance: 21.0
click at [161, 146] on textarea "assign-modal" at bounding box center [213, 149] width 172 height 24
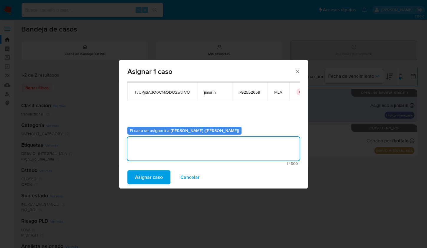
click at [153, 179] on span "Asignar caso" at bounding box center [149, 177] width 28 height 13
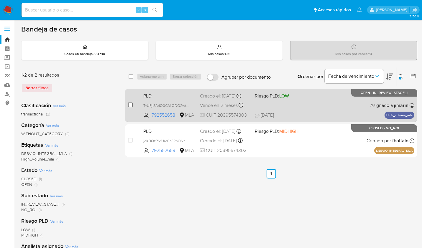
click at [130, 105] on input "checkbox" at bounding box center [130, 105] width 5 height 5
checkbox input "true"
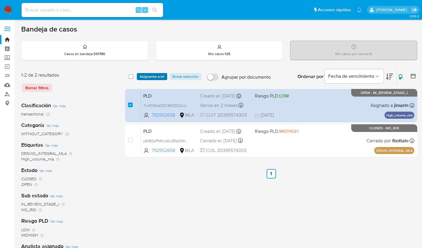
click at [145, 77] on span "Asignarme a mí" at bounding box center [152, 77] width 24 height 6
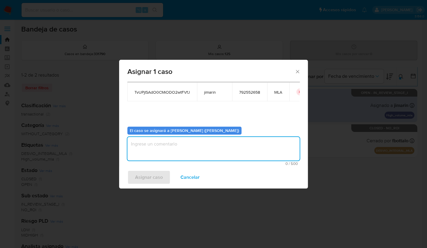
click at [179, 144] on textarea "assign-modal" at bounding box center [213, 149] width 172 height 24
click at [156, 175] on span "Asignar caso" at bounding box center [149, 177] width 28 height 13
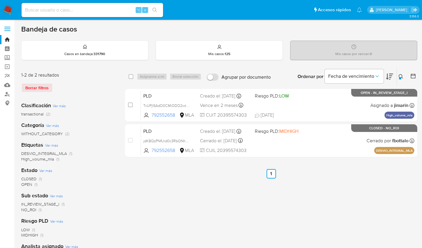
click at [401, 76] on icon at bounding box center [401, 76] width 5 height 5
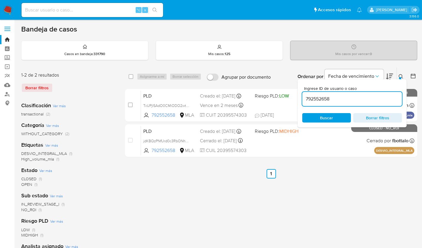
click at [388, 95] on input "792552658" at bounding box center [353, 99] width 100 height 8
type input "309221773"
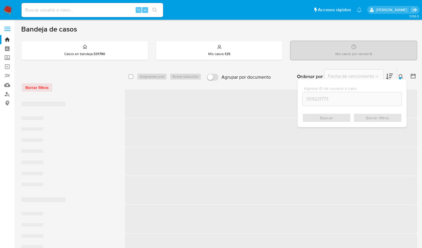
click at [400, 74] on icon at bounding box center [401, 76] width 4 height 4
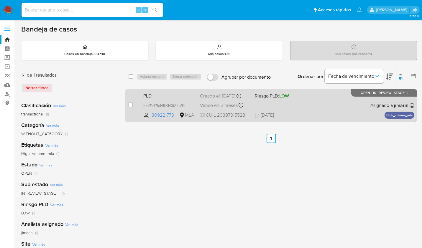
click at [344, 103] on div "PLD hbdZxft7IeH1iiKH0iAKuf1k 309221773 MLA Riesgo PLD: LOW Creado el: [DATE] Cr…" at bounding box center [278, 106] width 274 height 30
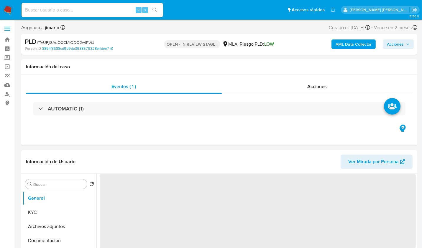
click at [81, 42] on span "# TvUPjISAdO0CMiODO2wtFVfJ" at bounding box center [66, 43] width 58 height 6
copy span "TvUPjISAdO0CMiODO2wtFVfJ"
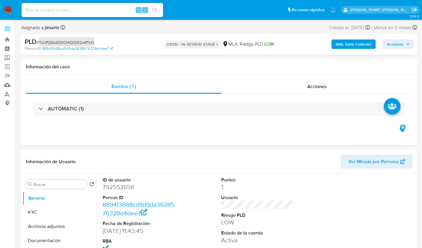
select select "10"
click at [113, 188] on dd "792552658" at bounding box center [139, 187] width 73 height 8
copy dd "792552658"
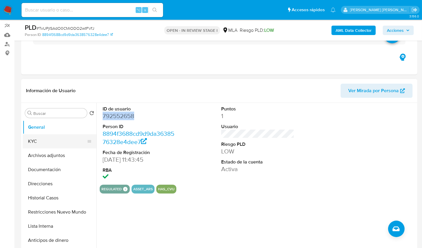
click at [34, 141] on button "KYC" at bounding box center [57, 142] width 69 height 14
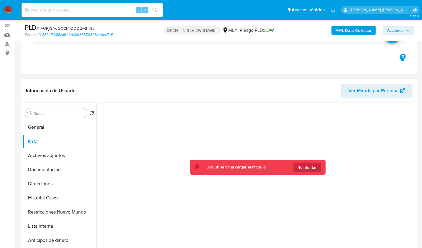
scroll to position [156, 0]
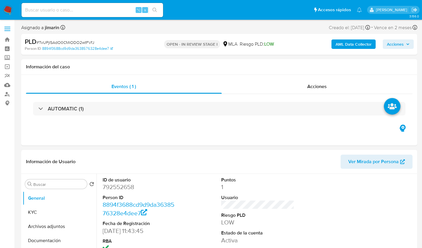
select select "10"
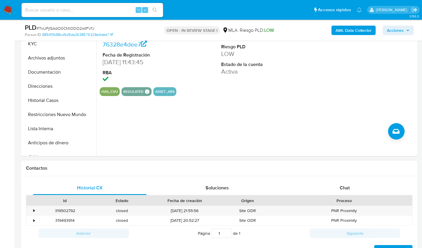
click at [353, 195] on div "Historial CX Soluciones Chat" at bounding box center [219, 188] width 387 height 14
click at [354, 193] on div "Chat" at bounding box center [345, 188] width 114 height 14
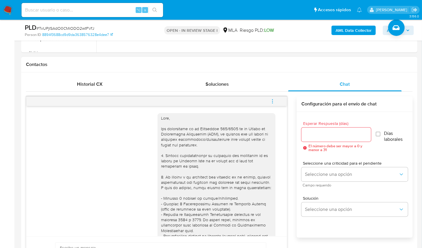
scroll to position [285, 0]
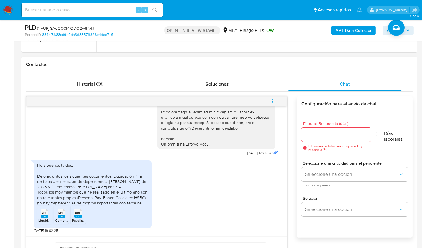
click at [45, 215] on rect at bounding box center [45, 216] width 8 height 3
click at [57, 215] on div "PDF PDF" at bounding box center [61, 213] width 12 height 12
click at [78, 214] on span "PDF" at bounding box center [79, 214] width 6 height 4
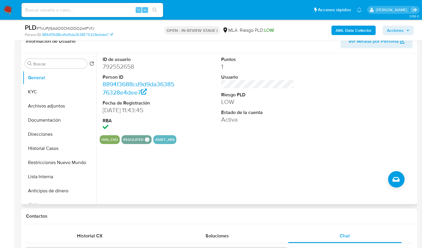
scroll to position [98, 0]
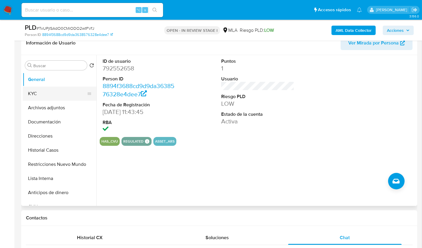
click at [49, 91] on button "KYC" at bounding box center [57, 94] width 69 height 14
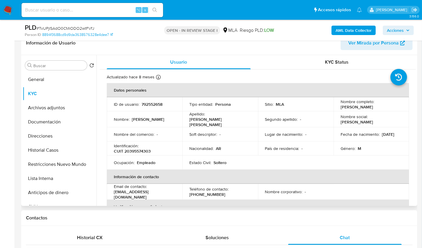
click at [144, 144] on div "Identificación : CUIT 20395574303" at bounding box center [144, 148] width 61 height 11
click at [143, 150] on p "CUIT 20395574303" at bounding box center [132, 151] width 37 height 5
click at [142, 150] on p "CUIT 20395574303" at bounding box center [132, 151] width 37 height 5
copy p "20395574303"
click at [141, 150] on p "CUIT 20395574303" at bounding box center [132, 151] width 37 height 5
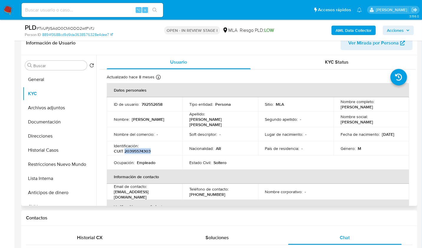
click at [142, 150] on p "CUIT 20395574303" at bounding box center [132, 151] width 37 height 5
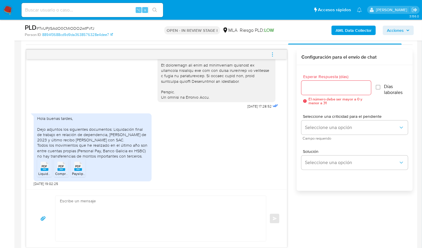
scroll to position [300, 0]
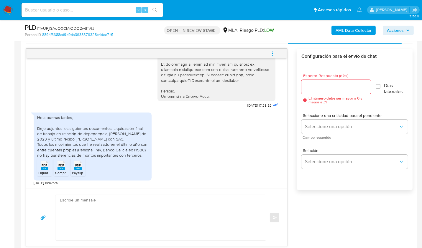
click at [172, 195] on textarea at bounding box center [159, 217] width 199 height 45
click at [171, 197] on textarea at bounding box center [159, 217] width 199 height 45
click at [117, 207] on textarea at bounding box center [159, 217] width 199 height 45
paste textarea "Hola, ¡Muchas gracias por tu respuesta! Confirmamos la recepción de la document…"
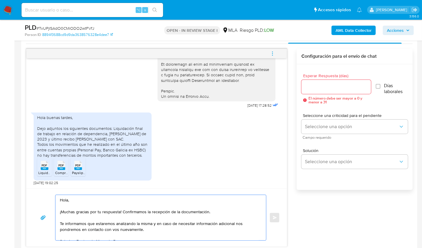
scroll to position [300, 0]
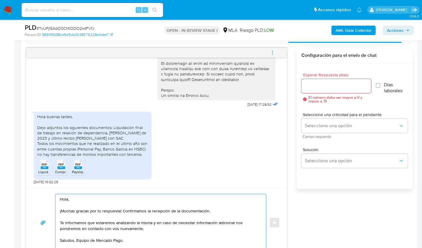
type textarea "Hola, ¡Muchas gracias por tu respuesta! Confirmamos la recepción de la document…"
click at [315, 86] on input "Esperar Respuesta (días)" at bounding box center [337, 86] width 70 height 8
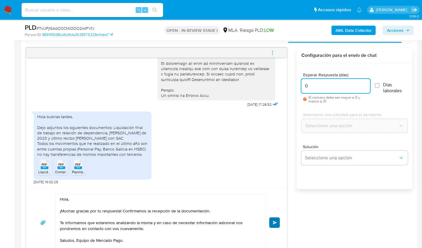
type input "0"
click at [269, 221] on button "Enviar" at bounding box center [274, 223] width 11 height 11
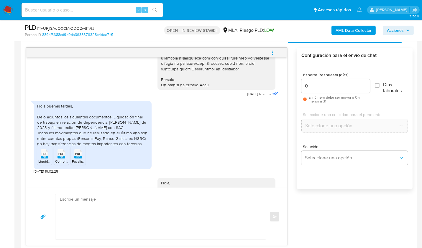
scroll to position [356, 0]
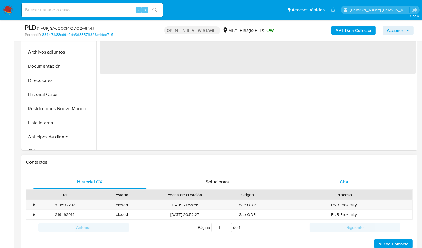
click at [338, 182] on div "Chat" at bounding box center [345, 182] width 114 height 14
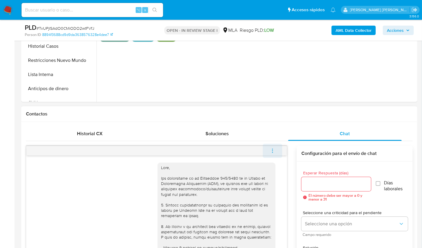
scroll to position [356, 0]
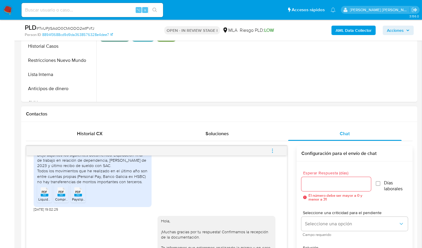
select select "10"
click at [277, 152] on button "menu-action" at bounding box center [272, 151] width 19 height 14
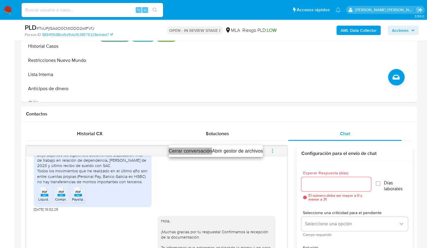
click at [192, 153] on li "Cerrar conversación" at bounding box center [190, 151] width 43 height 7
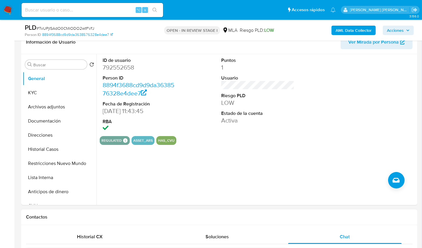
scroll to position [94, 0]
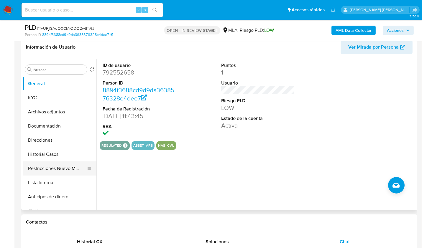
click at [49, 169] on button "Restricciones Nuevo Mundo" at bounding box center [57, 169] width 69 height 14
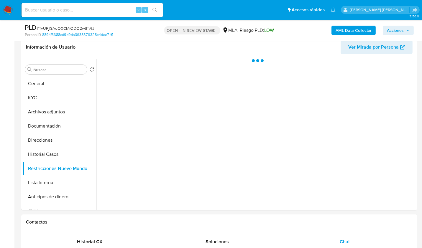
click at [349, 30] on b "AML Data Collector" at bounding box center [354, 30] width 36 height 9
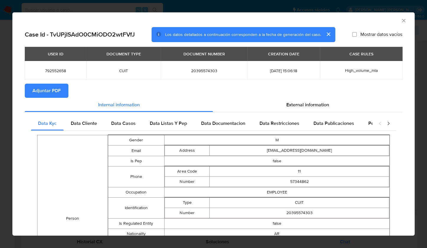
click at [52, 93] on span "Adjuntar PDF" at bounding box center [46, 90] width 28 height 13
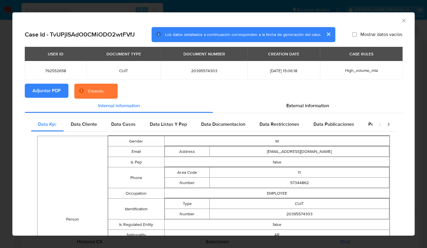
click at [329, 23] on div "AML Data Collector" at bounding box center [213, 19] width 403 height 15
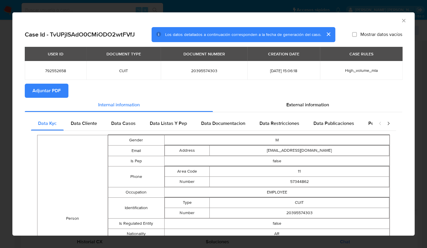
click at [401, 20] on icon "Cerrar ventana" at bounding box center [404, 21] width 6 height 6
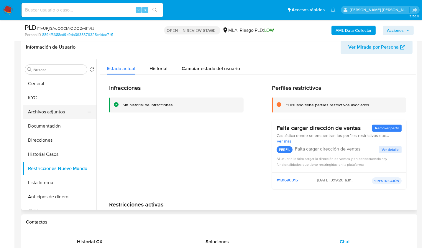
click at [51, 108] on button "Archivos adjuntos" at bounding box center [57, 112] width 69 height 14
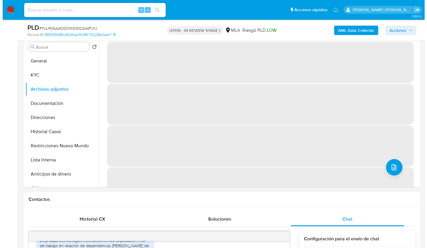
scroll to position [115, 0]
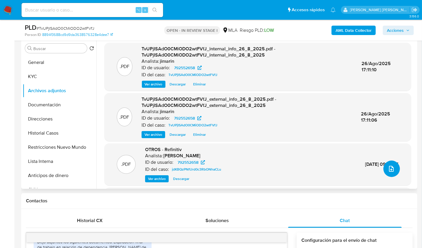
click at [392, 167] on icon "upload-file" at bounding box center [391, 169] width 7 height 7
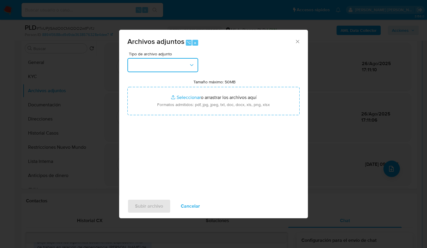
click at [174, 62] on button "button" at bounding box center [162, 65] width 71 height 14
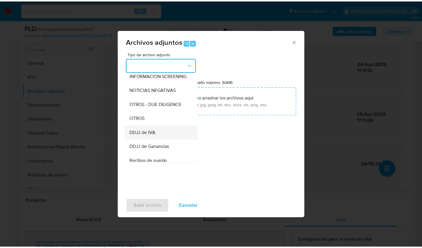
scroll to position [83, 0]
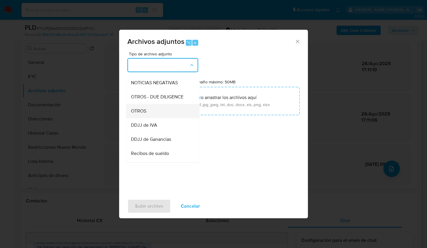
click at [146, 114] on span "OTROS" at bounding box center [138, 111] width 15 height 6
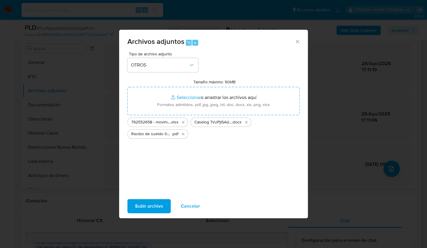
click at [151, 203] on span "Subir archivo" at bounding box center [149, 206] width 28 height 13
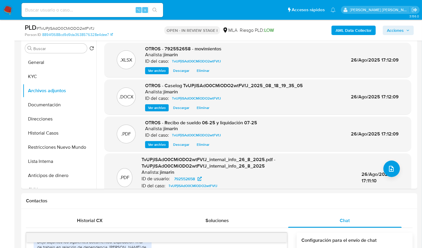
click at [400, 31] on span "Acciones" at bounding box center [395, 30] width 17 height 9
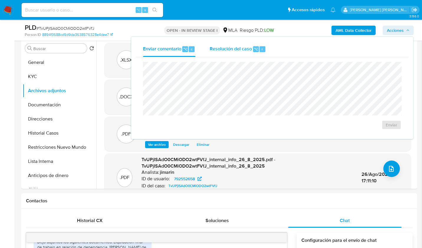
click at [236, 46] on span "Resolución del caso" at bounding box center [231, 48] width 42 height 7
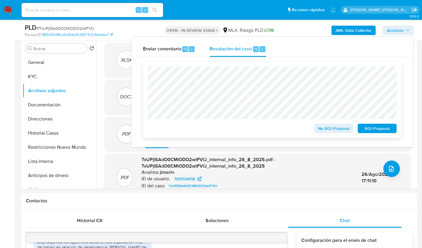
click at [389, 128] on span "ROI Proposal" at bounding box center [377, 129] width 31 height 8
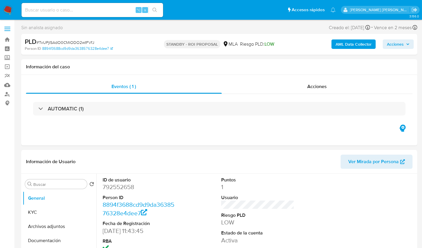
select select "10"
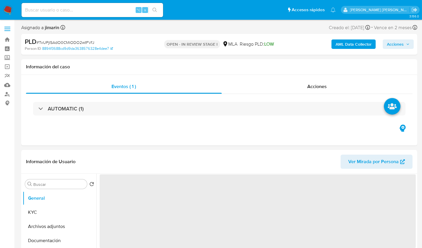
click at [393, 45] on span "Acciones" at bounding box center [395, 44] width 17 height 9
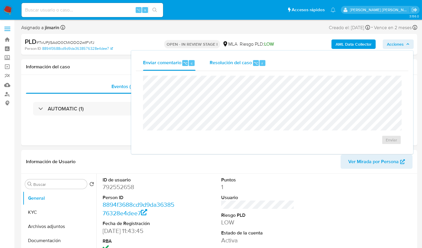
click at [238, 66] on span "Resolución del caso" at bounding box center [231, 63] width 42 height 7
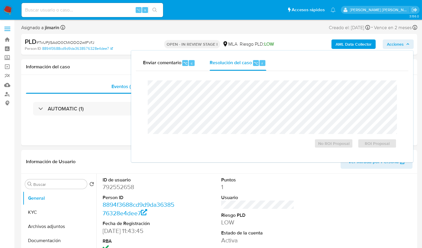
select select "10"
click at [328, 145] on span "No ROI Proposal" at bounding box center [334, 144] width 31 height 8
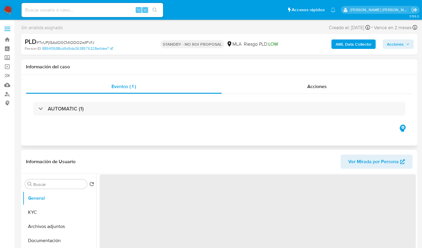
drag, startPoint x: 315, startPoint y: 91, endPoint x: 302, endPoint y: 97, distance: 14.0
click at [315, 91] on div "Acciones" at bounding box center [317, 87] width 191 height 14
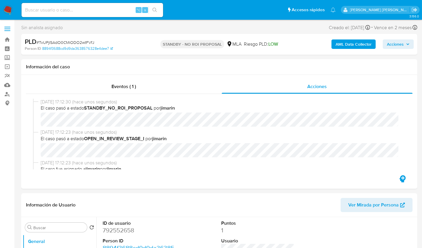
select select "10"
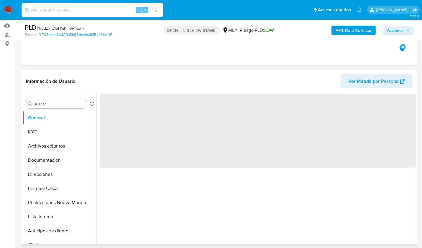
scroll to position [176, 0]
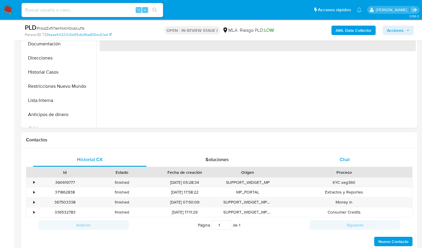
click at [338, 153] on div "Chat" at bounding box center [345, 160] width 114 height 14
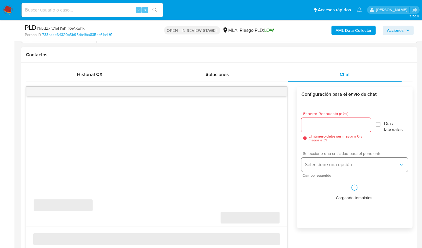
select select "10"
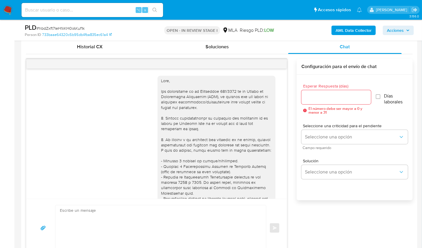
scroll to position [306, 0]
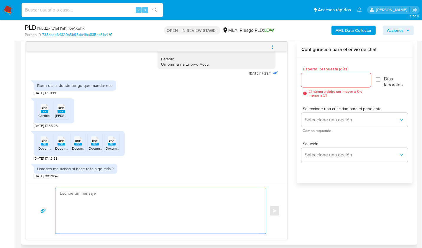
click at [202, 198] on textarea at bounding box center [159, 211] width 199 height 45
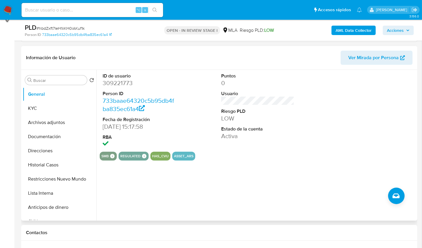
scroll to position [0, 0]
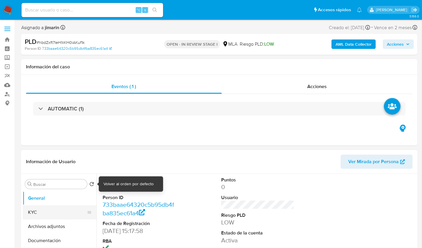
click at [60, 210] on button "KYC" at bounding box center [57, 213] width 69 height 14
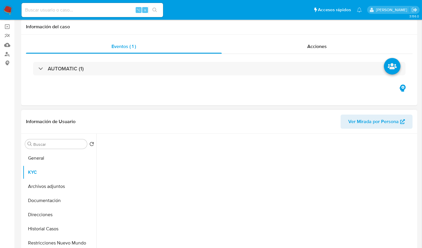
scroll to position [44, 0]
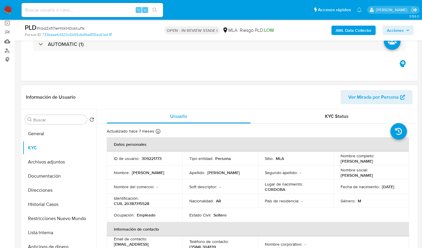
click at [343, 161] on p "[PERSON_NAME]" at bounding box center [357, 161] width 32 height 5
copy p "[PERSON_NAME]"
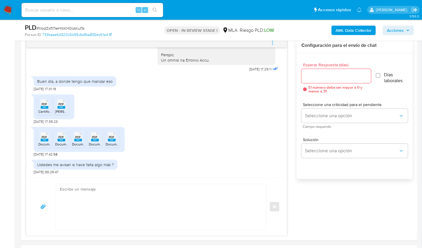
scroll to position [391, 0]
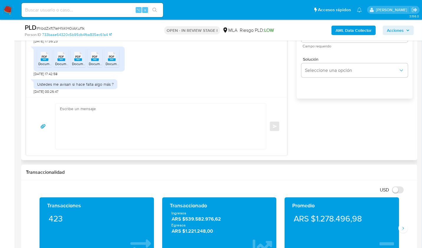
click at [155, 136] on textarea at bounding box center [159, 126] width 199 height 45
paste textarea "[PERSON_NAME]"
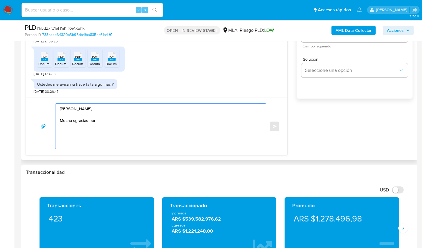
click at [75, 120] on textarea "[PERSON_NAME], Mucha sgracias por" at bounding box center [159, 126] width 199 height 45
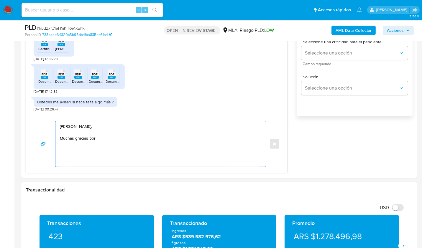
scroll to position [329, 0]
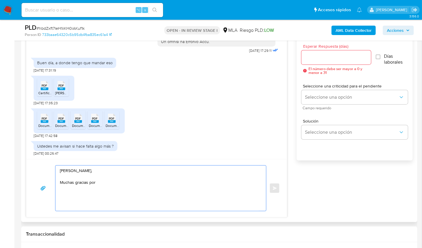
click at [112, 174] on textarea "[PERSON_NAME], Muchas gracias por" at bounding box center [159, 188] width 199 height 45
click at [116, 177] on textarea "[PERSON_NAME], Muchas gracias por" at bounding box center [159, 188] width 199 height 45
click at [119, 180] on textarea "[PERSON_NAME], Muchas gracias por" at bounding box center [159, 188] width 199 height 45
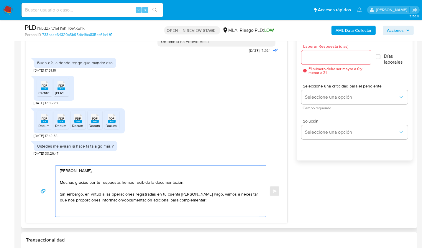
paste textarea "2. De acuerdo a la actividad que realices en tu cuenta, adjunta la siguiente do…"
click at [62, 212] on textarea "[PERSON_NAME], Muchas gracias por tu respuesta, hemos recibido la documentación…" at bounding box center [159, 191] width 199 height 51
click at [241, 212] on textarea "[PERSON_NAME], Muchas gracias por tu respuesta, hemos recibido la documentación…" at bounding box center [159, 191] width 199 height 51
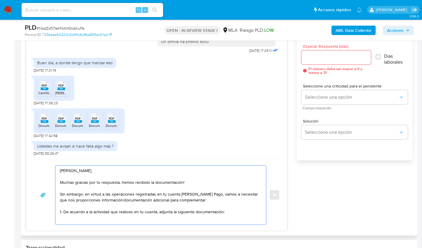
scroll to position [2, 0]
paste textarea "- Certificación contable de ingresos legalizada ante el Consejo Profesional de …"
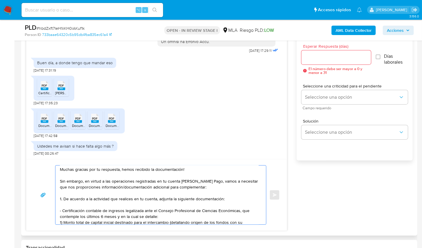
scroll to position [19, 0]
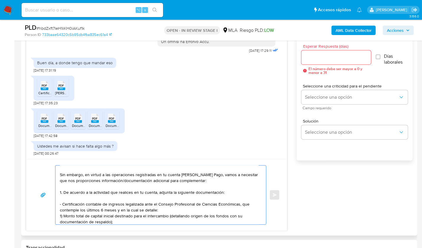
click at [167, 211] on textarea "[PERSON_NAME], Muchas gracias por tu respuesta, hemos recibido la documentación…" at bounding box center [159, 195] width 199 height 59
drag, startPoint x: 80, startPoint y: 209, endPoint x: 115, endPoint y: 209, distance: 34.8
click at [115, 209] on textarea "[PERSON_NAME], Muchas gracias por tu respuesta, hemos recibido la documentación…" at bounding box center [159, 195] width 199 height 59
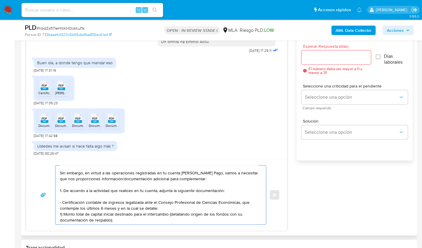
scroll to position [22, 0]
click at [186, 208] on textarea "[PERSON_NAME], Muchas gracias por tu respuesta, hemos recibido la documentación…" at bounding box center [159, 195] width 199 height 59
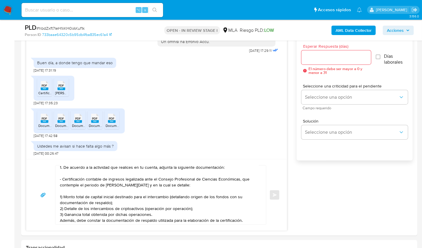
scroll to position [51, 0]
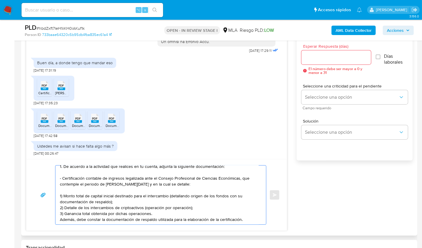
click at [158, 208] on textarea "[PERSON_NAME], Muchas gracias por tu respuesta, hemos recibido la documentación…" at bounding box center [159, 195] width 199 height 59
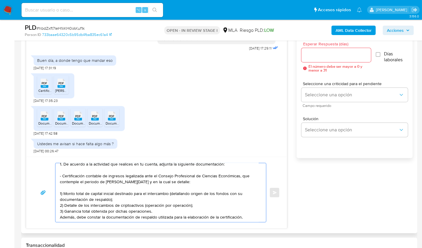
scroll to position [362, 0]
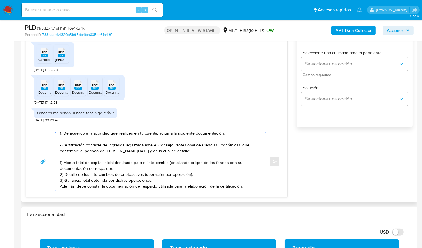
click at [89, 187] on textarea "[PERSON_NAME], Muchas gracias por tu respuesta, hemos recibido la documentación…" at bounding box center [159, 162] width 199 height 59
click at [83, 184] on textarea "[PERSON_NAME], Muchas gracias por tu respuesta, hemos recibido la documentación…" at bounding box center [159, 162] width 199 height 59
paste textarea "3. Notamos un incremento en tu operatoria e ingresos en noviembre 2024. ¿Podría…"
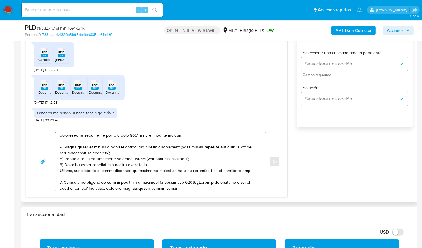
drag, startPoint x: 60, startPoint y: 182, endPoint x: 96, endPoint y: 170, distance: 38.3
click at [60, 182] on textarea at bounding box center [159, 162] width 199 height 59
click at [174, 181] on textarea at bounding box center [159, 162] width 199 height 59
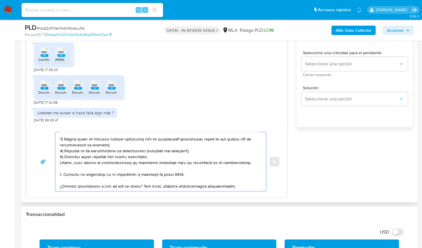
scroll to position [75, 0]
click at [236, 179] on textarea at bounding box center [159, 162] width 199 height 59
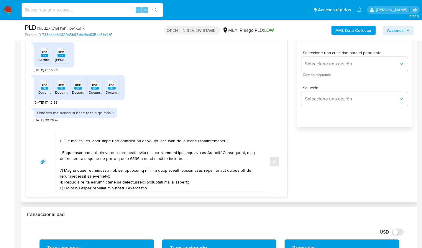
scroll to position [35, 0]
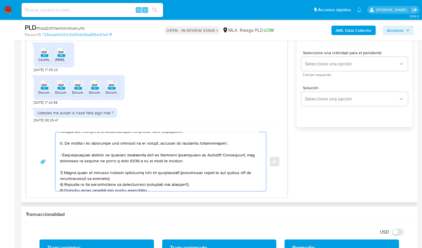
click at [109, 160] on textarea at bounding box center [159, 162] width 199 height 59
click at [121, 161] on textarea at bounding box center [159, 162] width 199 height 59
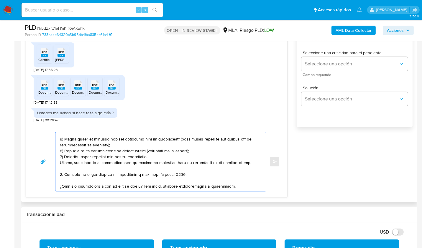
scroll to position [86, 0]
click at [169, 156] on textarea at bounding box center [159, 162] width 199 height 59
click at [162, 157] on textarea at bounding box center [159, 162] width 199 height 59
drag, startPoint x: 159, startPoint y: 156, endPoint x: 171, endPoint y: 157, distance: 11.9
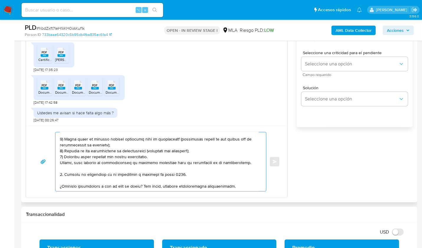
click at [171, 157] on textarea at bounding box center [159, 162] width 199 height 59
click at [215, 158] on textarea at bounding box center [159, 162] width 199 height 59
click at [173, 185] on textarea at bounding box center [159, 162] width 199 height 59
drag, startPoint x: 159, startPoint y: 156, endPoint x: 201, endPoint y: 157, distance: 41.9
click at [201, 157] on textarea at bounding box center [159, 162] width 199 height 59
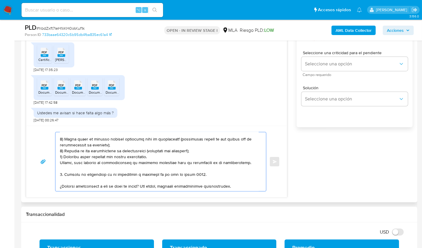
click at [129, 180] on textarea at bounding box center [159, 162] width 199 height 59
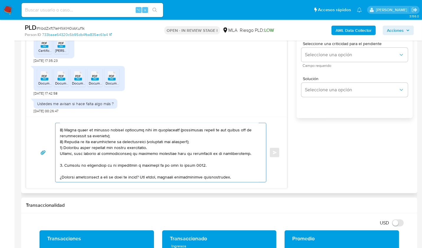
scroll to position [373, 0]
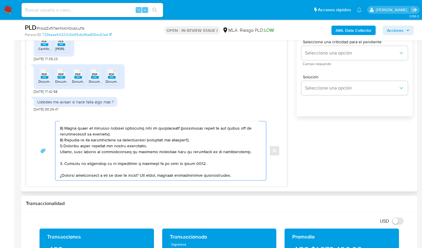
paste textarea "Es importante que sepas que, en caso de no responder a lo solicitado o si lo pr…"
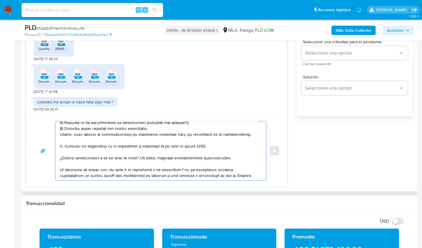
scroll to position [191, 0]
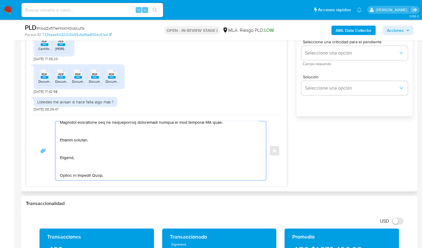
click at [74, 177] on textarea at bounding box center [159, 151] width 199 height 59
click at [73, 170] on textarea at bounding box center [159, 151] width 199 height 59
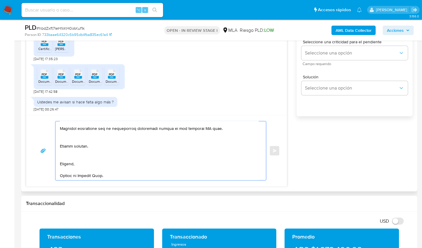
click at [70, 159] on textarea at bounding box center [159, 151] width 199 height 59
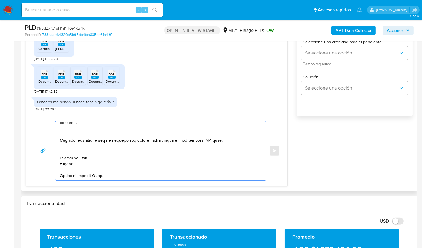
click at [66, 150] on textarea at bounding box center [159, 151] width 199 height 59
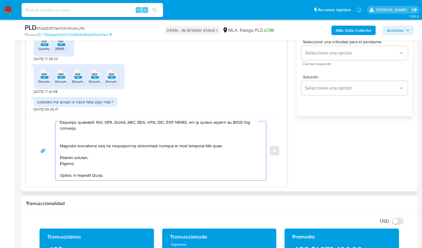
scroll to position [163, 0]
drag, startPoint x: 220, startPoint y: 145, endPoint x: 191, endPoint y: 146, distance: 29.5
click at [183, 145] on textarea at bounding box center [159, 151] width 199 height 59
click at [201, 145] on textarea at bounding box center [159, 151] width 199 height 59
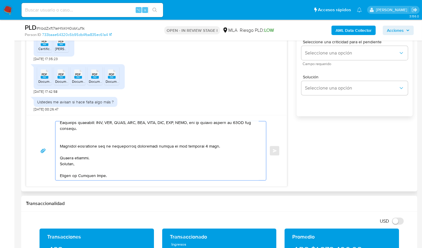
click at [223, 146] on textarea at bounding box center [159, 151] width 199 height 59
click at [115, 137] on textarea at bounding box center [159, 151] width 199 height 59
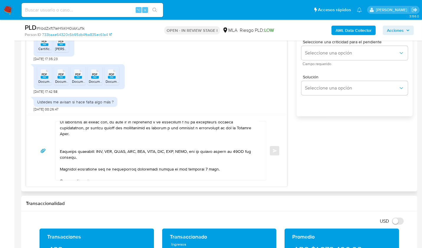
scroll to position [133, 0]
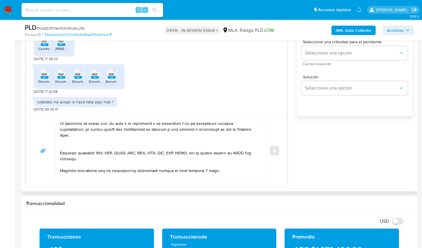
click at [76, 143] on textarea at bounding box center [159, 151] width 199 height 59
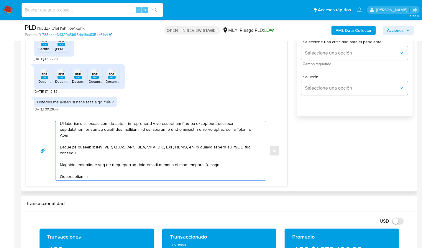
click at [200, 164] on textarea at bounding box center [159, 151] width 199 height 59
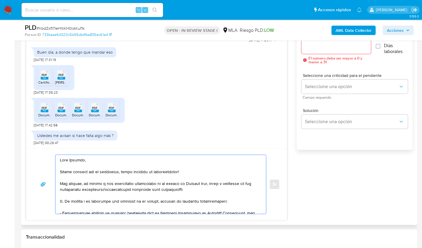
scroll to position [332, 0]
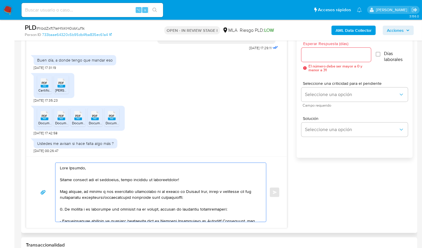
type textarea "Hola Leandro, Muchas gracias por tu respuesta, hemos recibido la documentación!…"
click at [318, 57] on input "Esperar Respuesta (días)" at bounding box center [337, 55] width 70 height 8
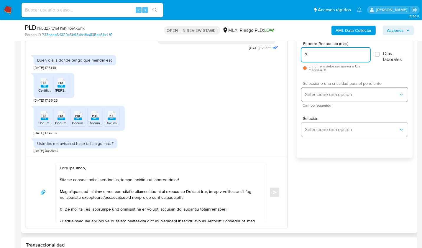
type input "3"
click at [322, 95] on span "Seleccione una opción" at bounding box center [352, 95] width 94 height 6
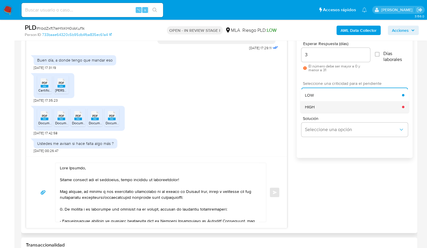
click at [321, 102] on div "HIGH" at bounding box center [353, 107] width 97 height 12
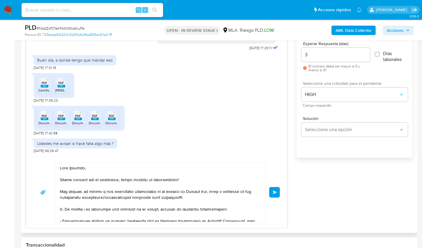
click at [277, 188] on button "Enviar" at bounding box center [274, 192] width 11 height 11
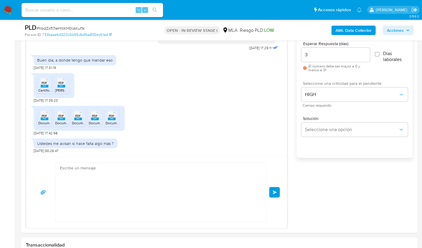
scroll to position [580, 0]
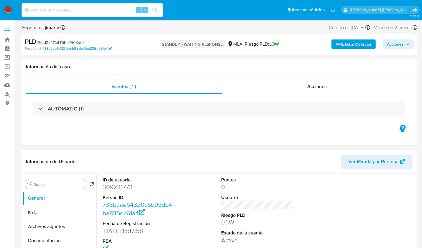
select select "10"
